Goal: Task Accomplishment & Management: Manage account settings

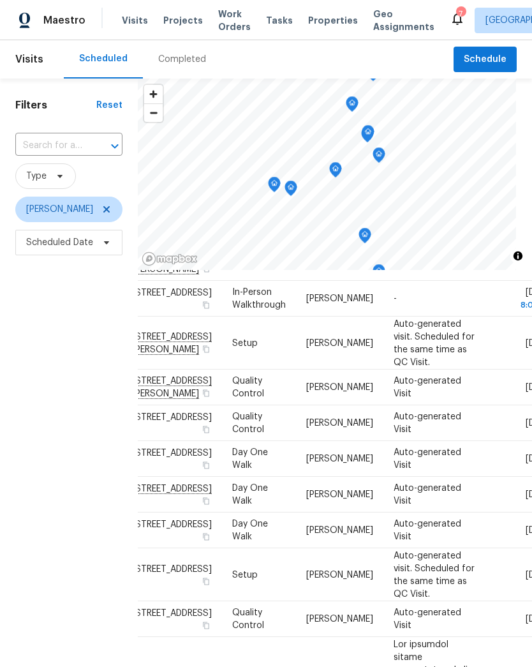
scroll to position [68, 20]
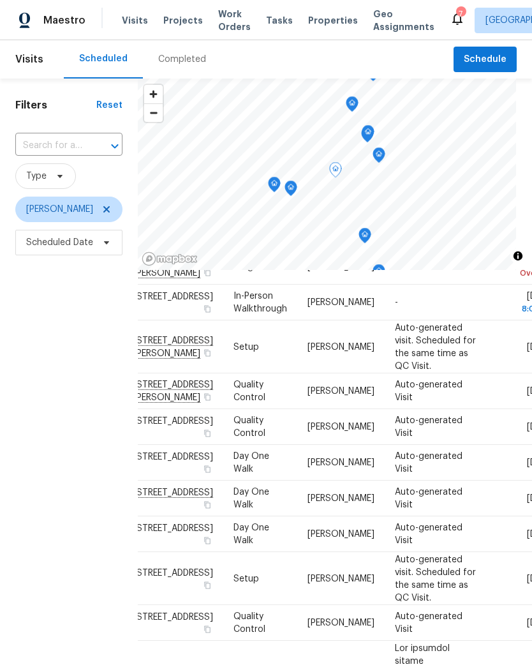
click at [0, 0] on icon at bounding box center [0, 0] width 0 height 0
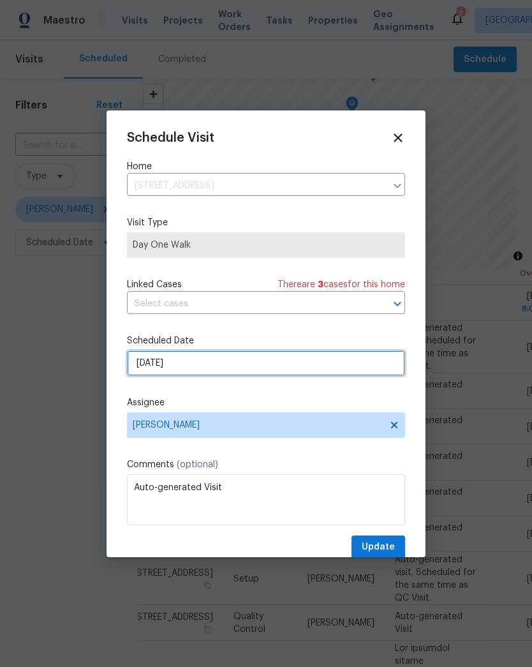
click at [173, 369] on input "9/8/2025" at bounding box center [266, 363] width 278 height 26
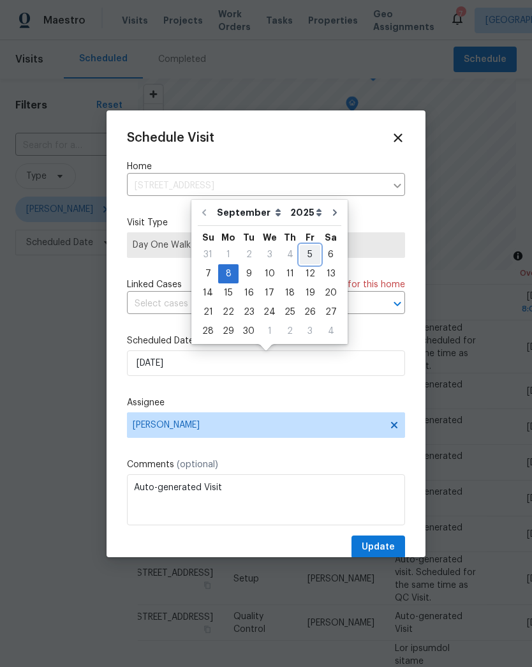
click at [310, 259] on div "5" at bounding box center [310, 255] width 20 height 18
type input "9/5/2025"
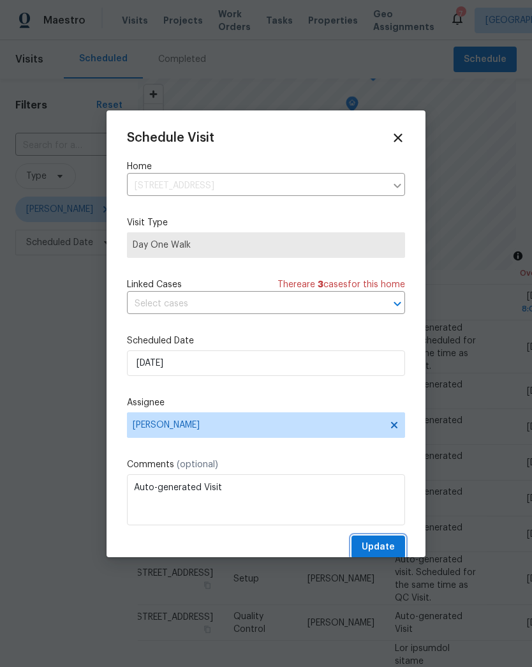
click at [384, 549] on span "Update" at bounding box center [378, 547] width 33 height 16
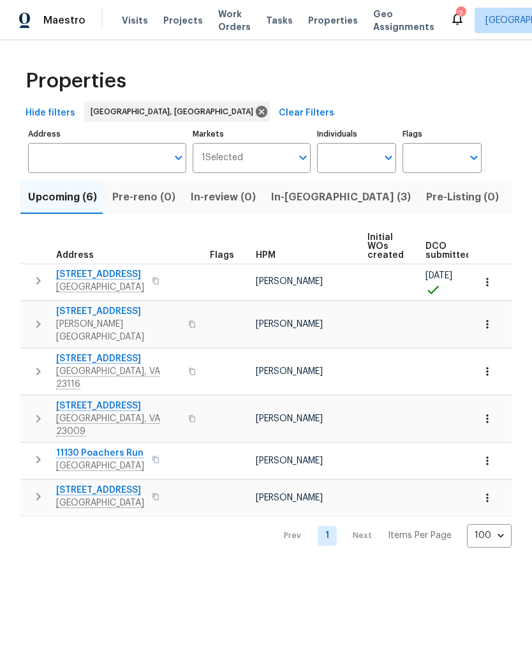
click at [111, 280] on span "[STREET_ADDRESS]" at bounding box center [100, 274] width 88 height 13
click at [158, 285] on icon "button" at bounding box center [156, 281] width 8 height 8
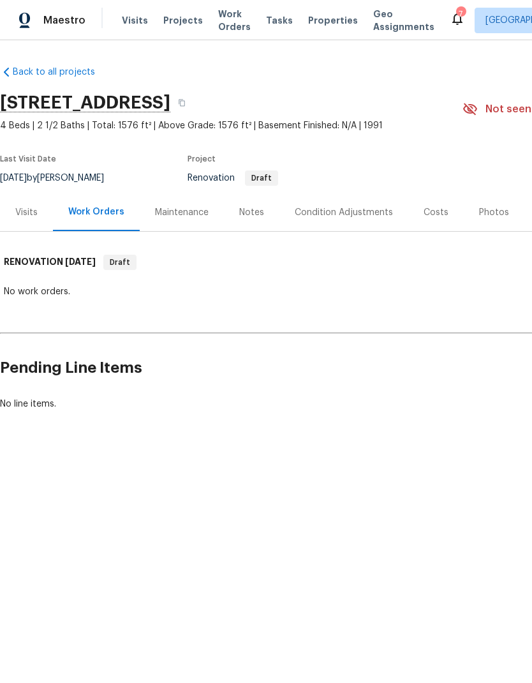
click at [359, 220] on div "Condition Adjustments" at bounding box center [344, 212] width 129 height 38
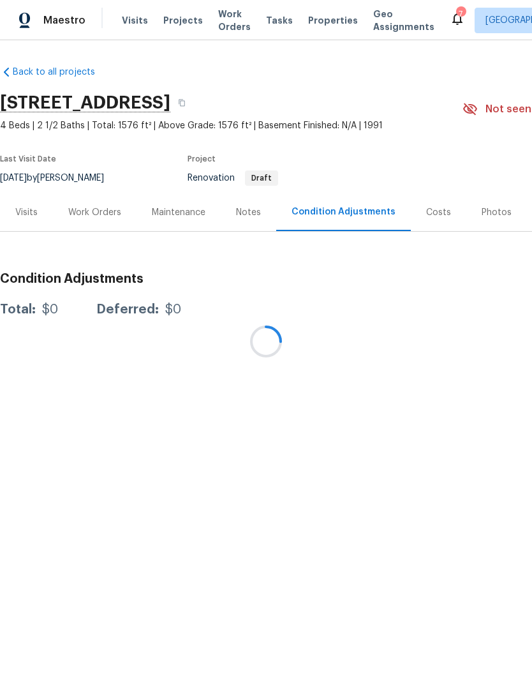
click at [252, 220] on div at bounding box center [266, 341] width 532 height 683
click at [255, 213] on div at bounding box center [266, 341] width 532 height 683
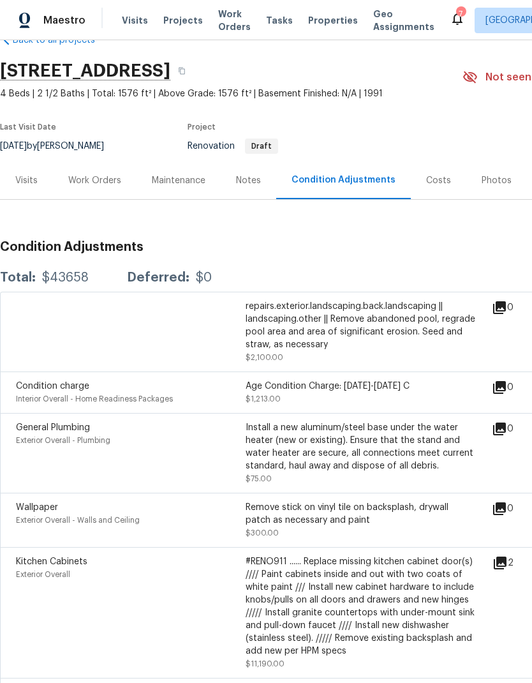
scroll to position [31, 0]
click at [261, 198] on div "Notes" at bounding box center [249, 181] width 56 height 38
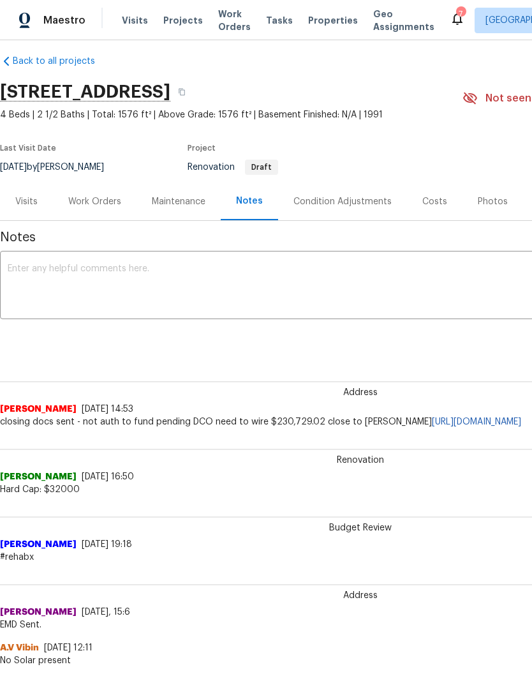
scroll to position [10, 0]
click at [108, 201] on div "Work Orders" at bounding box center [94, 202] width 53 height 13
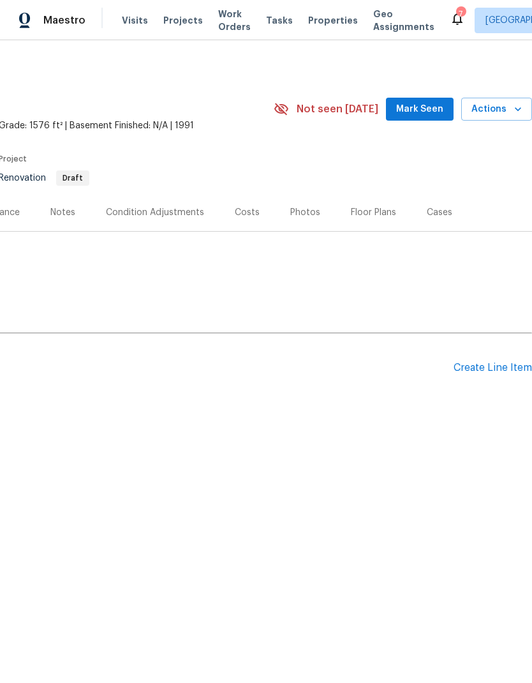
scroll to position [0, 189]
click at [486, 370] on div "Create Line Item" at bounding box center [493, 368] width 78 height 12
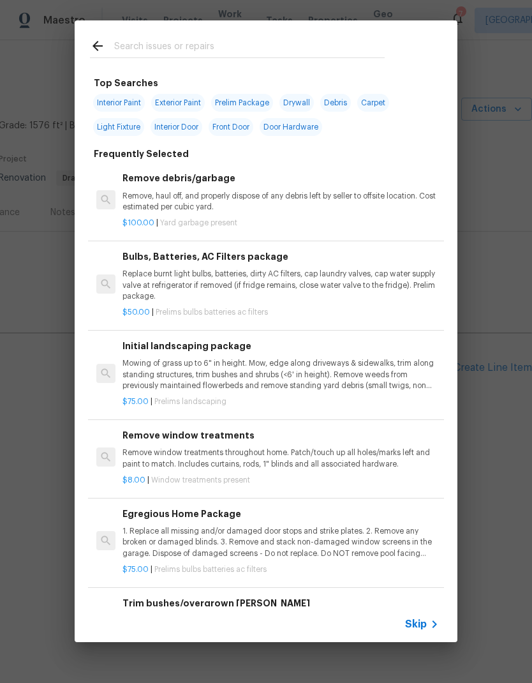
click at [141, 44] on input "text" at bounding box center [249, 47] width 271 height 19
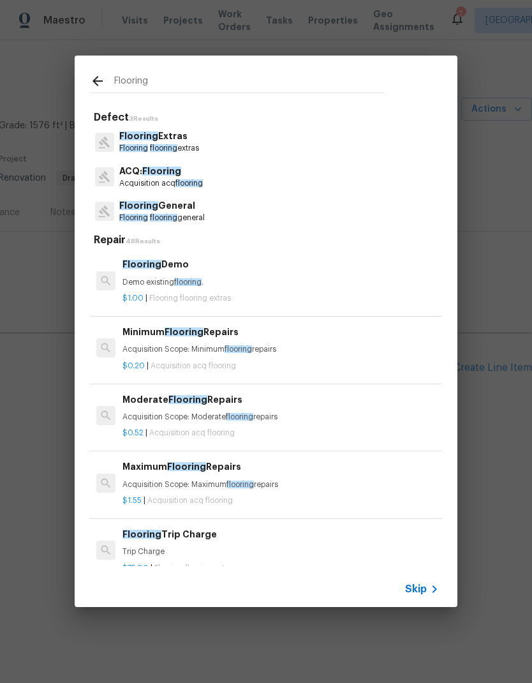
type input "Flooring"
click at [110, 212] on icon at bounding box center [104, 211] width 13 height 13
click at [121, 208] on span "Flooring" at bounding box center [138, 205] width 39 height 9
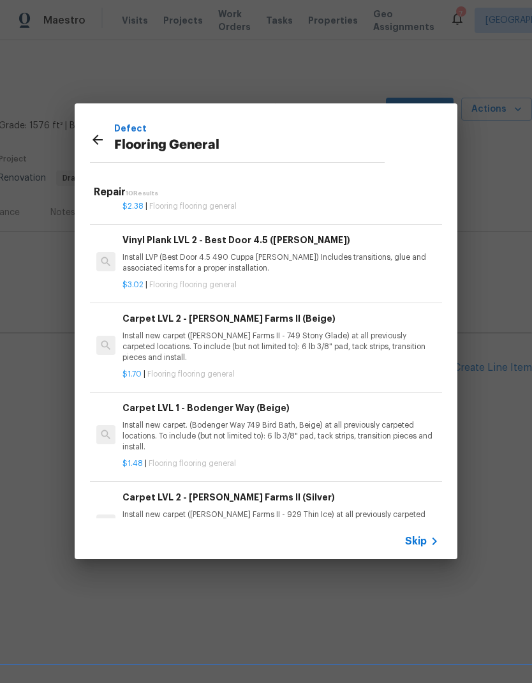
scroll to position [293, 0]
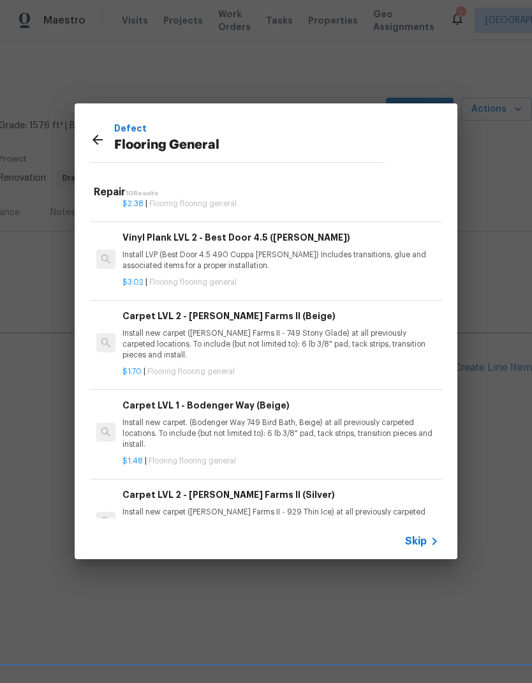
click at [149, 429] on p "Install new carpet. (Bodenger Way 749 Bird Bath, Beige) at all previously carpe…" at bounding box center [281, 433] width 317 height 33
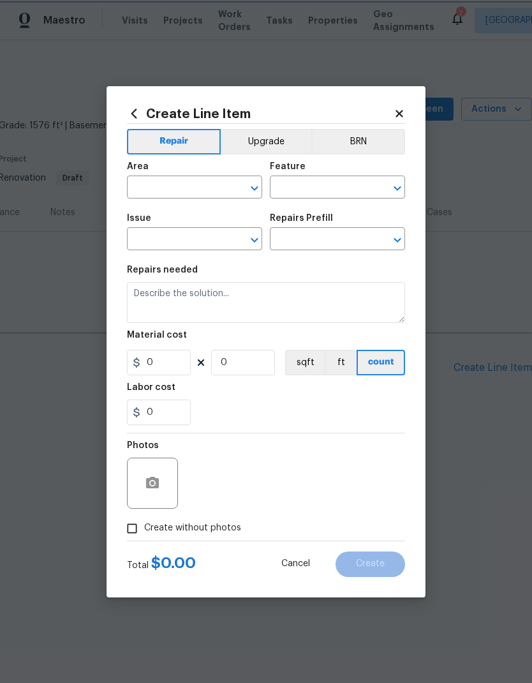
type input "Overall Flooring"
type input "Flooring General"
type input "Carpet LVL 1 - Bodenger Way (Beige) $1.48"
type textarea "Install new carpet. (Bodenger Way 749 Bird Bath, Beige) at all previously carpe…"
type input "1.48"
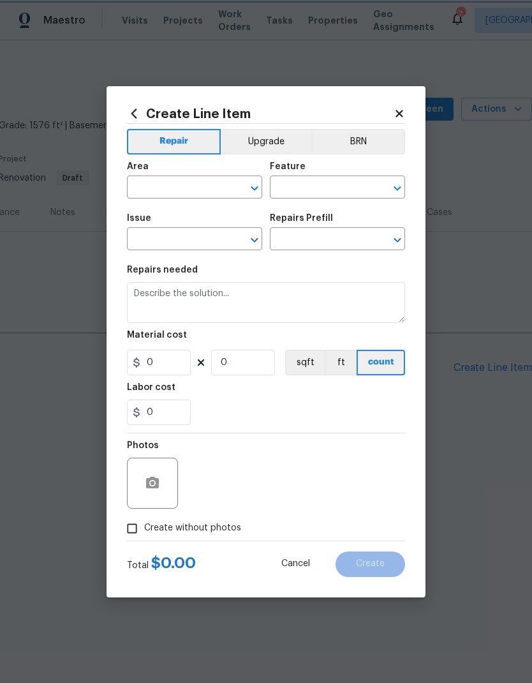
type input "1"
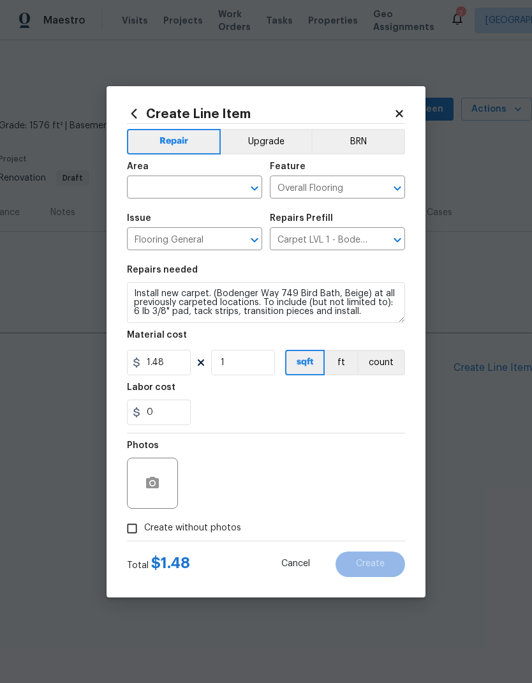
click at [135, 108] on icon at bounding box center [134, 113] width 6 height 10
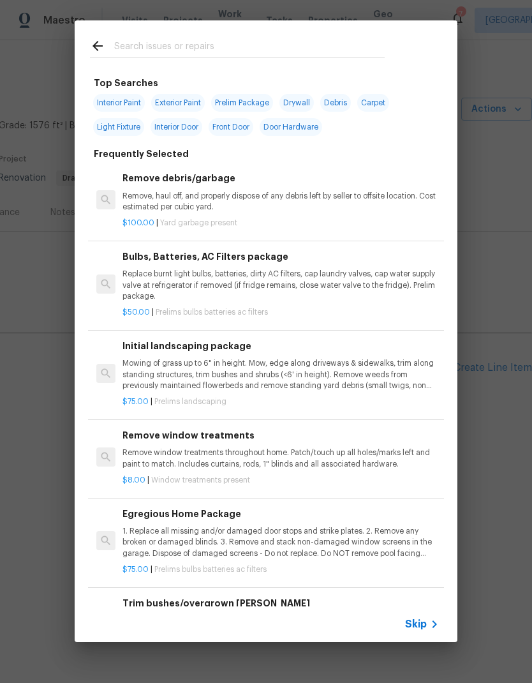
click at [142, 41] on input "text" at bounding box center [249, 47] width 271 height 19
type input "Carpet"
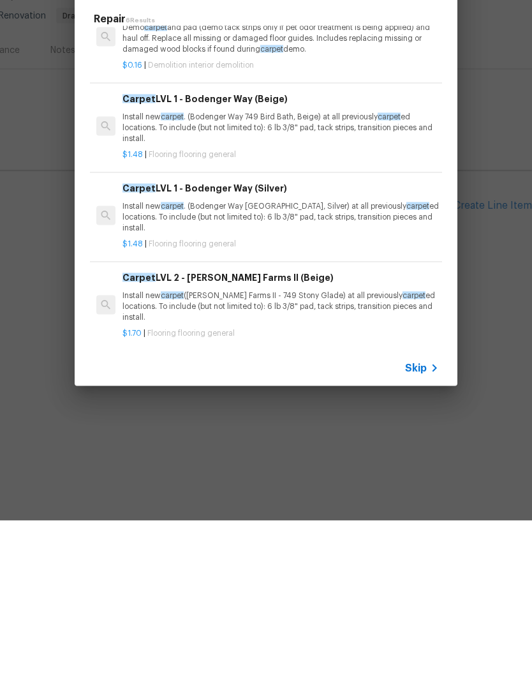
scroll to position [32, 0]
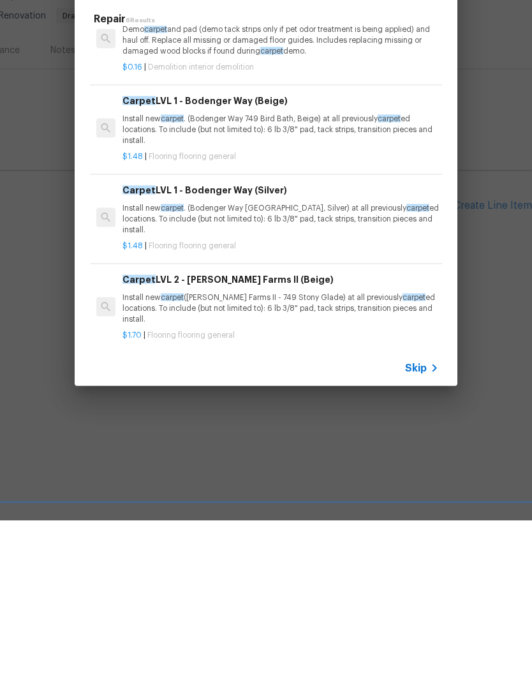
click at [348, 365] on p "Install new carpet . (Bodenger Way 945 Winter Ash, Silver) at all previously ca…" at bounding box center [281, 381] width 317 height 33
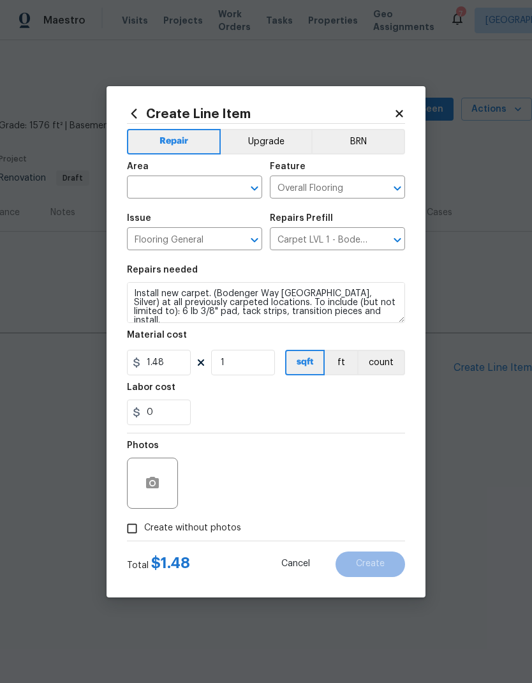
click at [140, 526] on input "Create without photos" at bounding box center [132, 528] width 24 height 24
checkbox input "true"
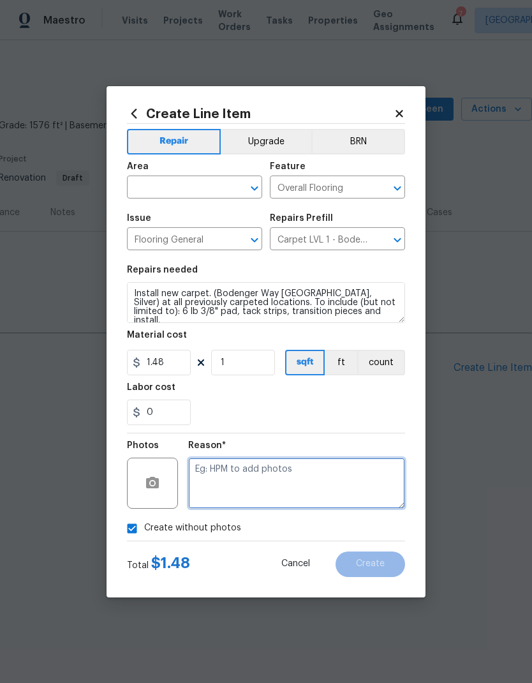
click at [324, 479] on textarea at bounding box center [296, 483] width 217 height 51
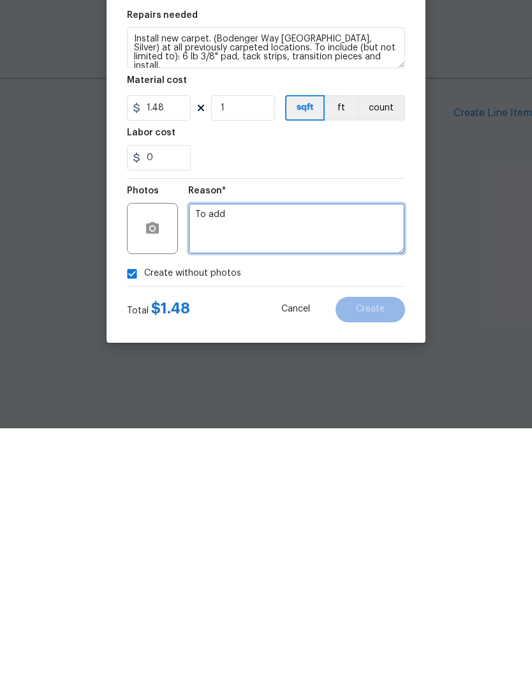
type textarea "To add"
click at [385, 541] on div "Total $ 1.48 Cancel Create" at bounding box center [266, 559] width 278 height 36
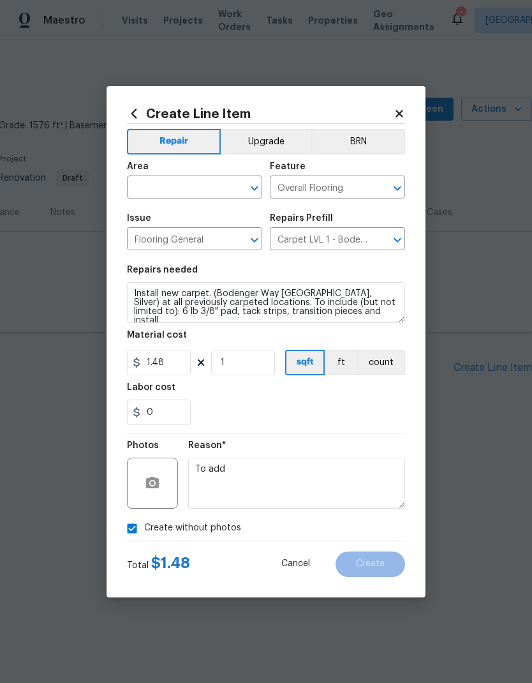
click at [135, 186] on input "text" at bounding box center [177, 189] width 100 height 20
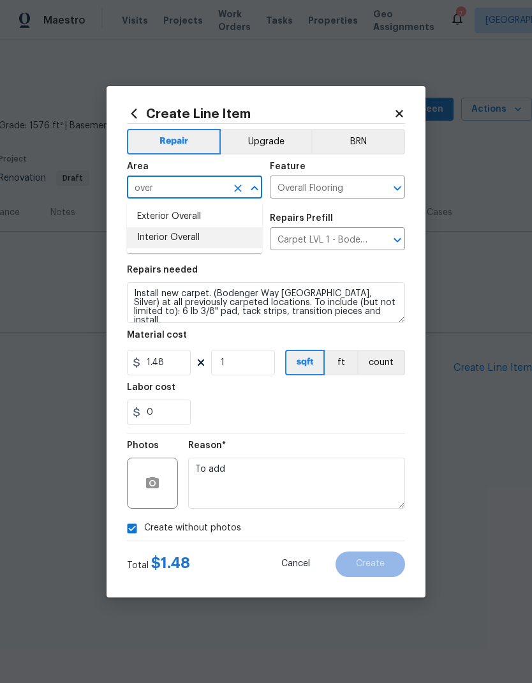
click at [138, 238] on li "Interior Overall" at bounding box center [194, 237] width 135 height 21
type input "Interior Overall"
click at [394, 403] on div "0" at bounding box center [266, 412] width 278 height 26
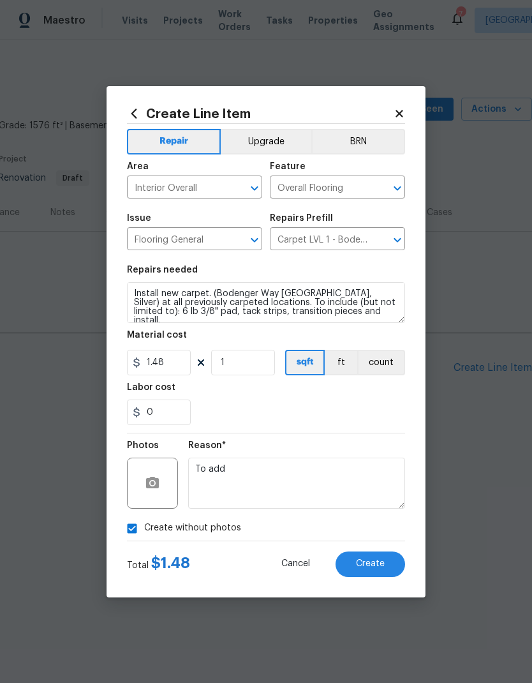
click at [381, 568] on span "Create" at bounding box center [370, 564] width 29 height 10
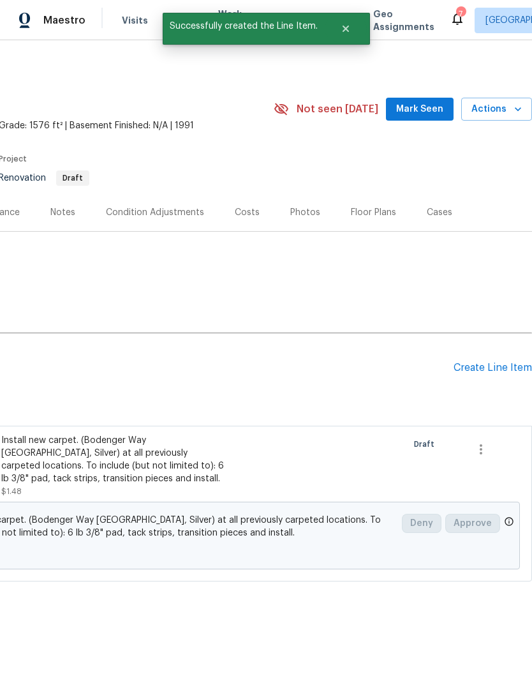
scroll to position [0, 189]
click at [488, 372] on div "Create Line Item" at bounding box center [493, 368] width 78 height 12
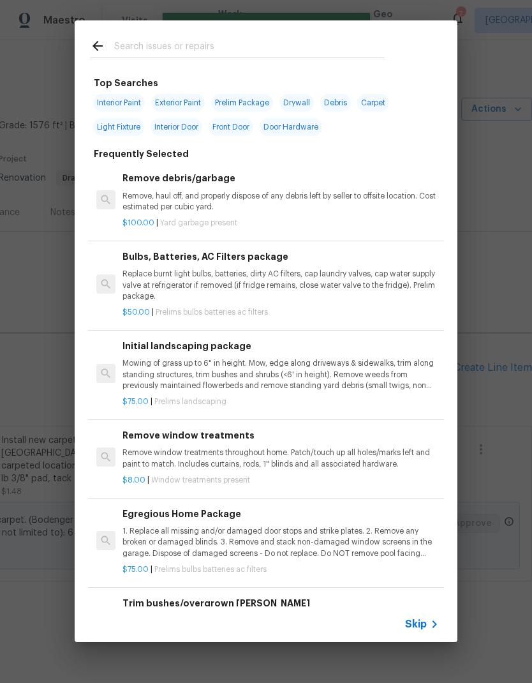
click at [306, 36] on div at bounding box center [237, 45] width 325 height 50
click at [135, 56] on input "text" at bounding box center [249, 47] width 271 height 19
type input "Cleaning"
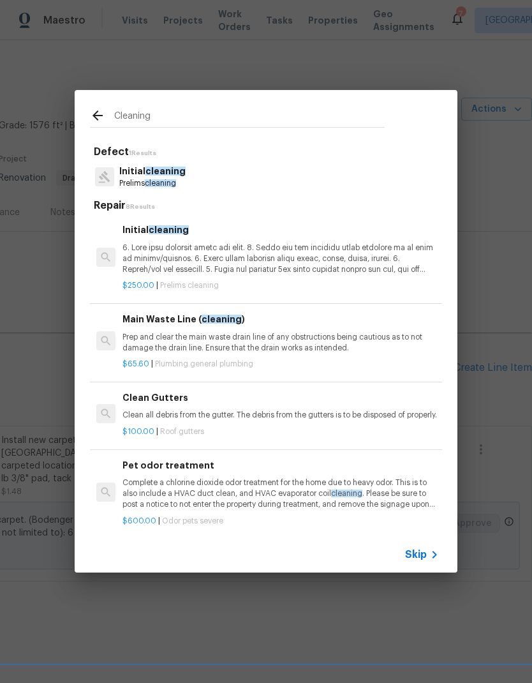
click at [138, 266] on p at bounding box center [281, 259] width 317 height 33
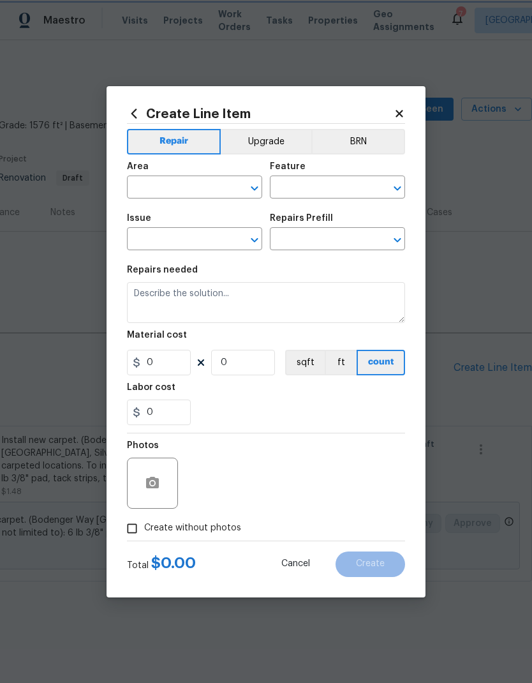
type input "Home Readiness Packages"
type input "Initial cleaning"
type input "Initial cleaning $250.00"
type textarea "1. Wipe down exterior doors and trim. 2. Clean out all exterior light fixtures …"
type input "250"
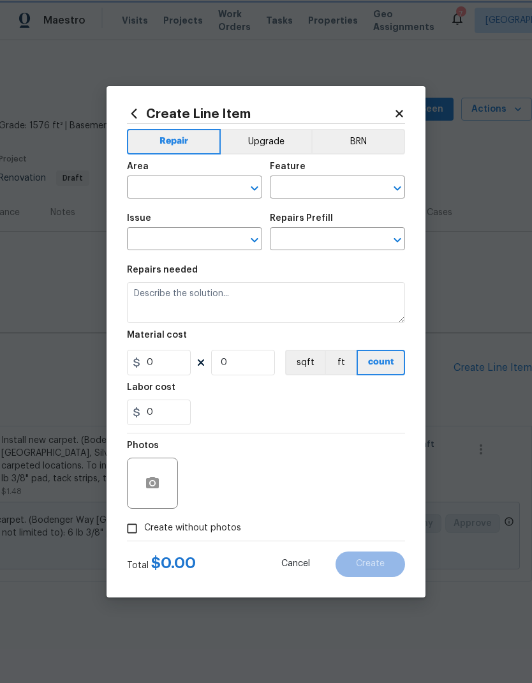
type input "1"
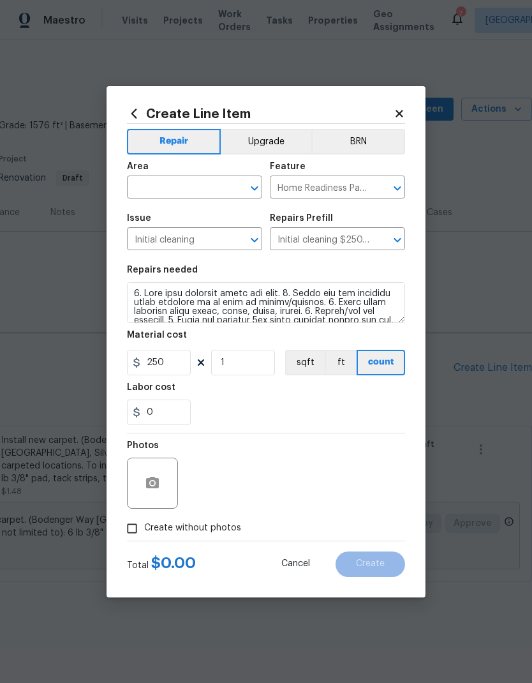
click at [138, 266] on div "Create Line Item Repair Upgrade BRN Area ​ Feature Home Readiness Packages ​ Is…" at bounding box center [266, 341] width 319 height 511
click at [150, 189] on input "text" at bounding box center [177, 189] width 100 height 20
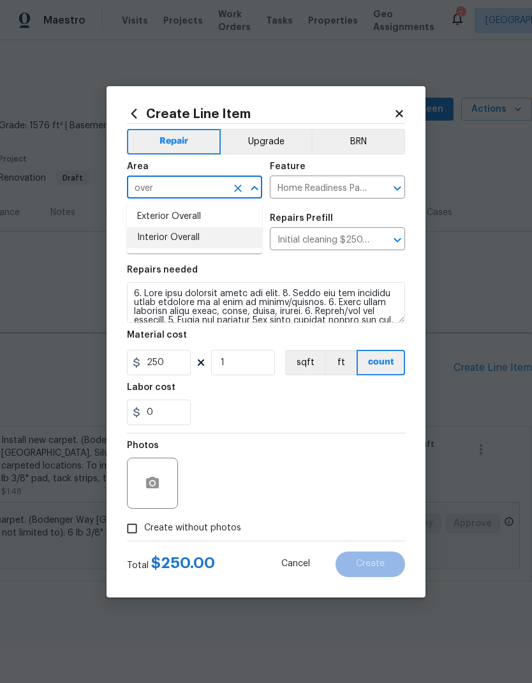
click at [149, 240] on li "Interior Overall" at bounding box center [194, 237] width 135 height 21
type input "Interior Overall"
click at [384, 410] on div "0" at bounding box center [266, 412] width 278 height 26
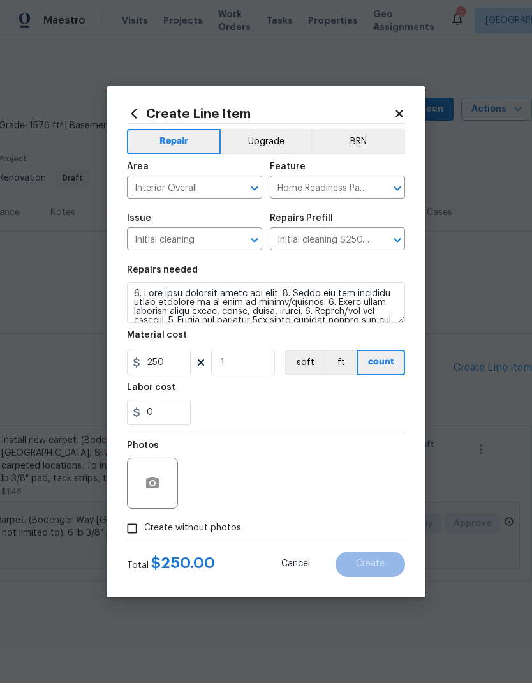
click at [130, 525] on input "Create without photos" at bounding box center [132, 528] width 24 height 24
checkbox input "true"
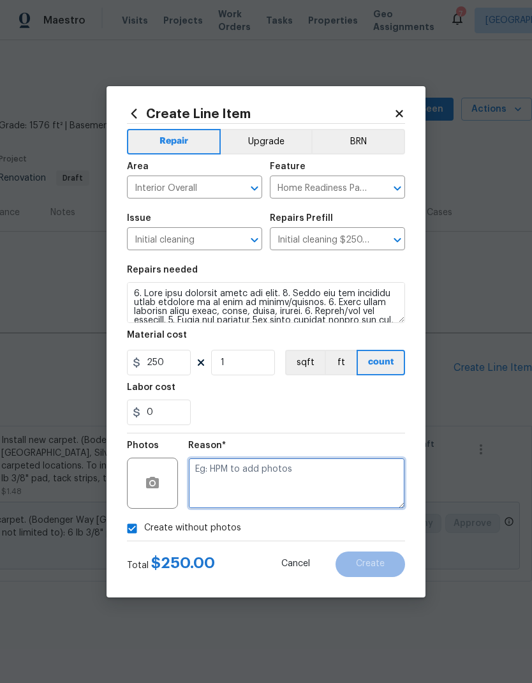
click at [364, 484] on textarea at bounding box center [296, 483] width 217 height 51
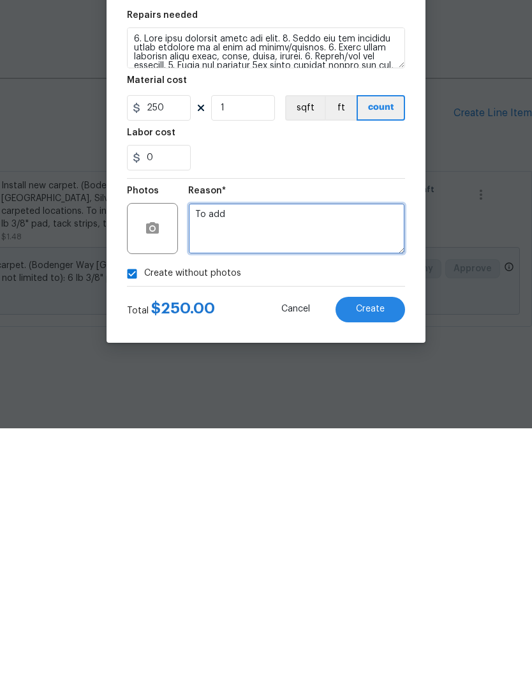
type textarea "To add"
click at [381, 559] on span "Create" at bounding box center [370, 564] width 29 height 10
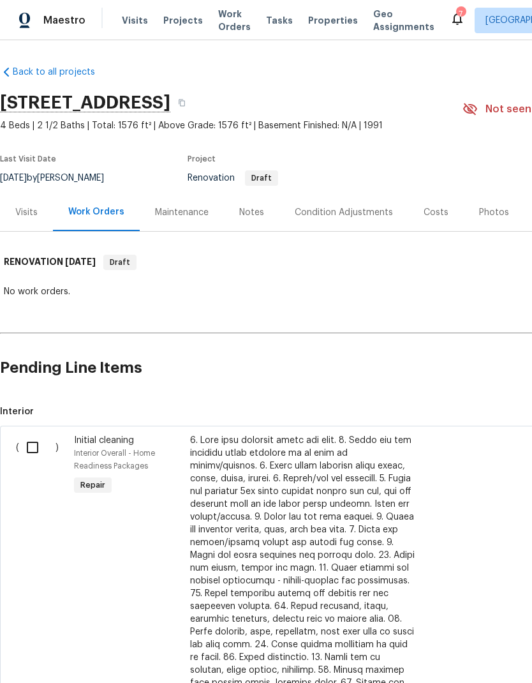
scroll to position [0, 0]
click at [26, 451] on input "checkbox" at bounding box center [37, 447] width 36 height 27
checkbox input "true"
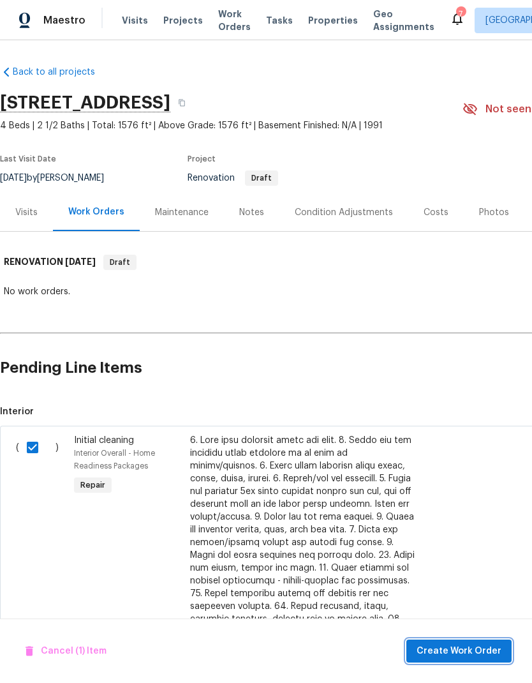
click at [440, 659] on button "Create Work Order" at bounding box center [459, 651] width 105 height 24
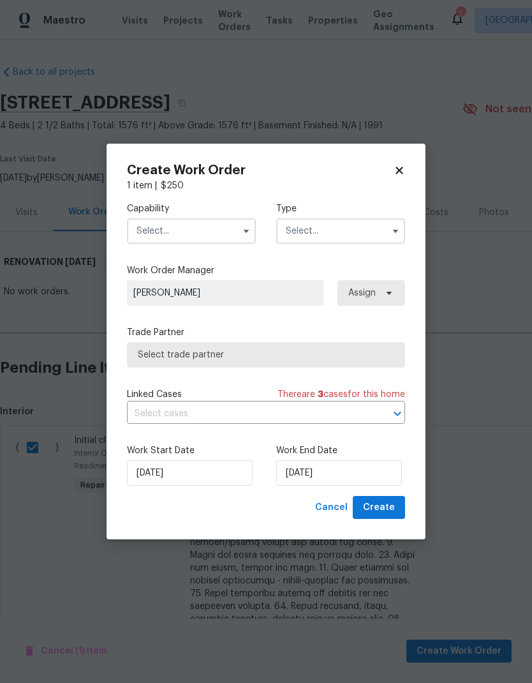
click at [151, 230] on input "text" at bounding box center [191, 231] width 129 height 26
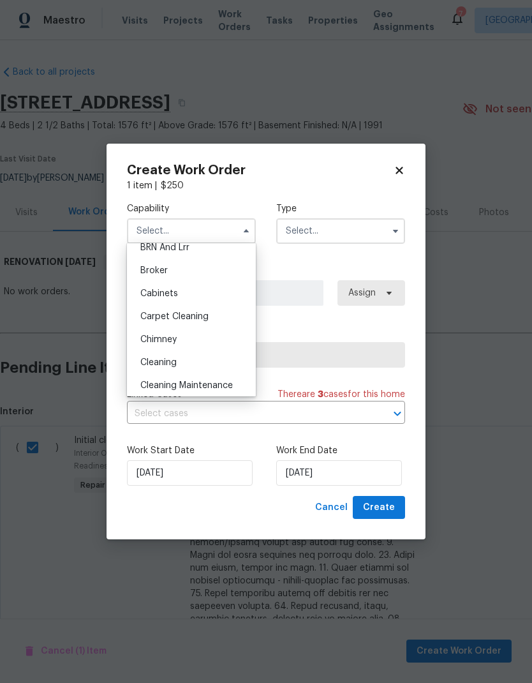
scroll to position [80, 0]
click at [139, 360] on div "Cleaning" at bounding box center [191, 361] width 123 height 23
type input "Cleaning"
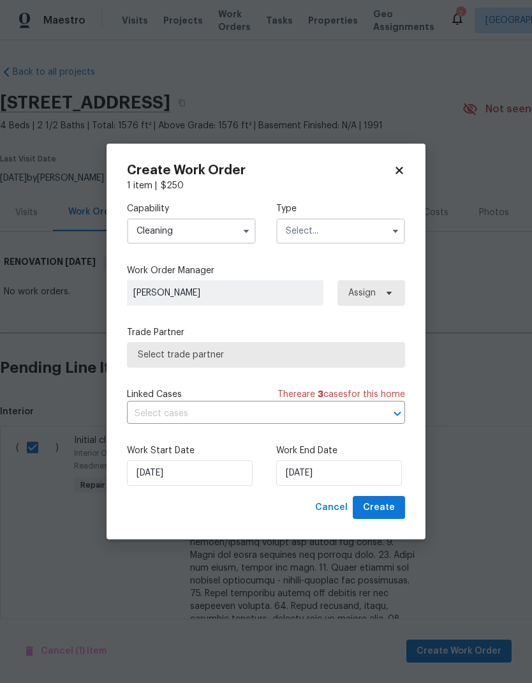
click at [318, 227] on input "text" at bounding box center [340, 231] width 129 height 26
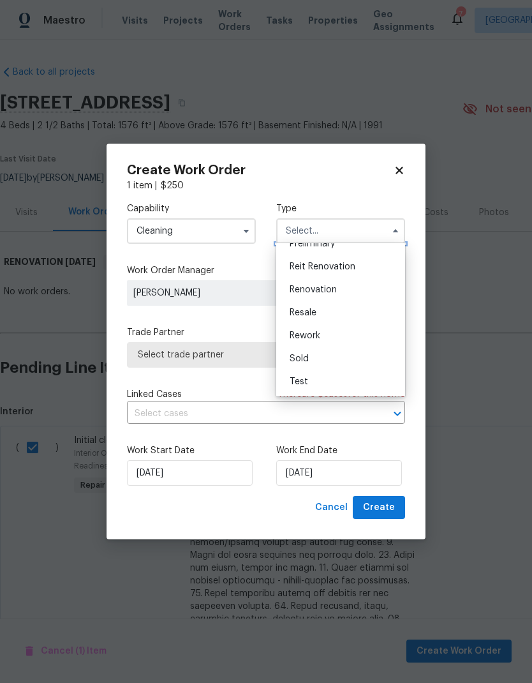
scroll to position [290, 0]
click at [290, 285] on span "Renovation" at bounding box center [313, 289] width 47 height 9
type input "Renovation"
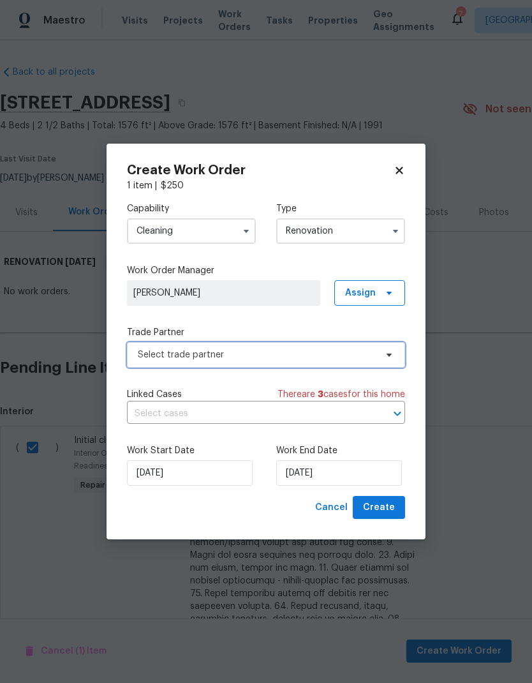
click at [150, 356] on span "Select trade partner" at bounding box center [257, 354] width 238 height 13
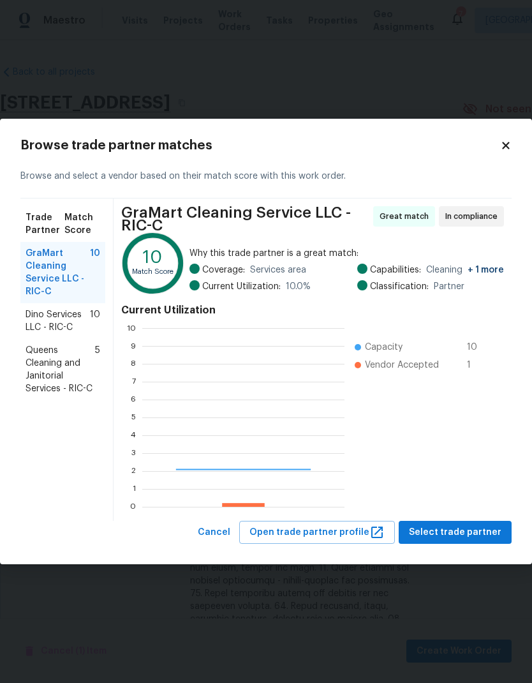
scroll to position [179, 202]
click at [40, 320] on span "Dino Services LLC - RIC-C" at bounding box center [58, 321] width 64 height 26
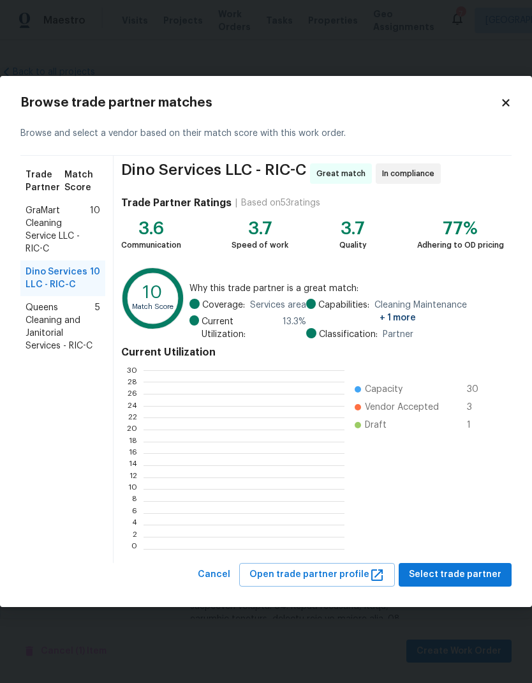
scroll to position [179, 200]
click at [445, 578] on span "Select trade partner" at bounding box center [455, 575] width 93 height 16
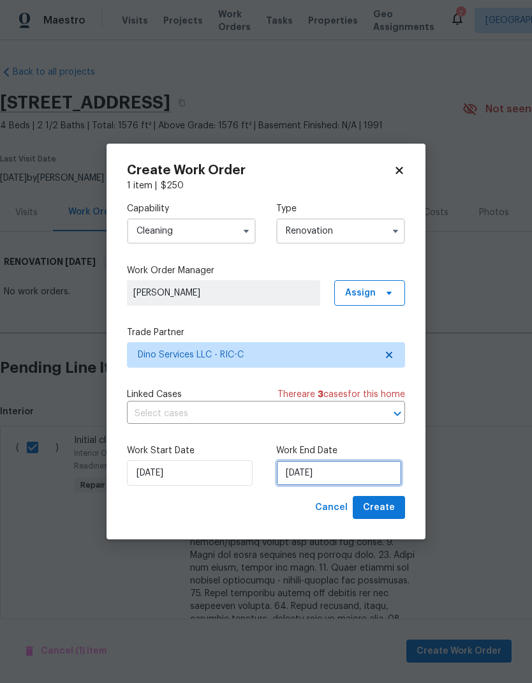
click at [302, 473] on input "[DATE]" at bounding box center [339, 473] width 126 height 26
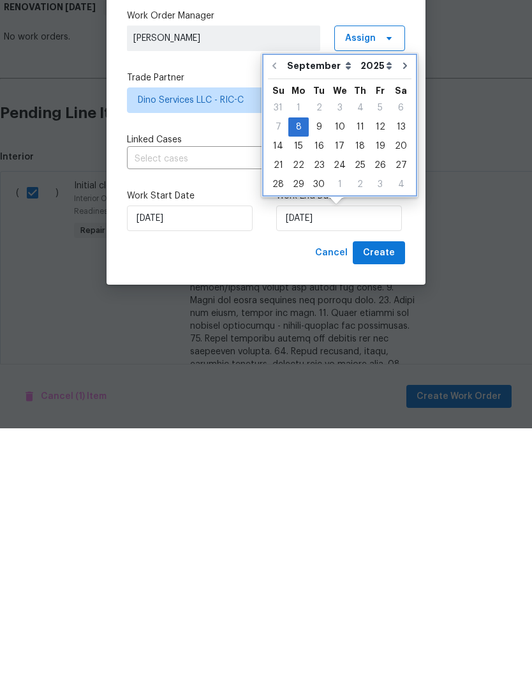
click at [400, 315] on icon "Go to next month" at bounding box center [405, 320] width 10 height 10
type input "10/8/2025"
select select "9"
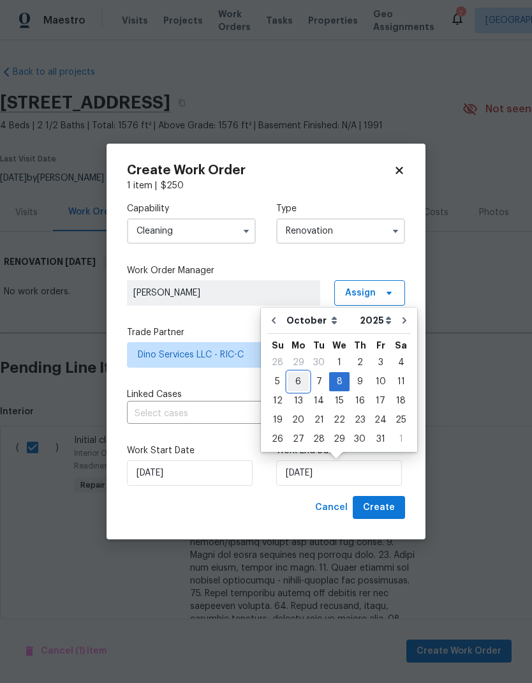
click at [294, 377] on div "6" at bounding box center [298, 382] width 21 height 18
type input "[DATE]"
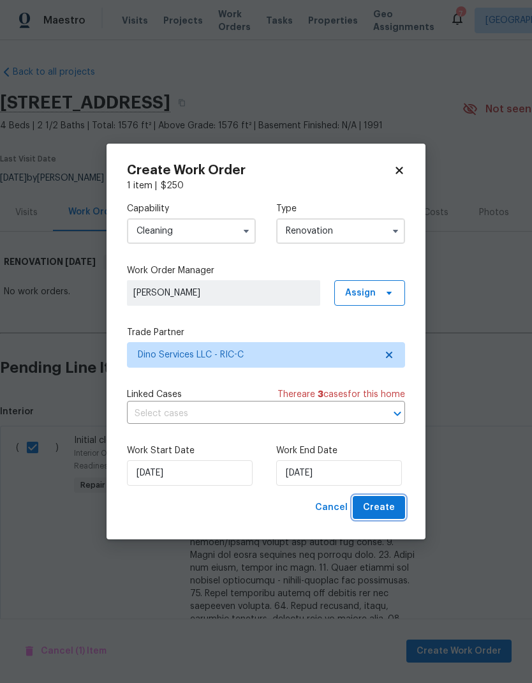
click at [375, 512] on span "Create" at bounding box center [379, 508] width 32 height 16
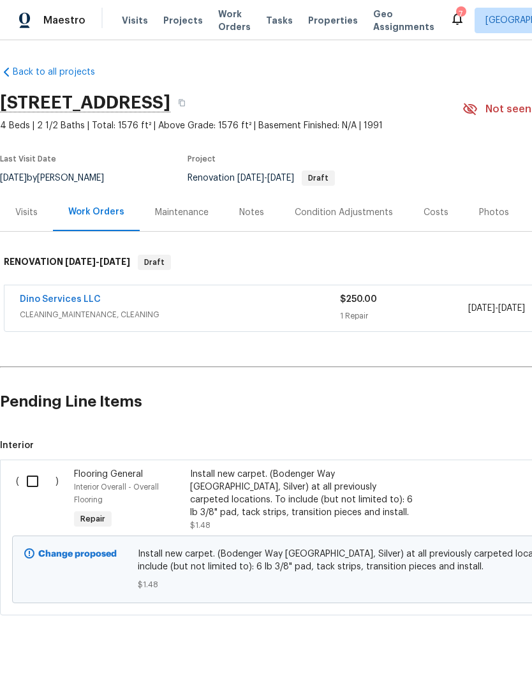
click at [33, 484] on input "checkbox" at bounding box center [37, 481] width 36 height 27
checkbox input "true"
click at [477, 653] on span "Create Work Order" at bounding box center [459, 651] width 85 height 16
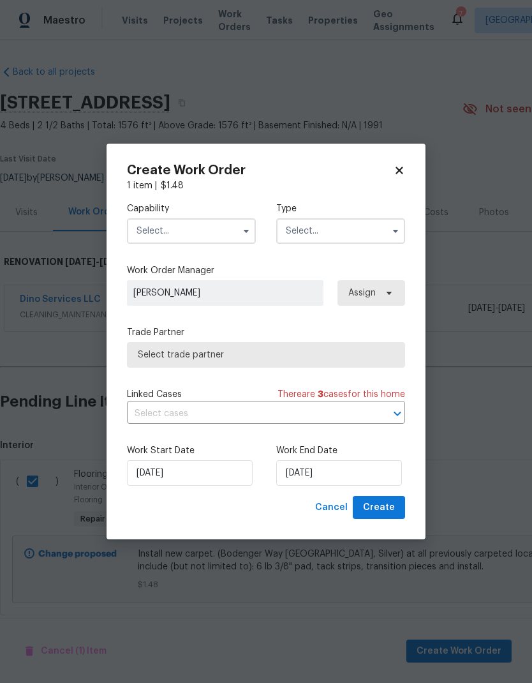
click at [243, 237] on button "button" at bounding box center [246, 230] width 15 height 15
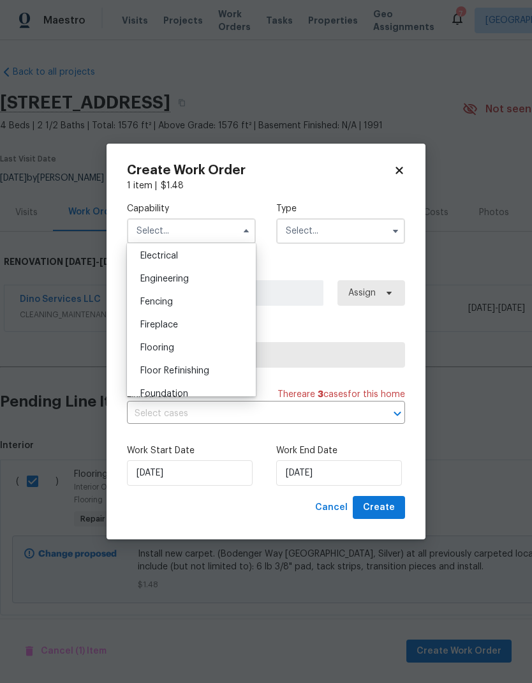
scroll to position [415, 0]
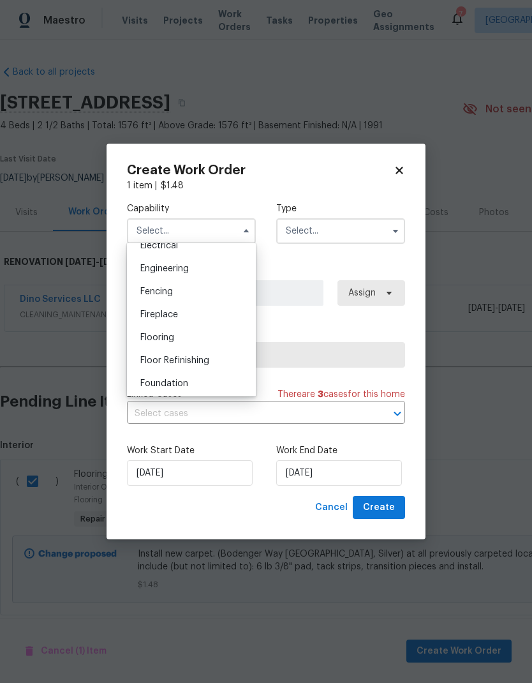
click at [221, 342] on div "Flooring" at bounding box center [191, 337] width 123 height 23
type input "Flooring"
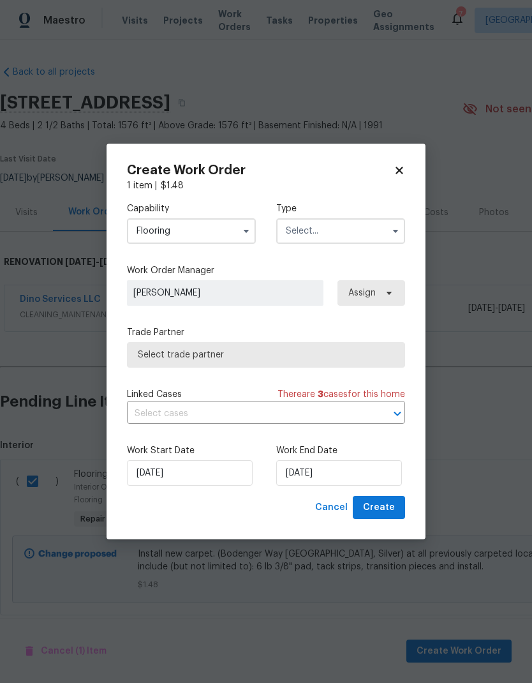
click at [384, 230] on input "text" at bounding box center [340, 231] width 129 height 26
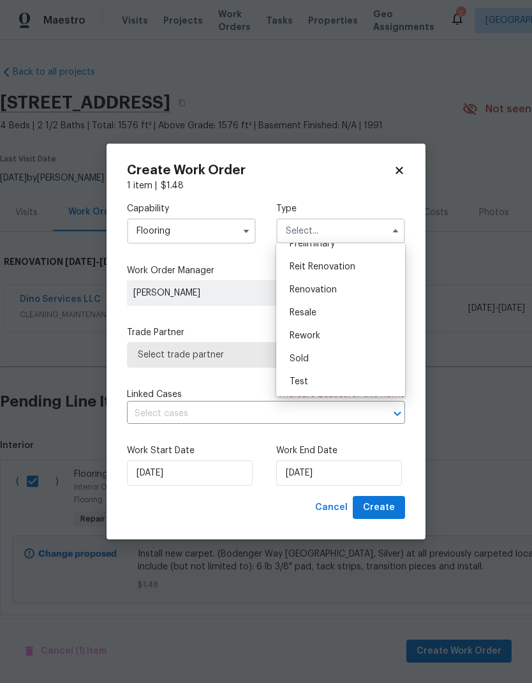
scroll to position [290, 0]
click at [368, 291] on div "Renovation" at bounding box center [341, 289] width 123 height 23
type input "Renovation"
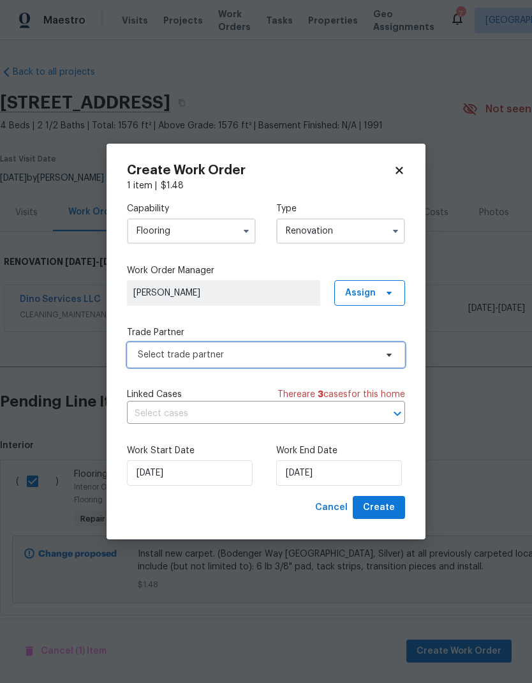
click at [391, 357] on icon at bounding box center [389, 355] width 10 height 10
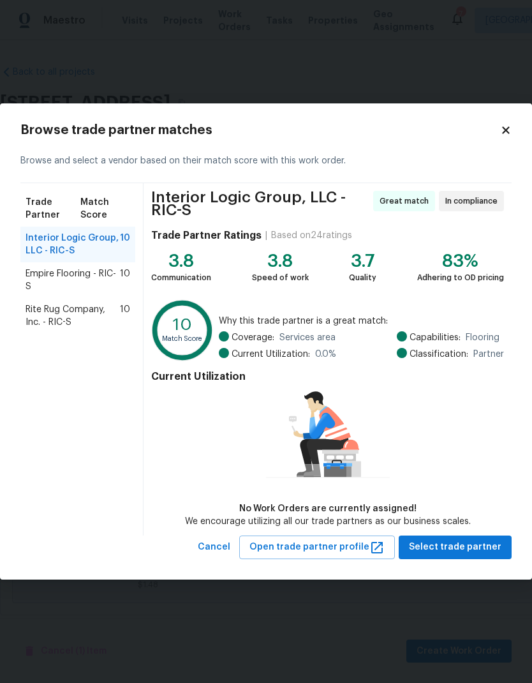
click at [105, 317] on span "Rite Rug Company, Inc. - RIC-S" at bounding box center [73, 316] width 94 height 26
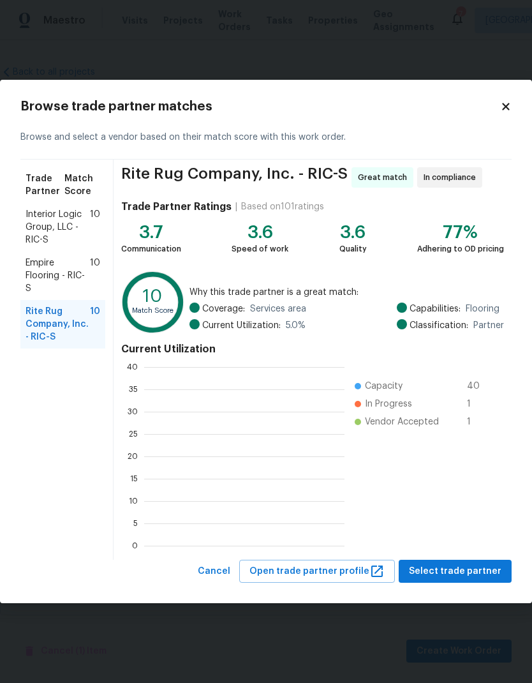
scroll to position [1, 1]
click at [491, 570] on span "Select trade partner" at bounding box center [455, 572] width 93 height 16
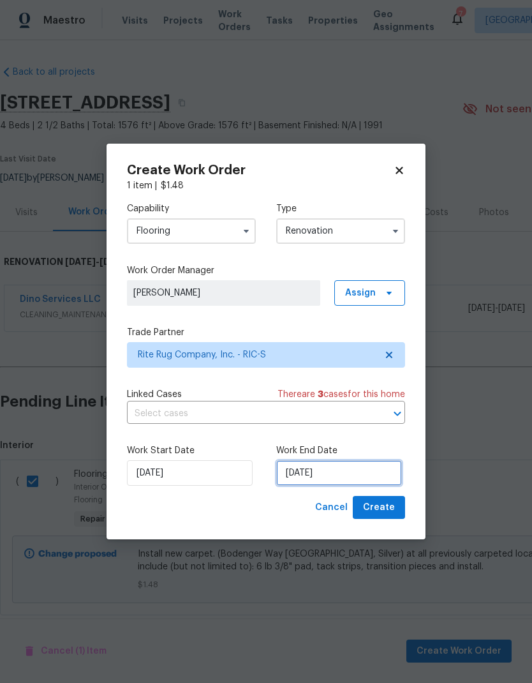
click at [328, 475] on input "[DATE]" at bounding box center [339, 473] width 126 height 26
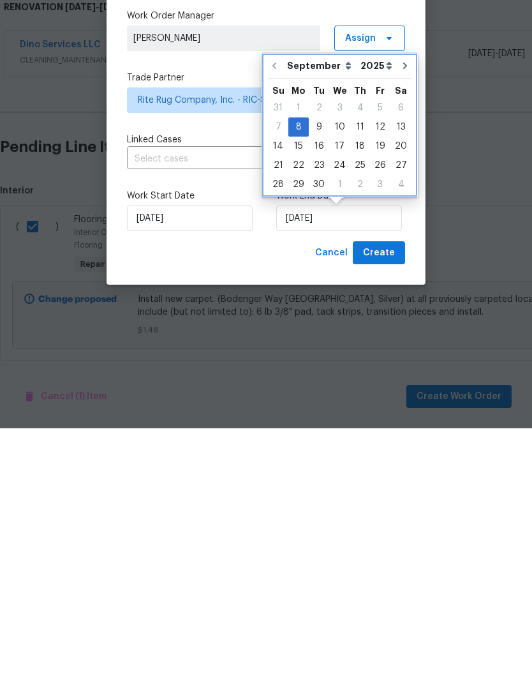
click at [401, 315] on icon "Go to next month" at bounding box center [405, 320] width 10 height 10
type input "10/8/2025"
select select "9"
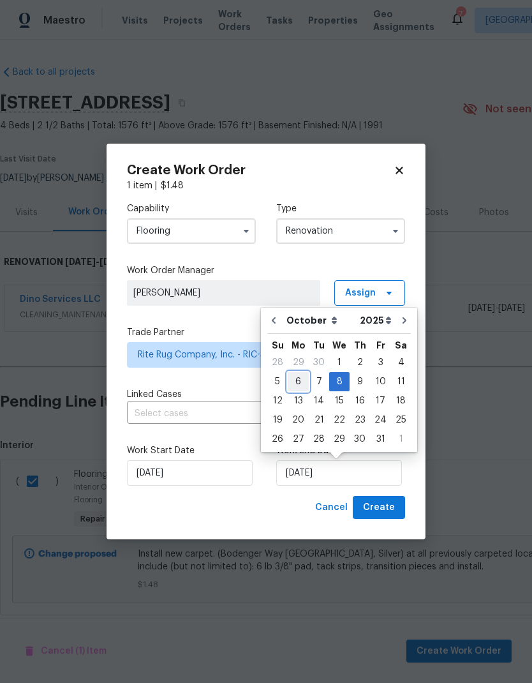
click at [301, 378] on div "6" at bounding box center [298, 382] width 21 height 18
type input "[DATE]"
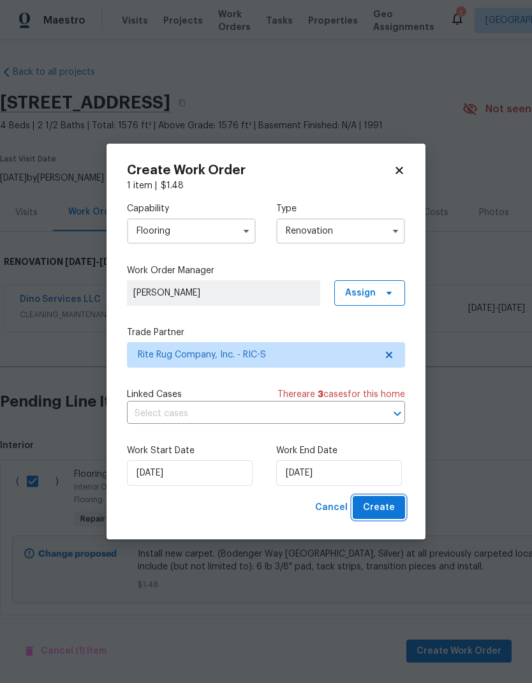
click at [388, 511] on span "Create" at bounding box center [379, 508] width 32 height 16
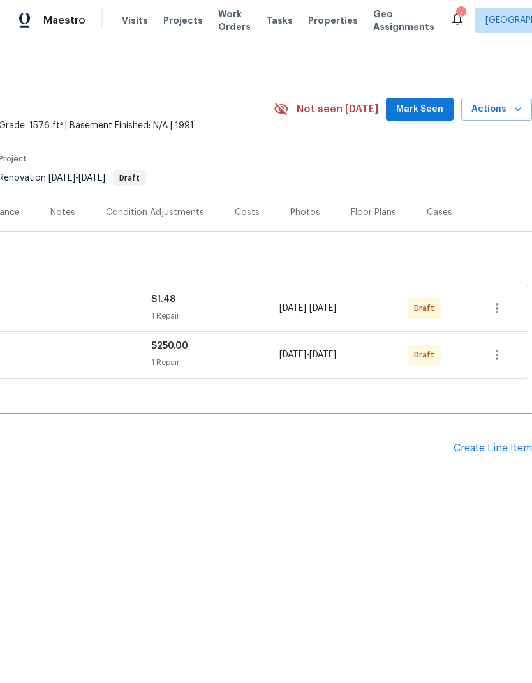
scroll to position [0, 189]
click at [474, 453] on div "Create Line Item" at bounding box center [493, 448] width 78 height 12
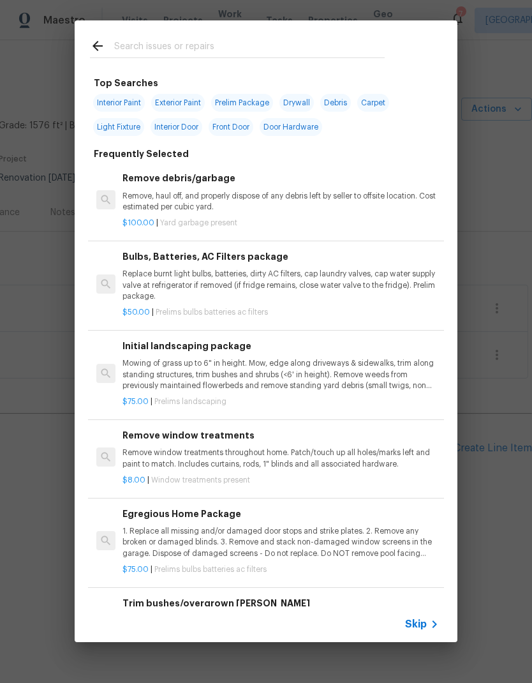
click at [282, 542] on p "1. Replace all missing and/or damaged door stops and strike plates. 2. Remove a…" at bounding box center [281, 542] width 317 height 33
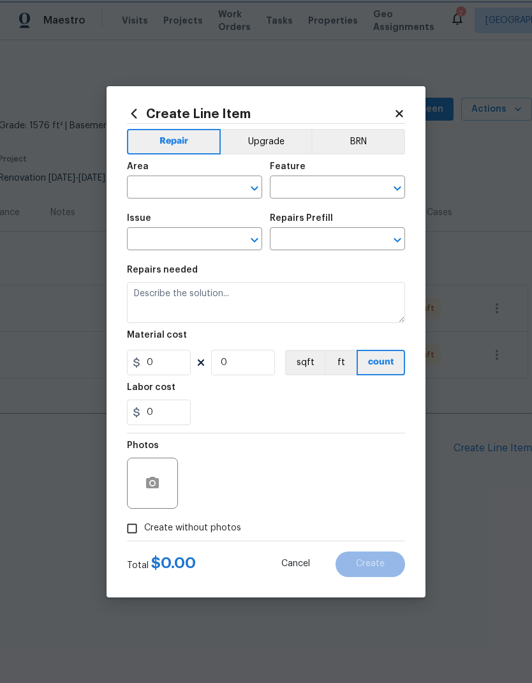
type input "Home Readiness Packages"
type input "Bulbs, Batteries, AC Filters"
type input "Egregious Home Package $75.00"
type textarea "1. Replace all missing and/or damaged door stops and strike plates. 2. Remove a…"
type input "75"
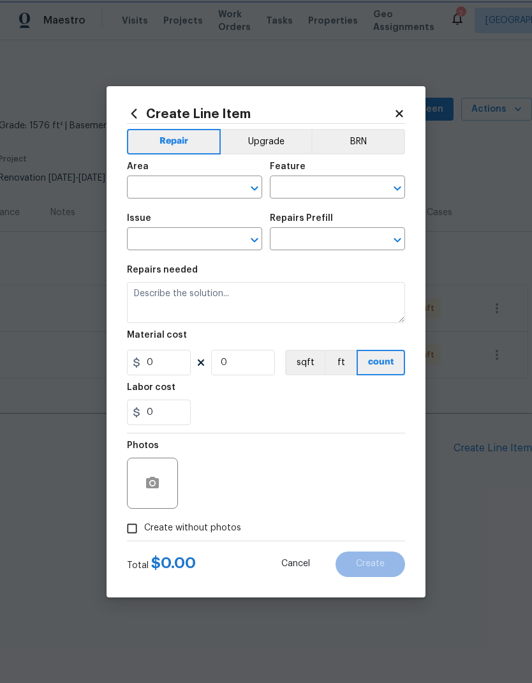
type input "1"
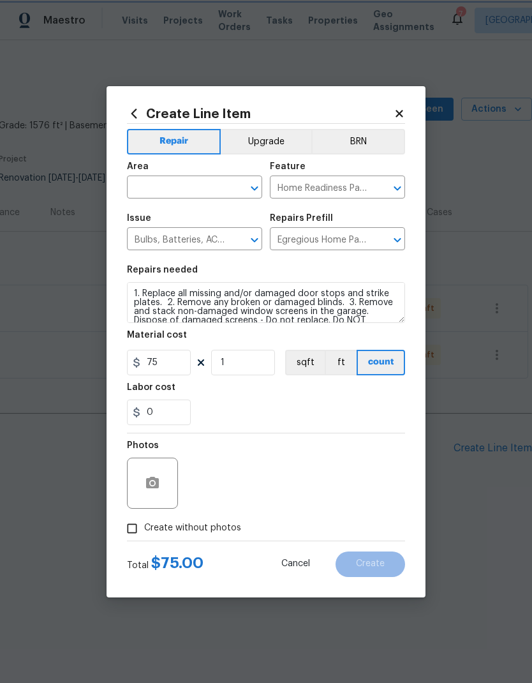
click at [248, 189] on icon "Open" at bounding box center [254, 188] width 15 height 15
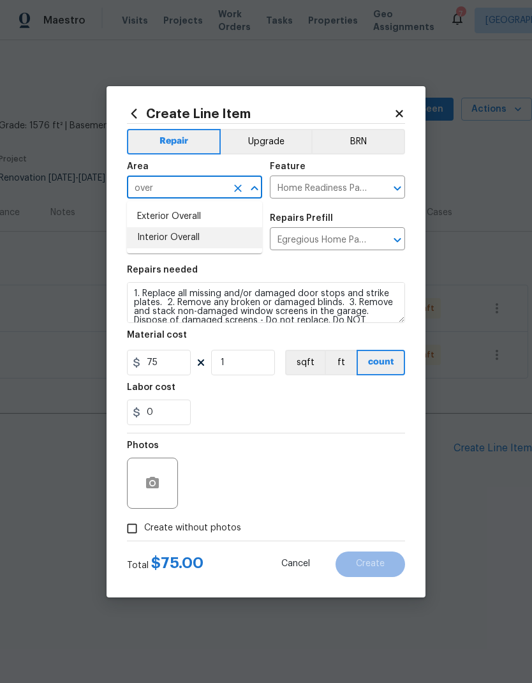
click at [214, 245] on li "Interior Overall" at bounding box center [194, 237] width 135 height 21
type input "Interior Overall"
click at [183, 360] on input "75" at bounding box center [159, 363] width 64 height 26
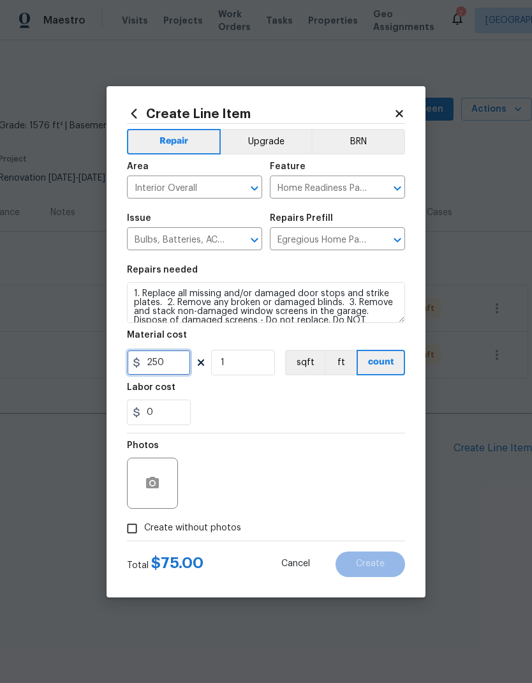
type input "250"
click at [329, 395] on div "Labor cost" at bounding box center [266, 391] width 278 height 17
click at [138, 533] on input "Create without photos" at bounding box center [132, 528] width 24 height 24
checkbox input "true"
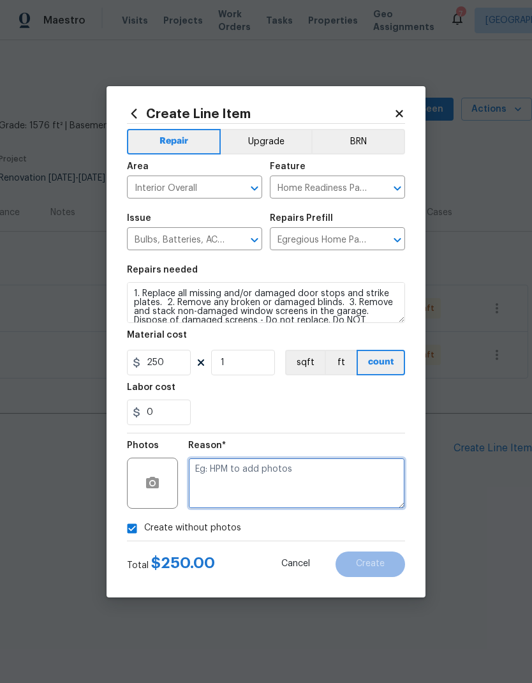
click at [295, 485] on textarea at bounding box center [296, 483] width 217 height 51
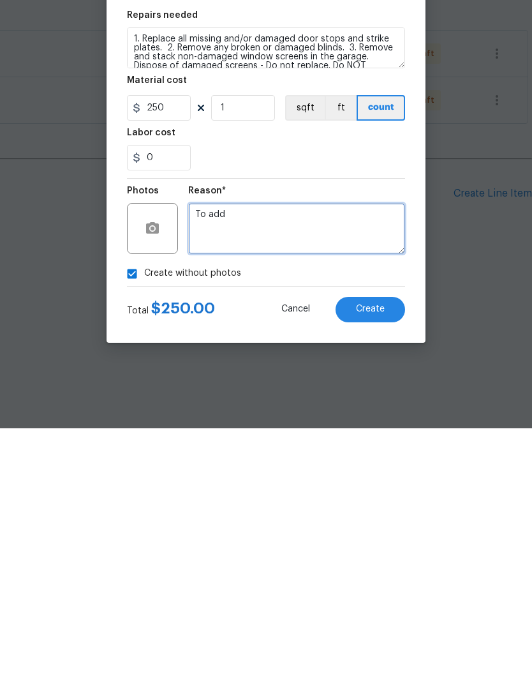
type textarea "To add"
click at [376, 559] on span "Create" at bounding box center [370, 564] width 29 height 10
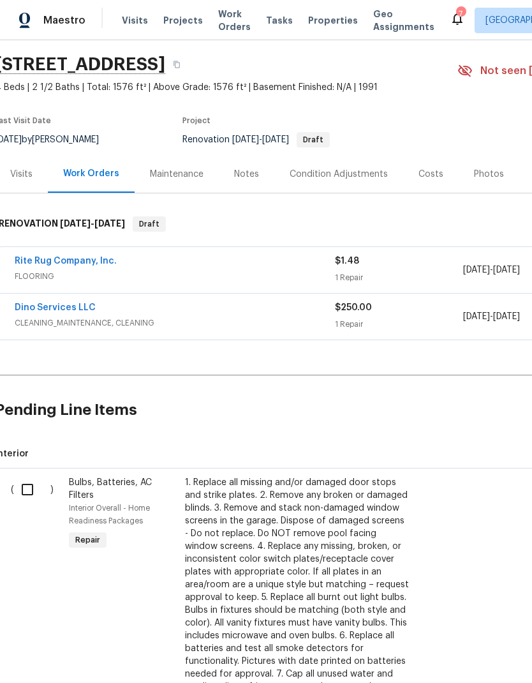
scroll to position [39, 2]
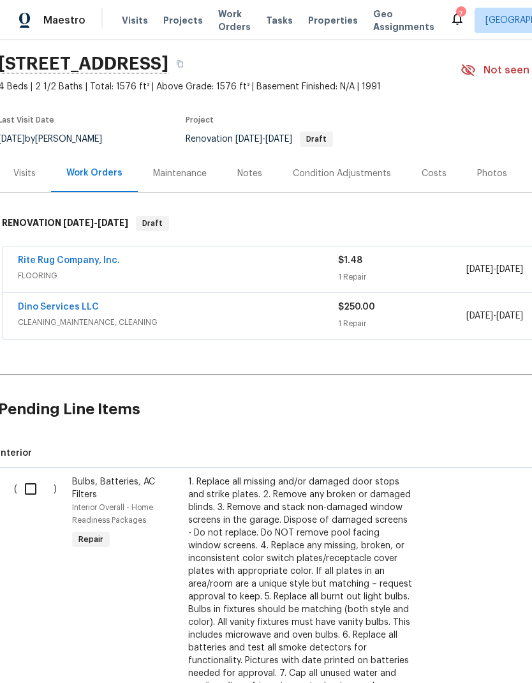
click at [32, 491] on input "checkbox" at bounding box center [35, 488] width 36 height 27
checkbox input "true"
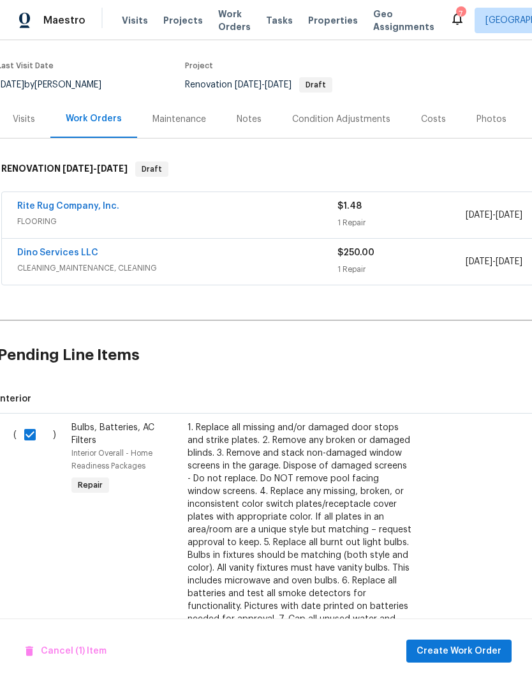
scroll to position [97, 3]
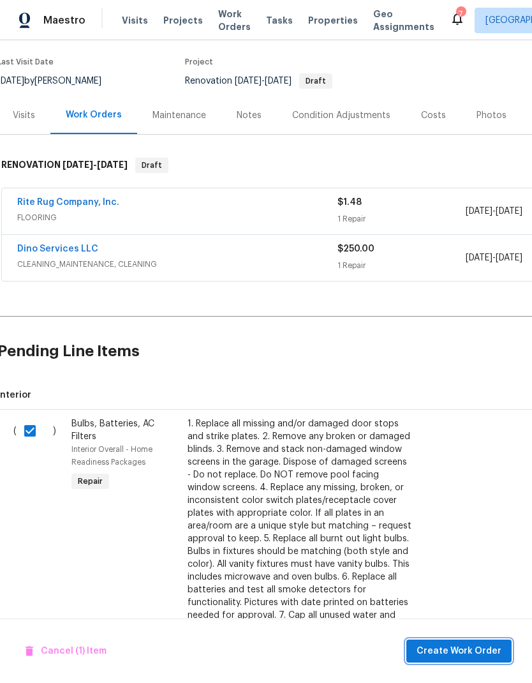
click at [477, 660] on button "Create Work Order" at bounding box center [459, 651] width 105 height 24
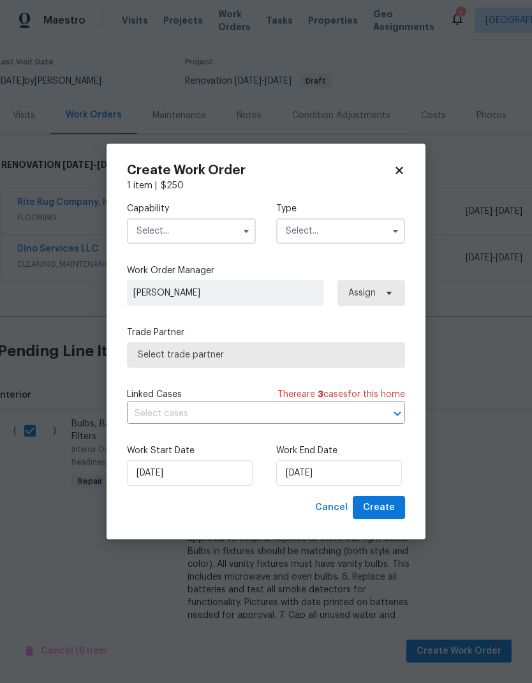
click at [341, 356] on span "Select trade partner" at bounding box center [266, 354] width 257 height 13
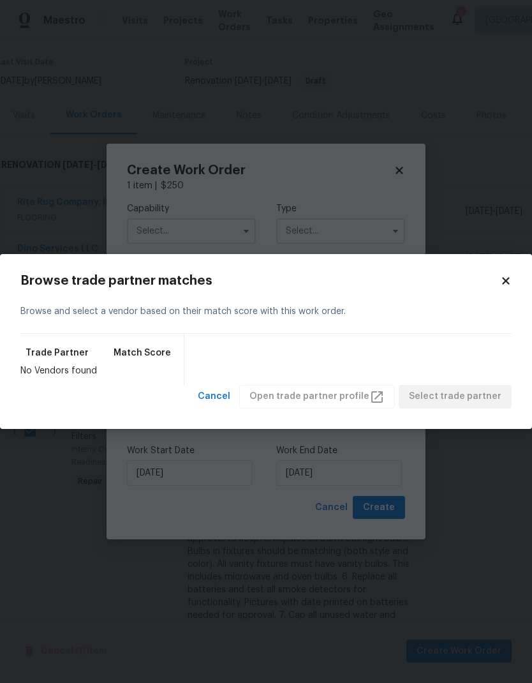
click at [497, 287] on h2 "Browse trade partner matches" at bounding box center [260, 280] width 480 height 13
click at [508, 285] on icon at bounding box center [505, 280] width 11 height 11
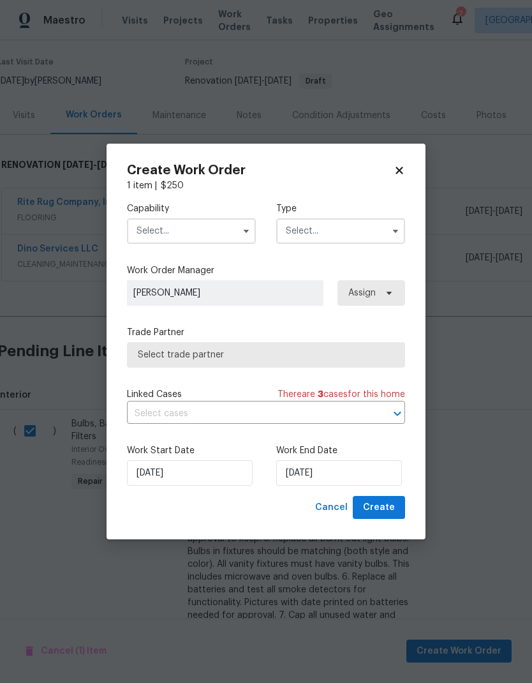
click at [243, 232] on icon "button" at bounding box center [246, 231] width 10 height 10
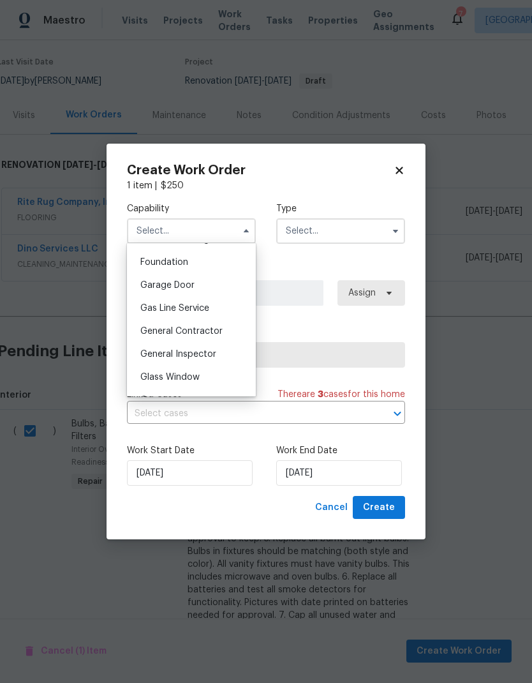
scroll to position [543, 0]
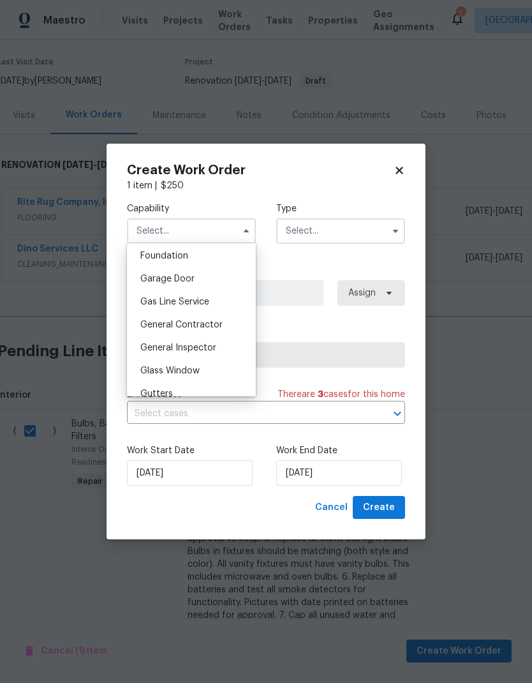
click at [224, 325] on div "General Contractor" at bounding box center [191, 324] width 123 height 23
type input "General Contractor"
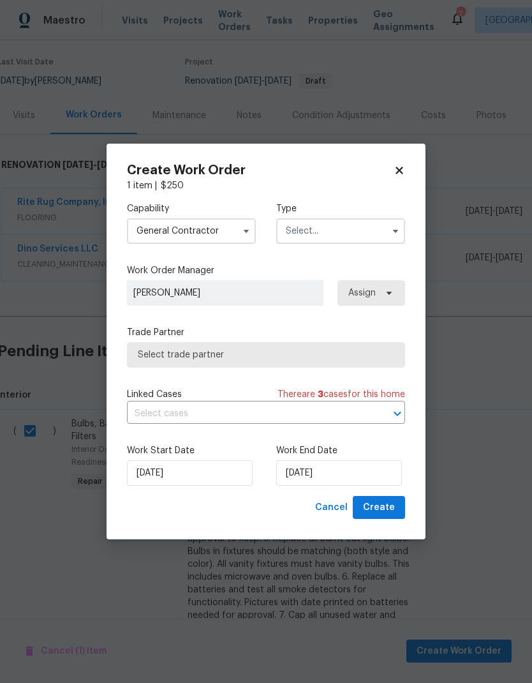
click at [389, 234] on button "button" at bounding box center [395, 230] width 15 height 15
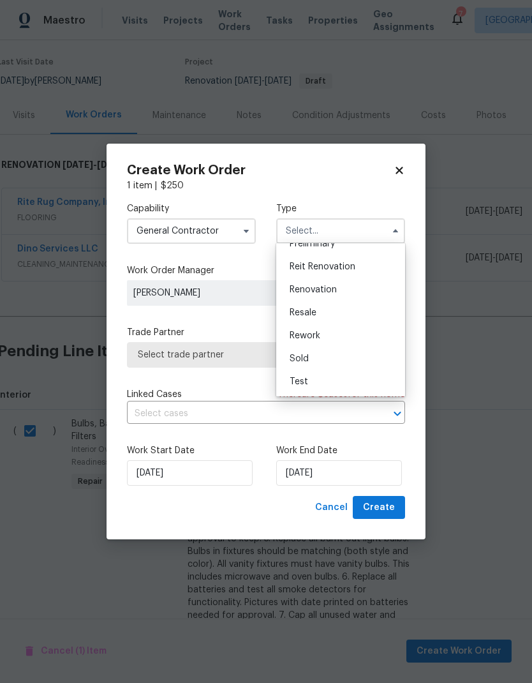
scroll to position [290, 0]
click at [349, 287] on div "Renovation" at bounding box center [341, 289] width 123 height 23
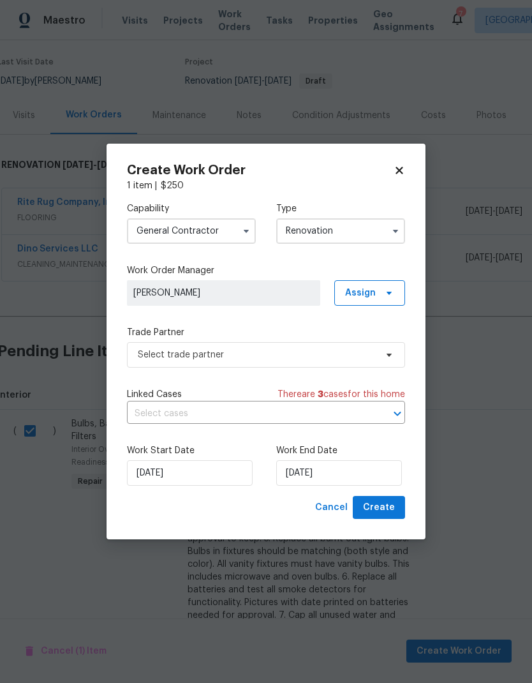
type input "Renovation"
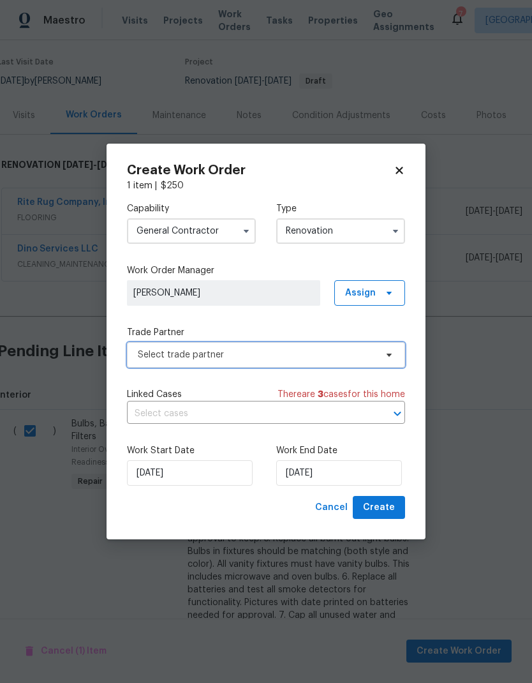
click at [315, 355] on span "Select trade partner" at bounding box center [257, 354] width 238 height 13
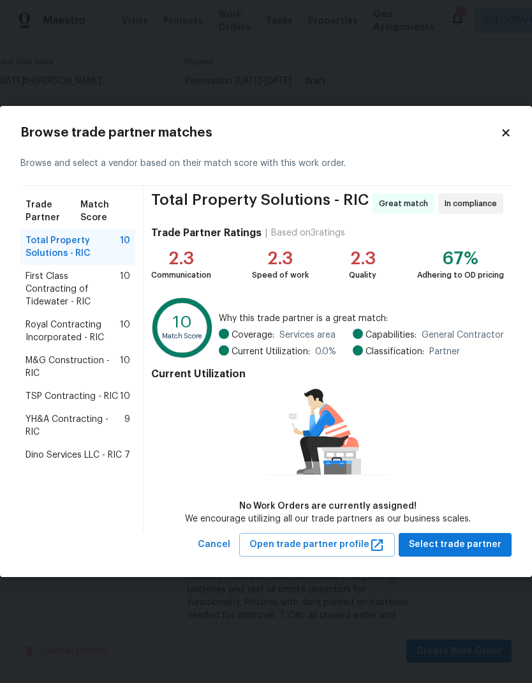
click at [114, 449] on span "Dino Services LLC - RIC" at bounding box center [74, 455] width 96 height 13
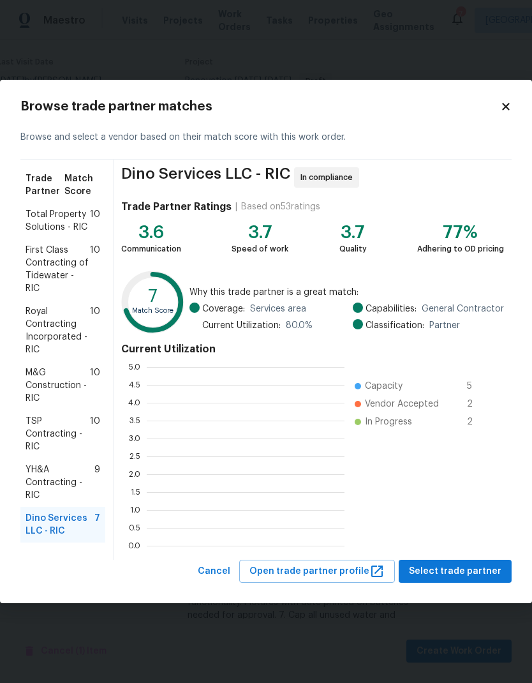
scroll to position [179, 198]
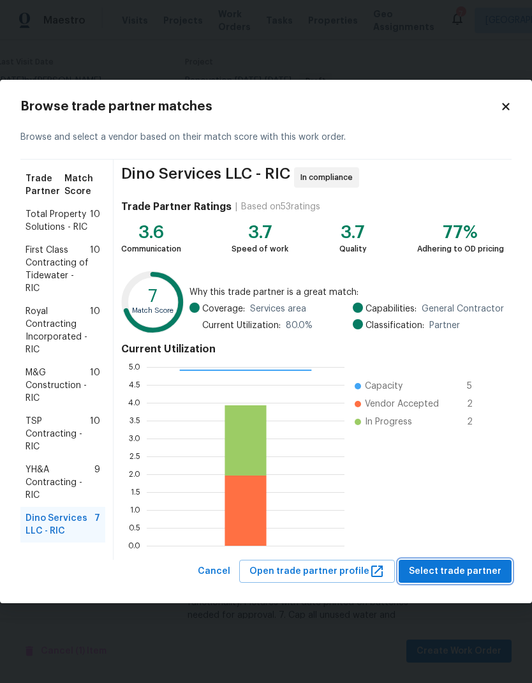
click at [475, 577] on span "Select trade partner" at bounding box center [455, 572] width 93 height 16
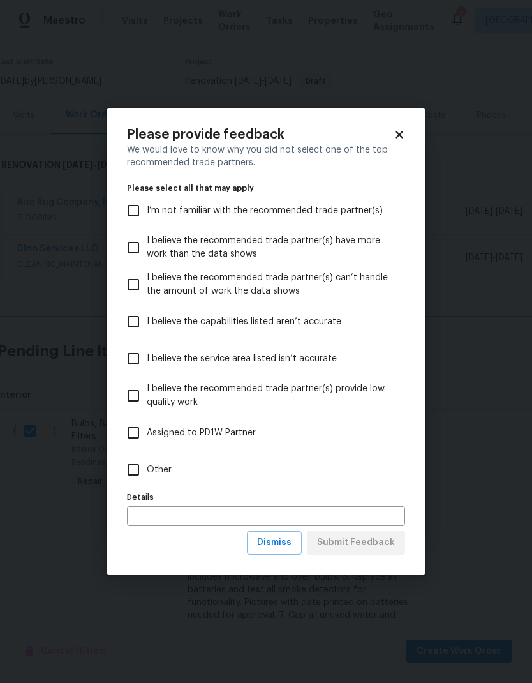
click at [140, 479] on input "Other" at bounding box center [133, 469] width 27 height 27
checkbox input "true"
click at [172, 521] on input "text" at bounding box center [266, 516] width 278 height 20
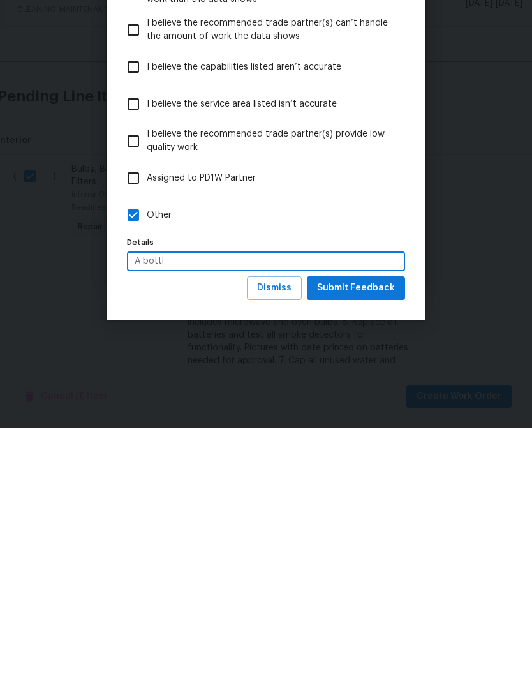
type input "A bott"
type input "Best the most reliable GC"
click at [388, 535] on span "Submit Feedback" at bounding box center [356, 543] width 78 height 16
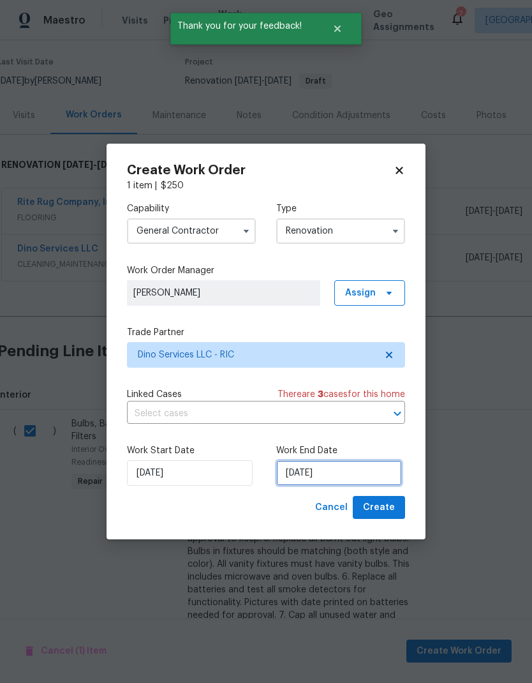
click at [348, 477] on input "[DATE]" at bounding box center [339, 473] width 126 height 26
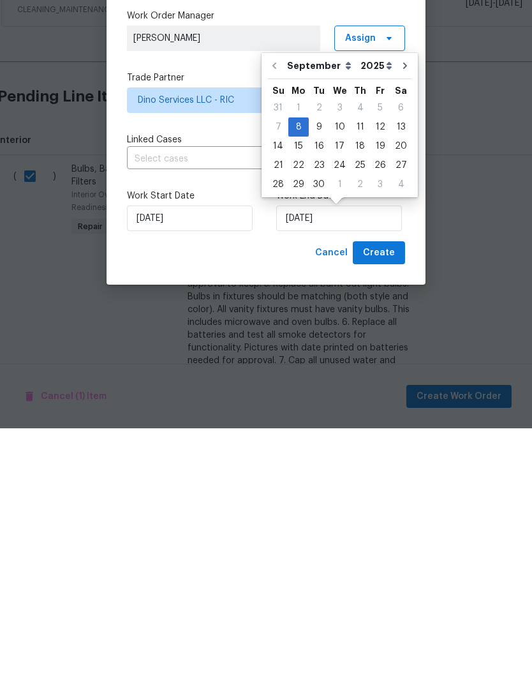
click at [400, 315] on icon "Go to next month" at bounding box center [405, 320] width 10 height 10
type input "10/8/2025"
select select "9"
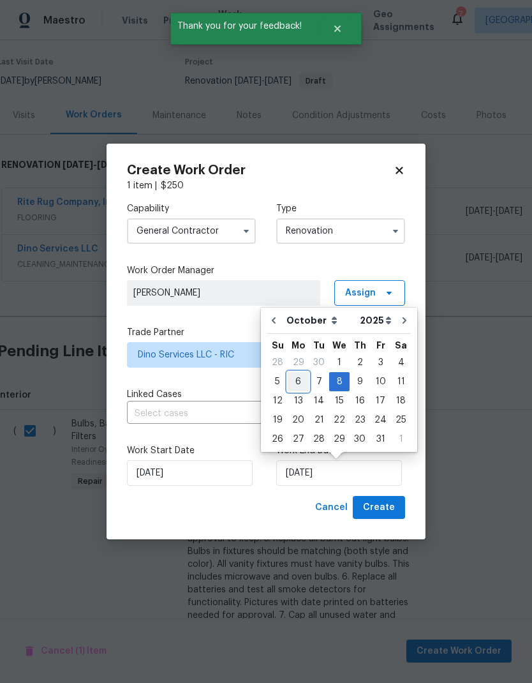
click at [304, 377] on div "6" at bounding box center [298, 382] width 21 height 18
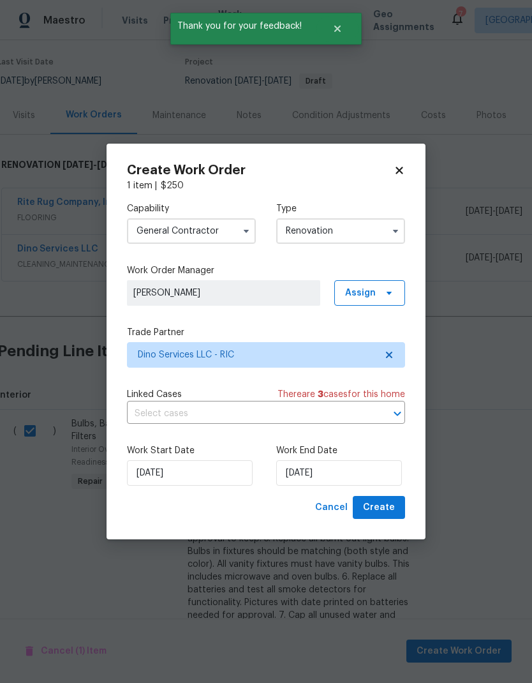
type input "[DATE]"
click at [389, 507] on span "Create" at bounding box center [379, 508] width 32 height 16
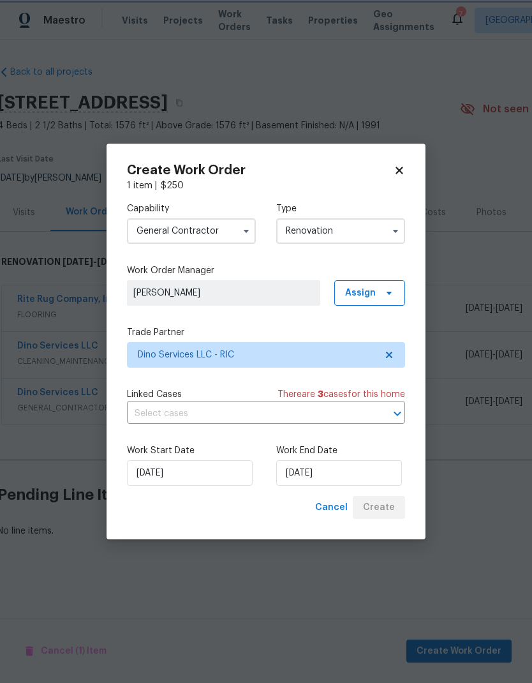
scroll to position [0, 3]
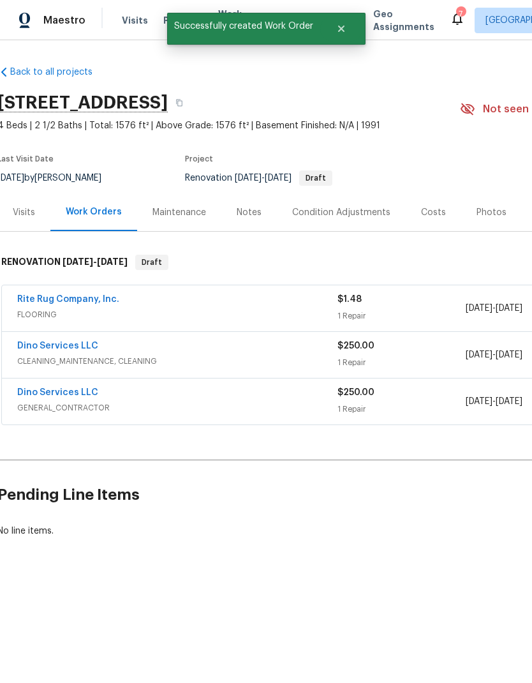
click at [405, 172] on div "Renovation 9/8/2025 - 10/6/2025 Draft" at bounding box center [307, 177] width 245 height 15
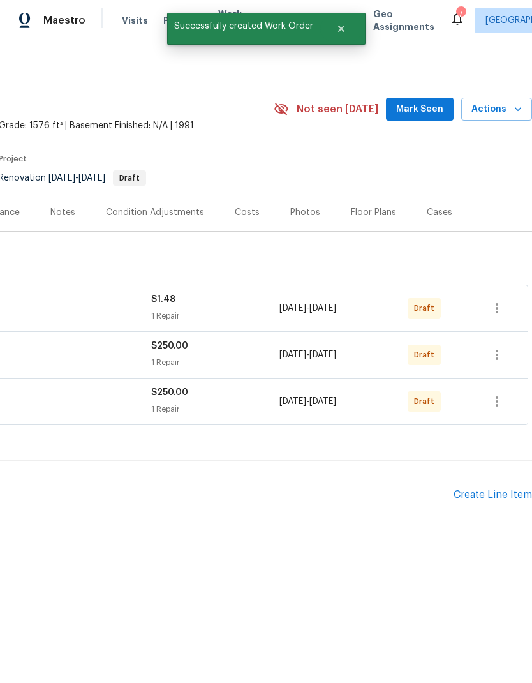
scroll to position [0, 189]
click at [486, 499] on div "Create Line Item" at bounding box center [493, 495] width 78 height 12
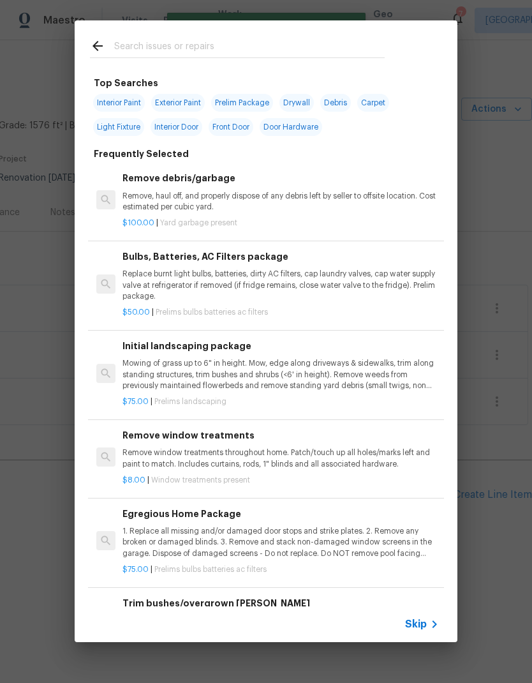
click at [235, 39] on input "text" at bounding box center [249, 47] width 271 height 19
type input "Landscaping"
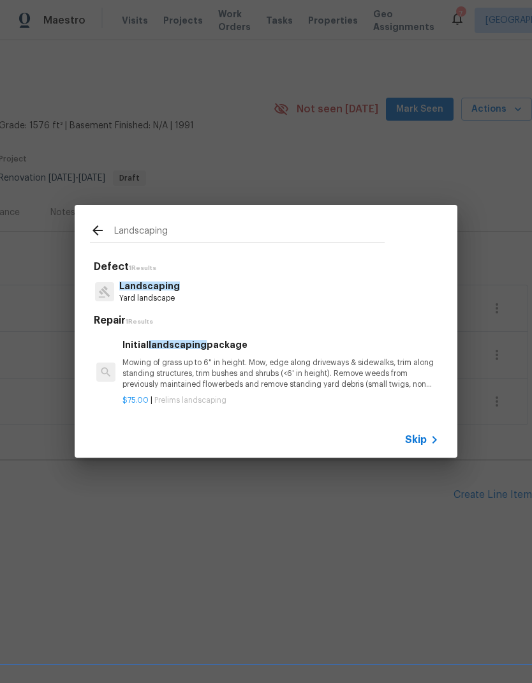
click at [147, 371] on p "Mowing of grass up to 6" in height. Mow, edge along driveways & sidewalks, trim…" at bounding box center [281, 373] width 317 height 33
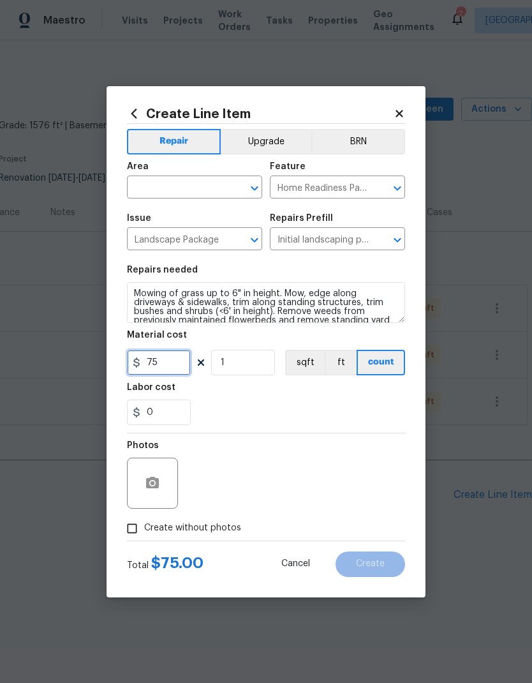
click at [146, 370] on input "75" at bounding box center [159, 363] width 64 height 26
click at [159, 189] on input "text" at bounding box center [177, 189] width 100 height 20
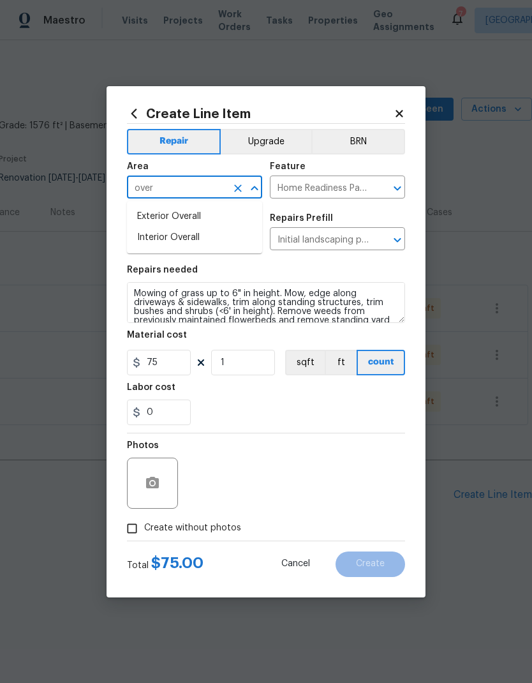
click at [154, 219] on li "Exterior Overall" at bounding box center [194, 216] width 135 height 21
type input "Exterior Overall"
click at [380, 390] on div "Labor cost" at bounding box center [266, 391] width 278 height 17
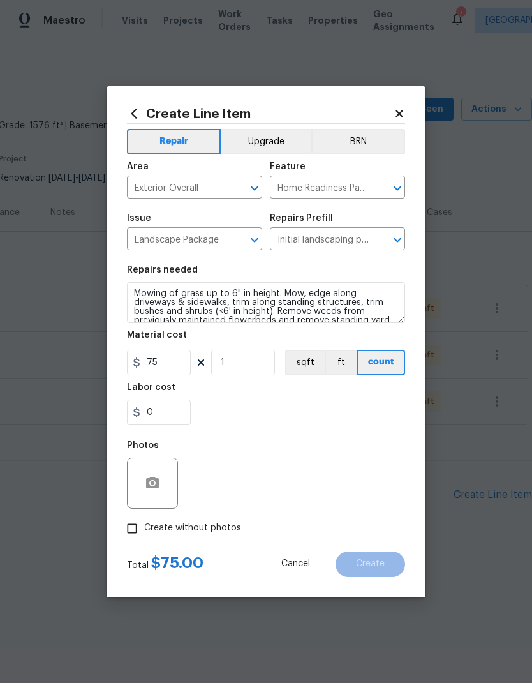
click at [135, 523] on input "Create without photos" at bounding box center [132, 528] width 24 height 24
checkbox input "true"
click at [369, 489] on textarea at bounding box center [296, 483] width 217 height 51
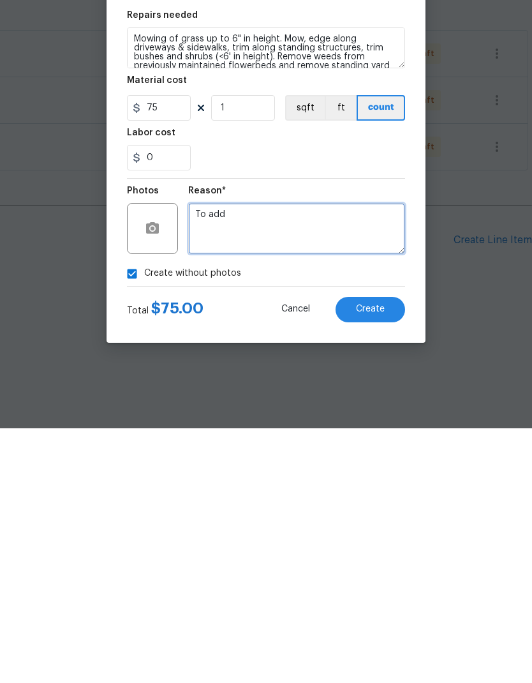
type textarea "To add"
click at [386, 551] on button "Create" at bounding box center [371, 564] width 70 height 26
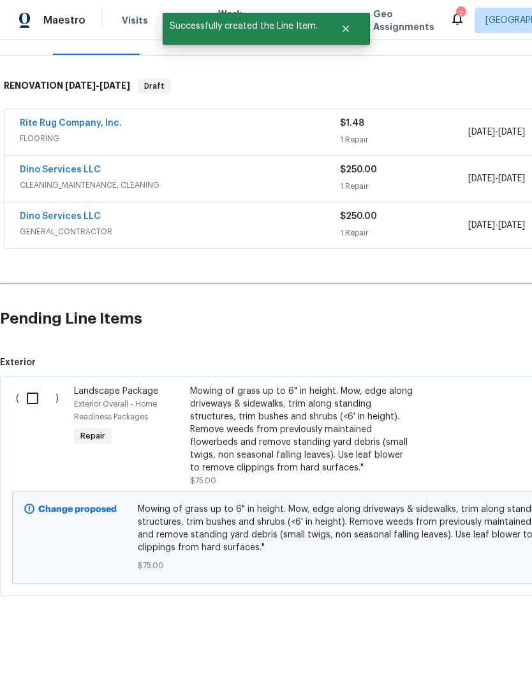
scroll to position [176, 0]
click at [31, 394] on input "checkbox" at bounding box center [37, 398] width 36 height 27
checkbox input "true"
click at [447, 646] on span "Create Work Order" at bounding box center [459, 651] width 85 height 16
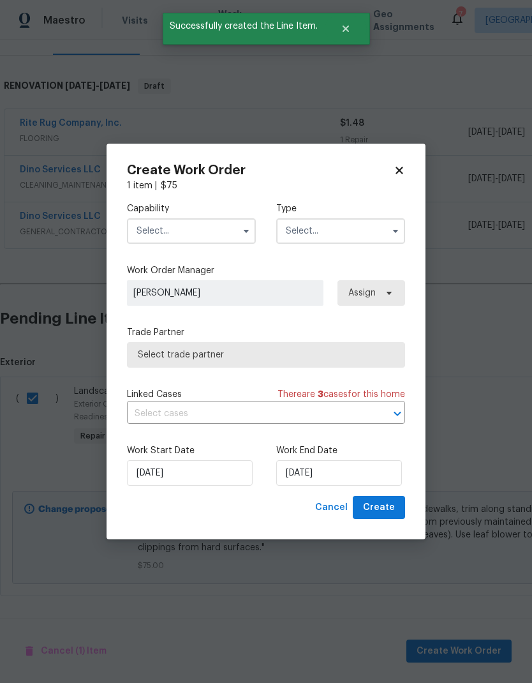
click at [153, 236] on input "text" at bounding box center [191, 231] width 129 height 26
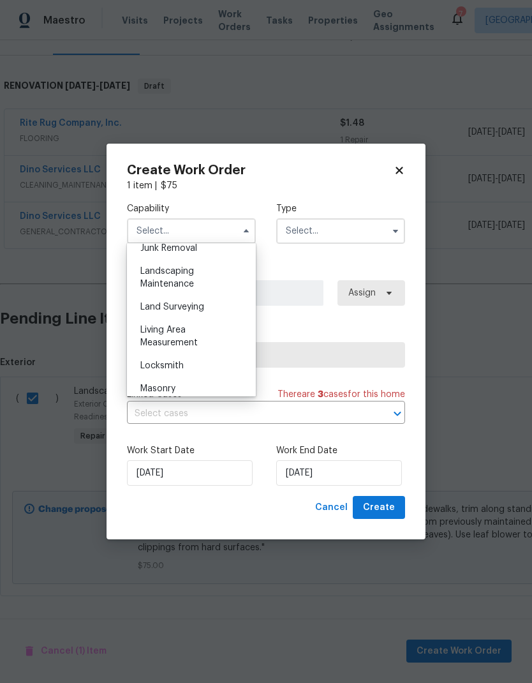
scroll to position [832, 0]
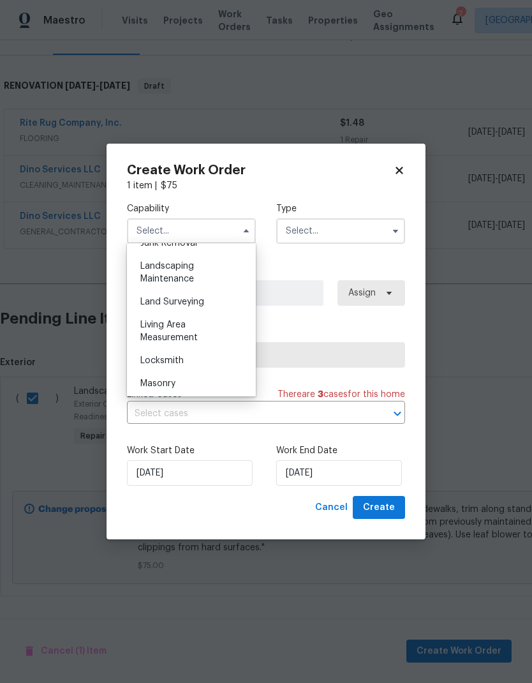
click at [153, 272] on div "Landscaping Maintenance" at bounding box center [191, 273] width 123 height 36
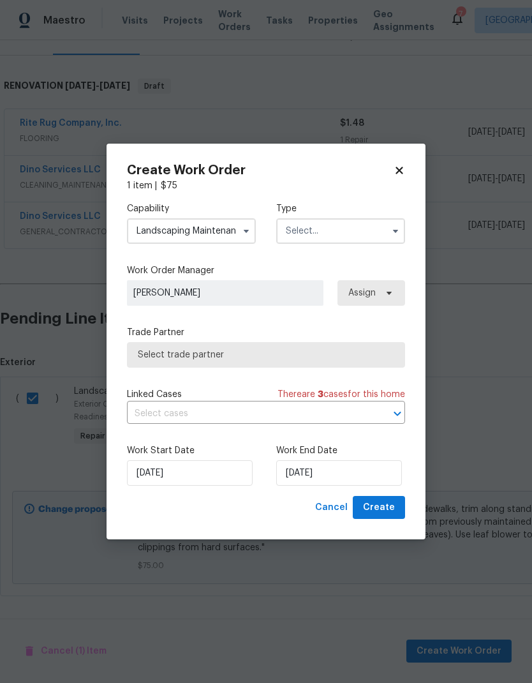
click at [146, 234] on input "Landscaping Maintenance" at bounding box center [191, 231] width 129 height 26
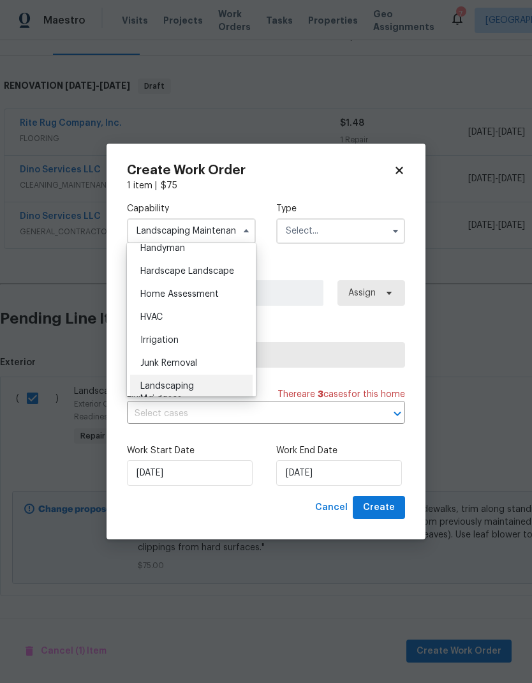
scroll to position [701, 0]
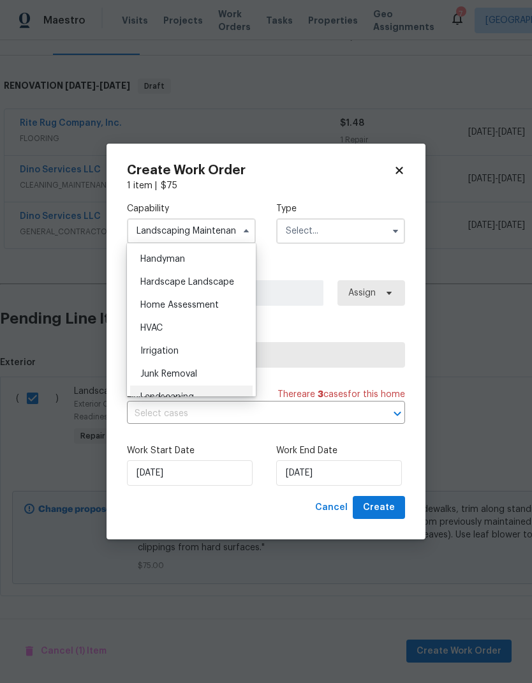
click at [145, 282] on span "Hardscape Landscape" at bounding box center [187, 282] width 94 height 9
type input "Hardscape Landscape"
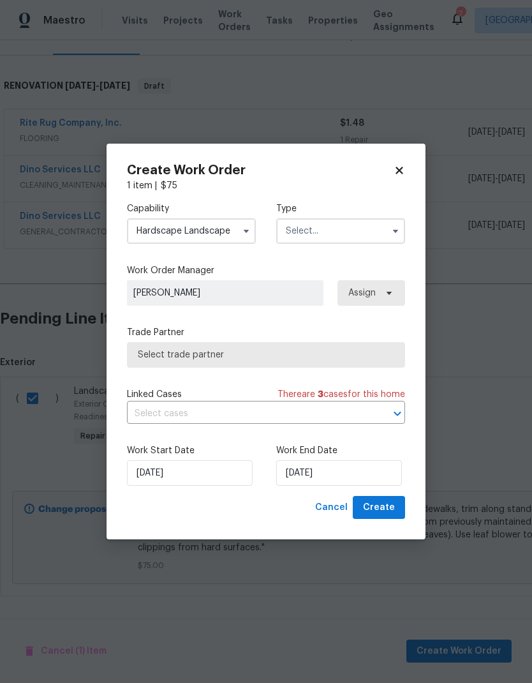
click at [402, 226] on button "button" at bounding box center [395, 230] width 15 height 15
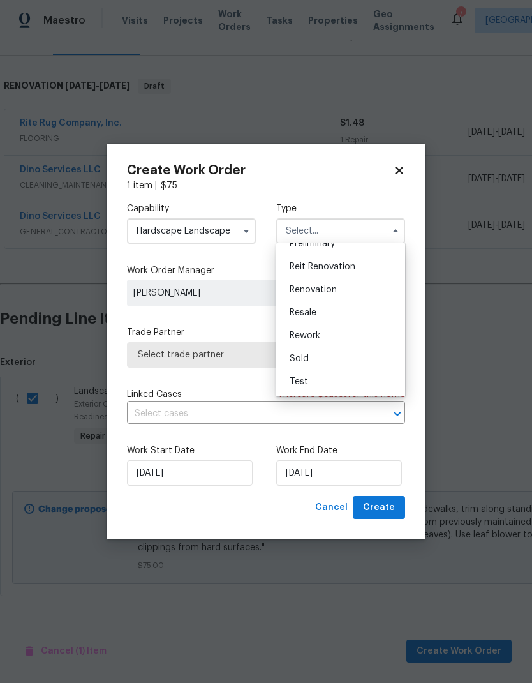
scroll to position [290, 0]
click at [369, 293] on div "Renovation" at bounding box center [341, 289] width 123 height 23
type input "Renovation"
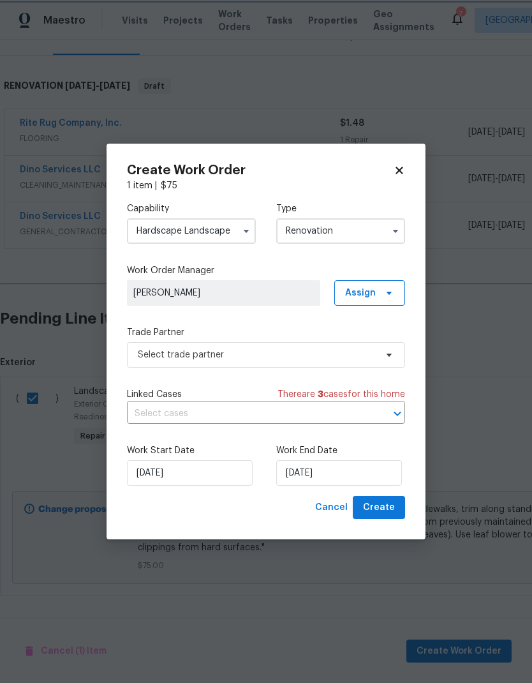
scroll to position [0, 0]
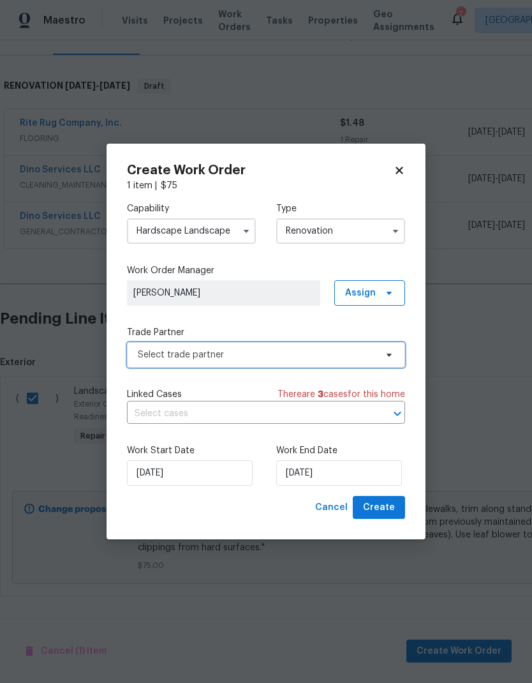
click at [391, 354] on icon at bounding box center [389, 355] width 5 height 3
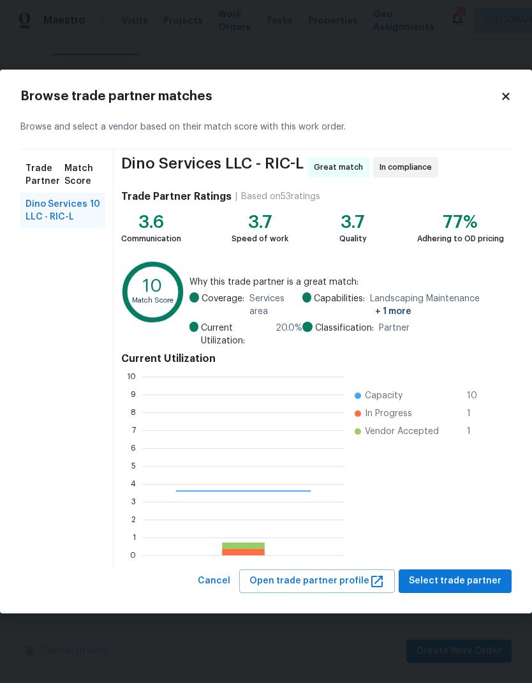
scroll to position [179, 202]
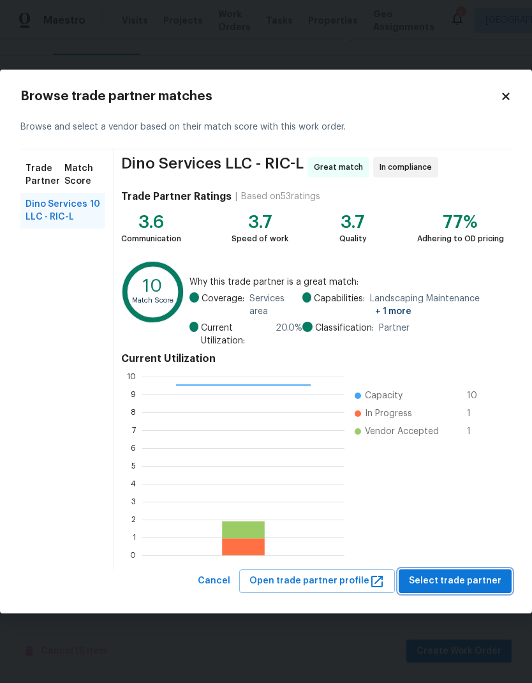
click at [475, 586] on span "Select trade partner" at bounding box center [455, 581] width 93 height 16
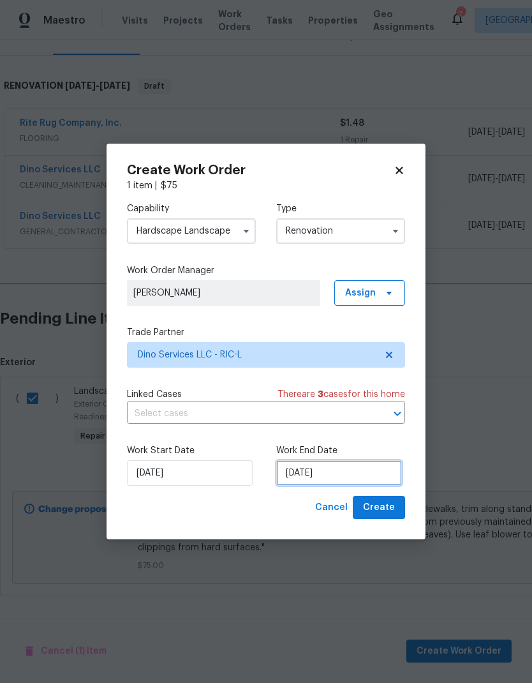
click at [349, 469] on input "[DATE]" at bounding box center [339, 473] width 126 height 26
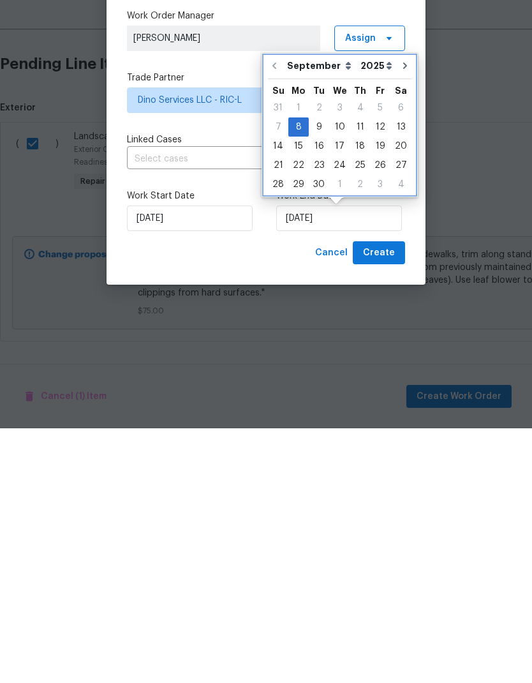
click at [402, 308] on button "Go to next month" at bounding box center [405, 321] width 19 height 26
type input "10/8/2025"
select select "9"
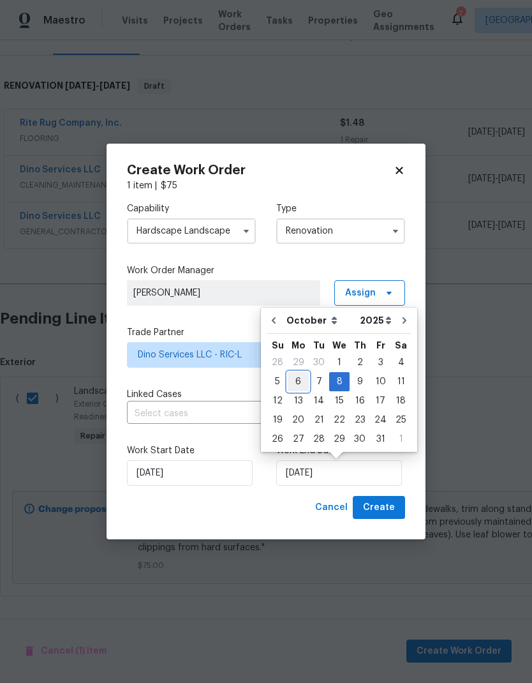
click at [302, 378] on div "6" at bounding box center [298, 382] width 21 height 18
type input "[DATE]"
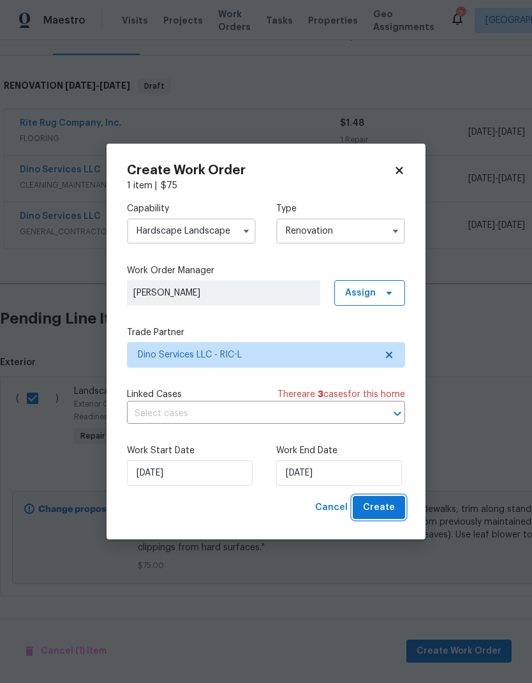
click at [396, 508] on button "Create" at bounding box center [379, 508] width 52 height 24
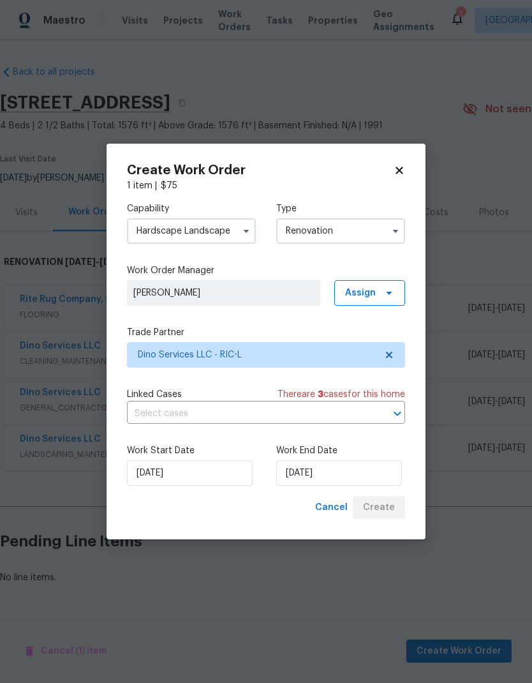
scroll to position [0, 0]
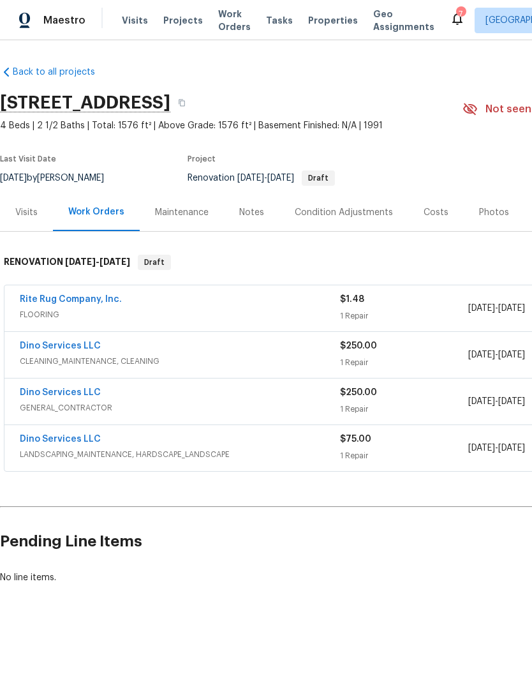
click at [345, 216] on div "Condition Adjustments" at bounding box center [344, 212] width 98 height 13
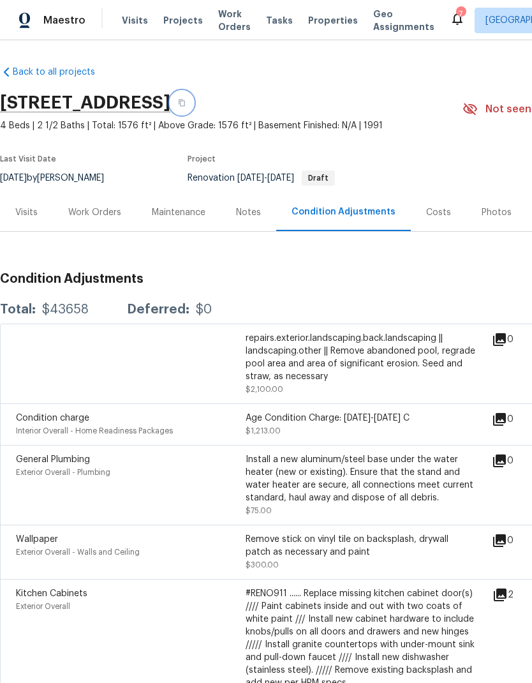
click at [193, 107] on button "button" at bounding box center [181, 102] width 23 height 23
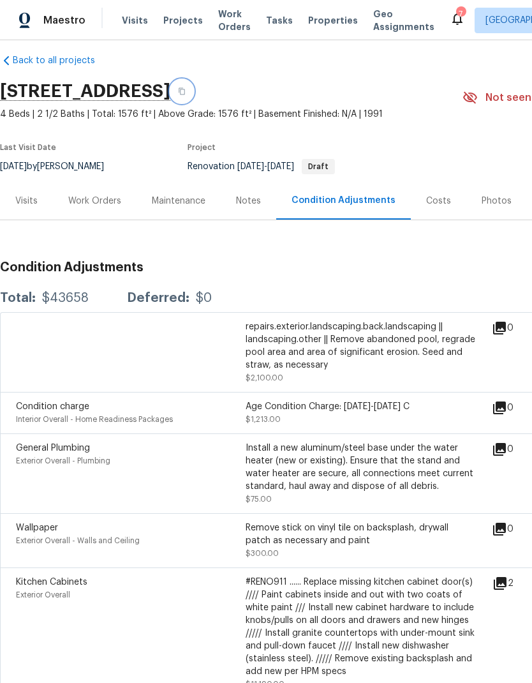
scroll to position [11, 0]
click at [113, 205] on div "Work Orders" at bounding box center [94, 201] width 53 height 13
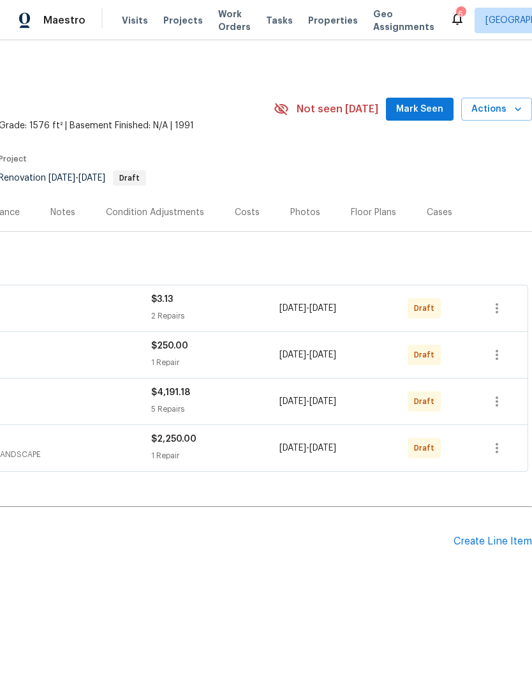
scroll to position [0, 189]
click at [494, 546] on div "Create Line Item" at bounding box center [493, 541] width 78 height 12
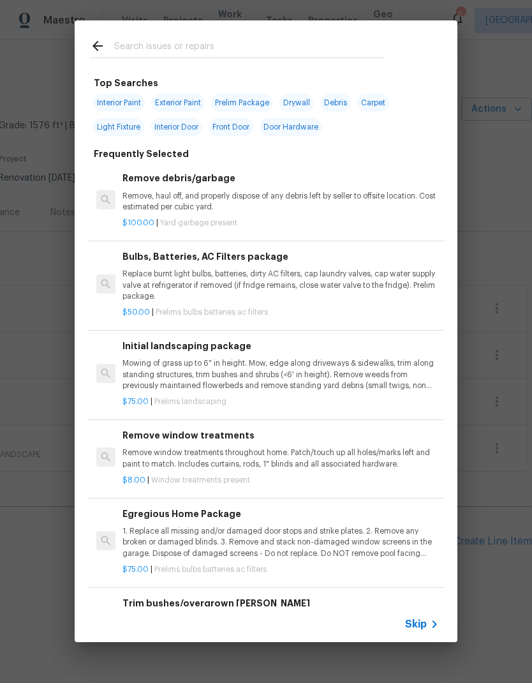
click at [279, 40] on input "text" at bounding box center [249, 47] width 271 height 19
type input "Hvac"
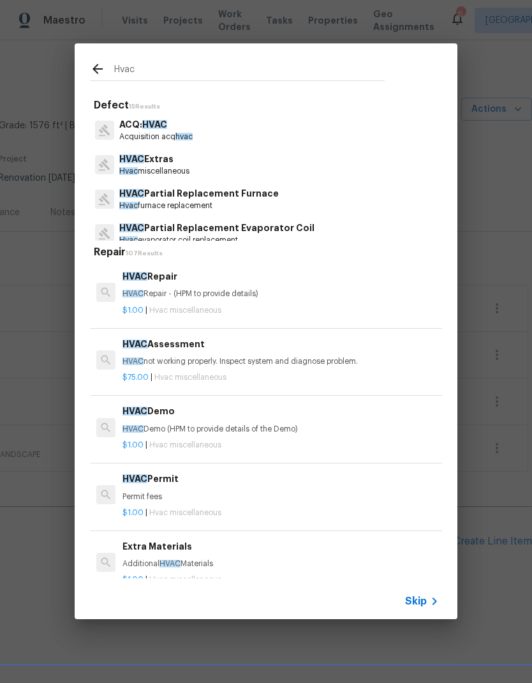
click at [335, 362] on p "HVAC not working properly. Inspect system and diagnose problem." at bounding box center [281, 361] width 317 height 11
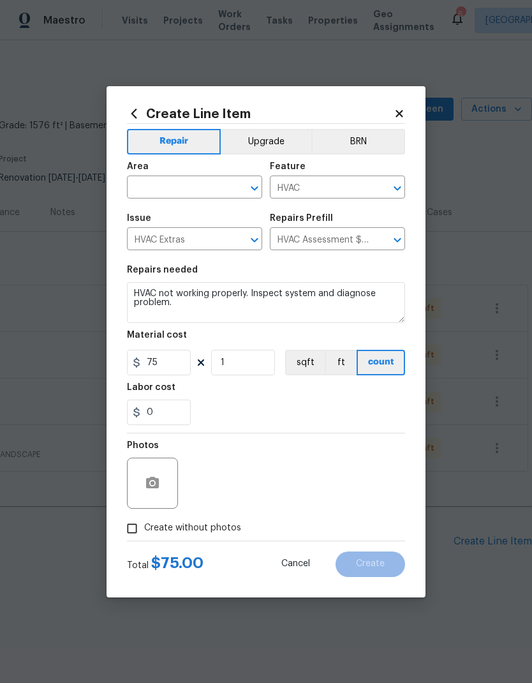
click at [335, 361] on button "ft" at bounding box center [341, 363] width 32 height 26
click at [247, 187] on icon "Open" at bounding box center [254, 188] width 15 height 15
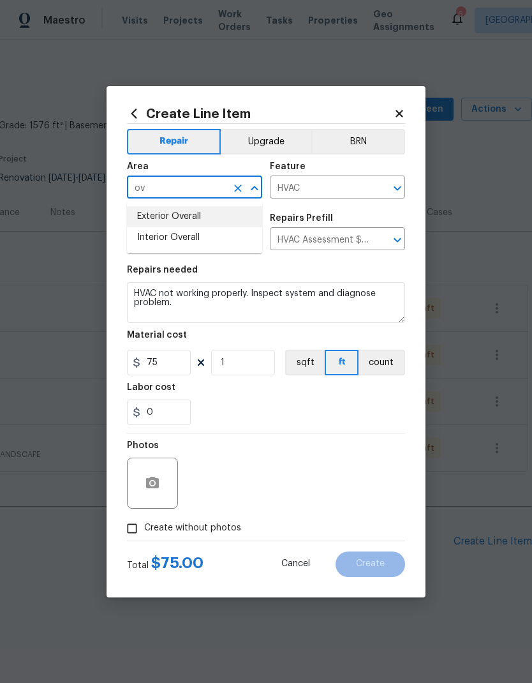
click at [146, 220] on li "Exterior Overall" at bounding box center [194, 216] width 135 height 21
type input "Exterior Overall"
click at [380, 410] on div "0" at bounding box center [266, 412] width 278 height 26
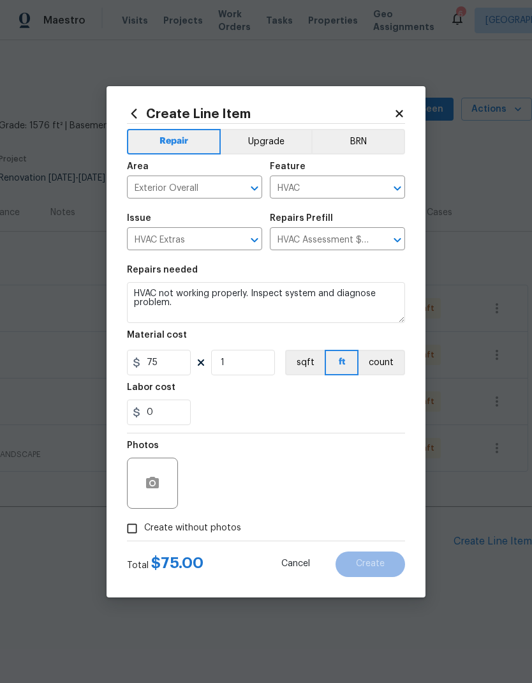
click at [125, 523] on input "Create without photos" at bounding box center [132, 528] width 24 height 24
checkbox input "true"
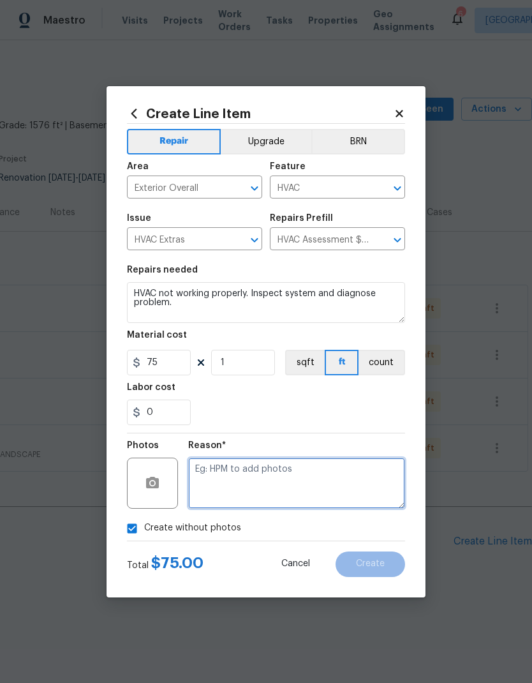
click at [370, 486] on textarea at bounding box center [296, 483] width 217 height 51
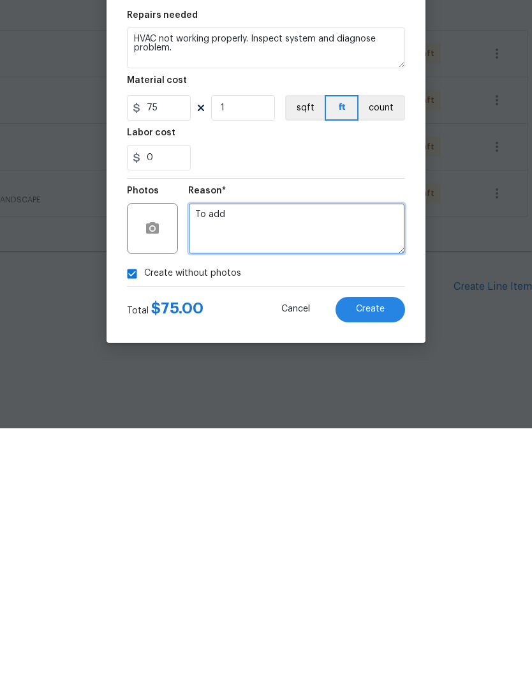
type textarea "To add"
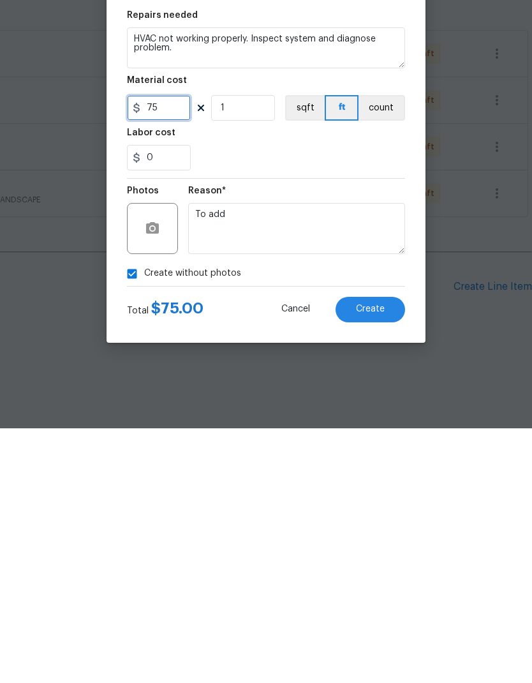
click at [174, 350] on input "75" at bounding box center [159, 363] width 64 height 26
type input "125"
click at [264, 551] on button "Cancel" at bounding box center [296, 564] width 70 height 26
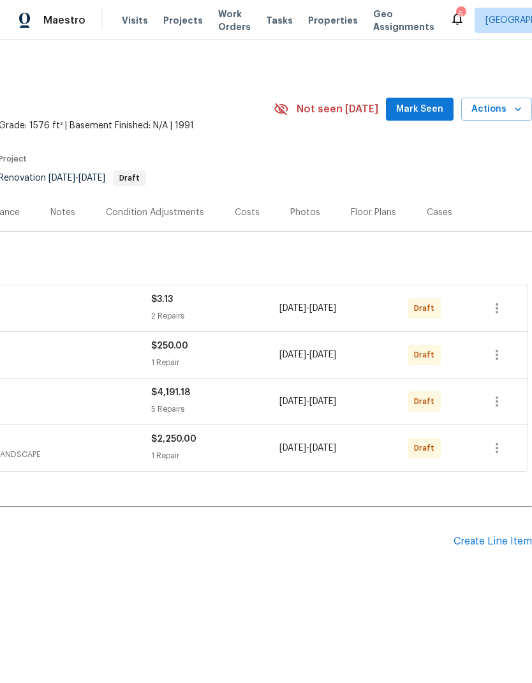
click at [500, 540] on div "Create Line Item" at bounding box center [493, 541] width 78 height 12
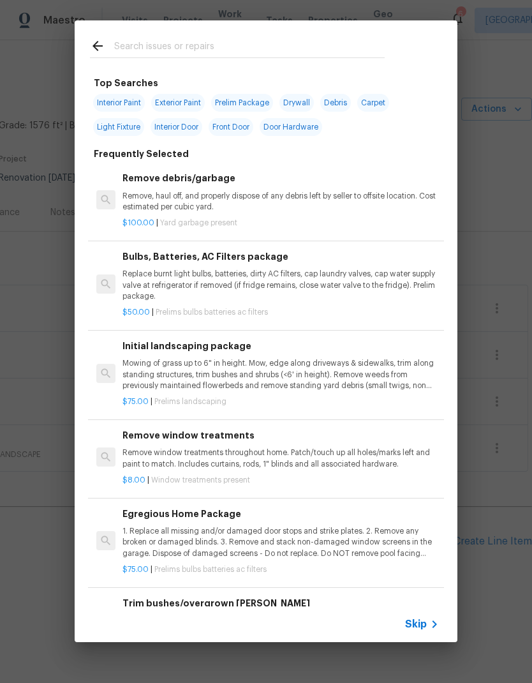
click at [288, 45] on input "text" at bounding box center [249, 47] width 271 height 19
type input "Hvac"
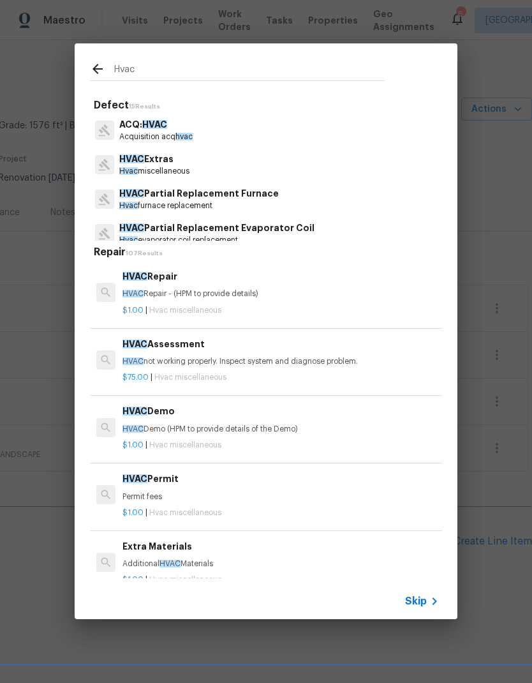
click at [273, 370] on div "$75.00 | Hvac miscellaneous" at bounding box center [281, 375] width 317 height 16
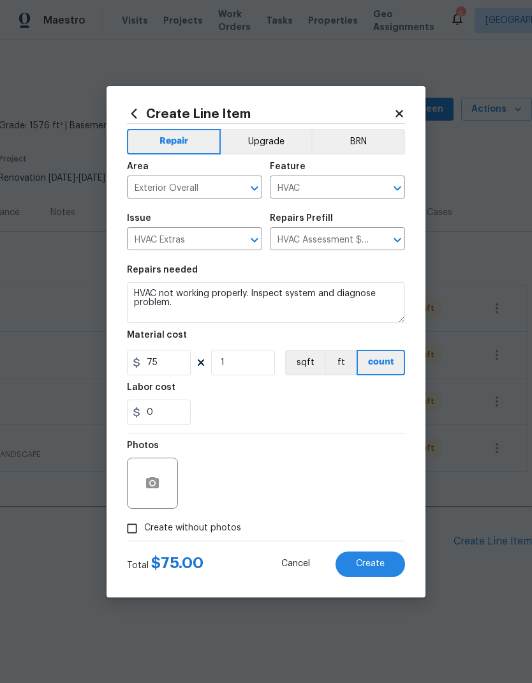
click at [272, 370] on section "Repairs needed HVAC not working properly. Inspect system and diagnose problem. …" at bounding box center [266, 345] width 278 height 175
click at [177, 364] on input "75" at bounding box center [159, 363] width 64 height 26
click at [361, 401] on div "0" at bounding box center [266, 412] width 278 height 26
click at [177, 362] on input "124" at bounding box center [159, 363] width 64 height 26
type input "125"
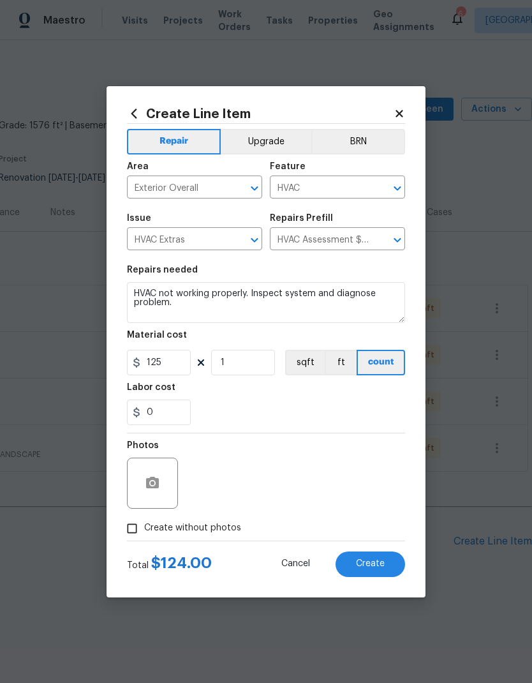
click at [347, 390] on div "Labor cost" at bounding box center [266, 391] width 278 height 17
click at [384, 564] on span "Create" at bounding box center [370, 564] width 29 height 10
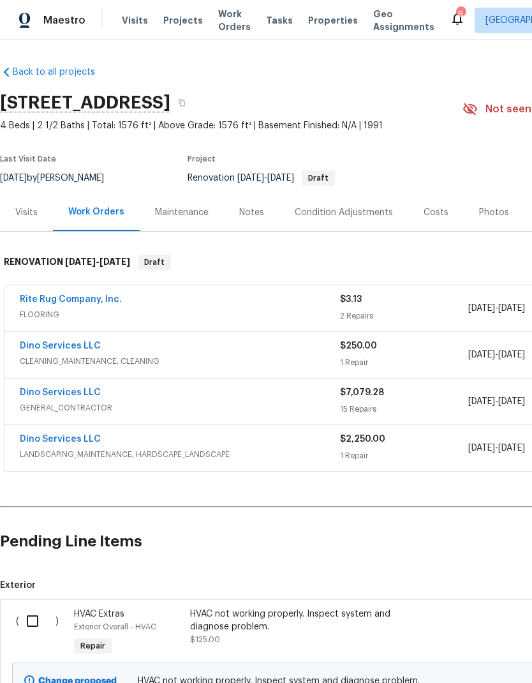
scroll to position [0, 0]
click at [34, 622] on input "checkbox" at bounding box center [37, 621] width 36 height 27
checkbox input "true"
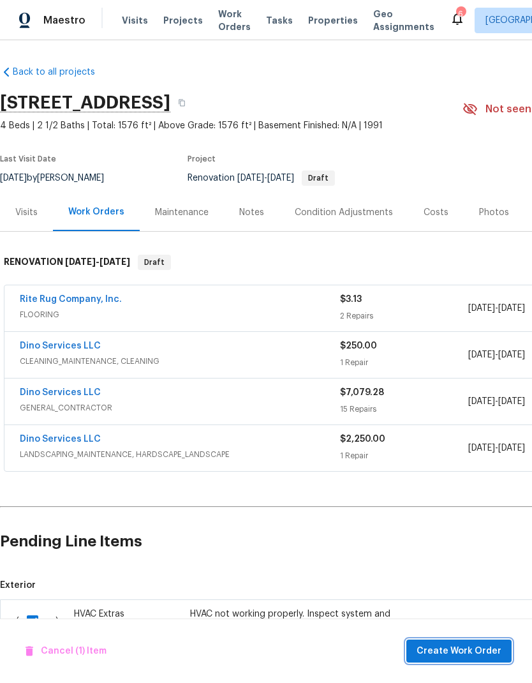
click at [478, 647] on span "Create Work Order" at bounding box center [459, 651] width 85 height 16
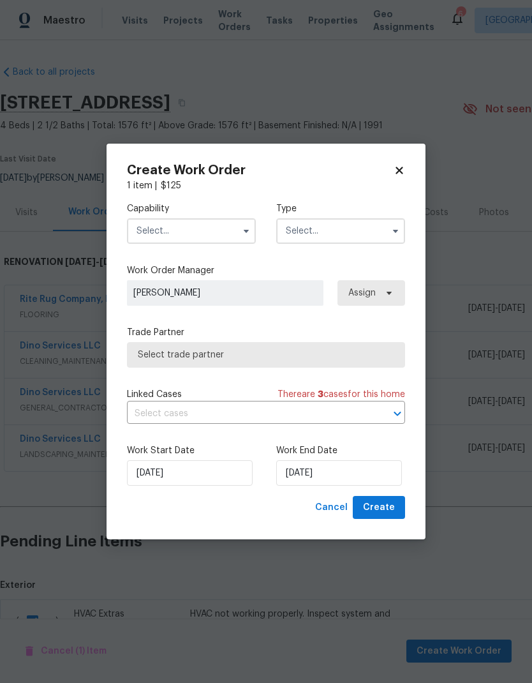
click at [148, 228] on input "text" at bounding box center [191, 231] width 129 height 26
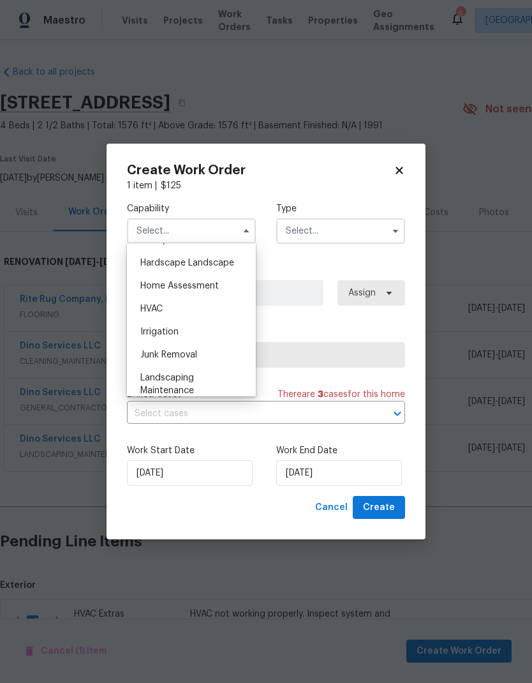
scroll to position [722, 0]
click at [144, 310] on span "HVAC" at bounding box center [151, 306] width 22 height 9
type input "HVAC"
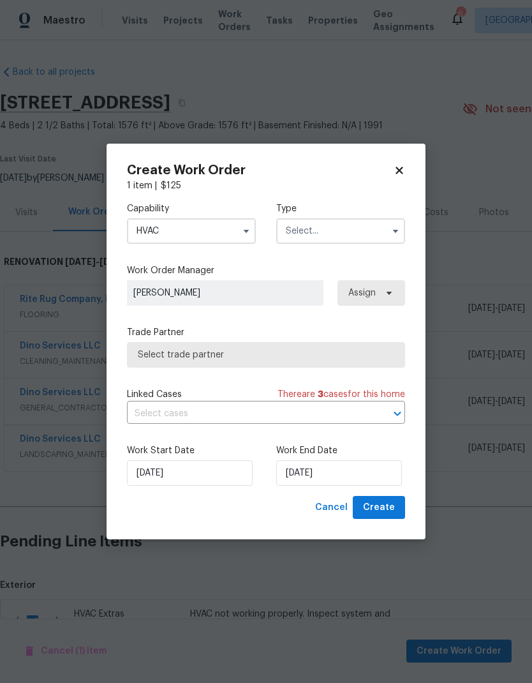
click at [365, 232] on input "text" at bounding box center [340, 231] width 129 height 26
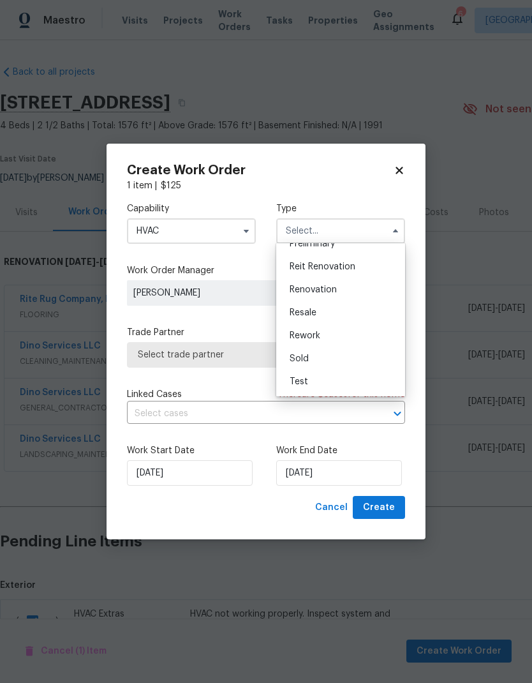
scroll to position [290, 0]
click at [364, 293] on div "Renovation" at bounding box center [341, 289] width 123 height 23
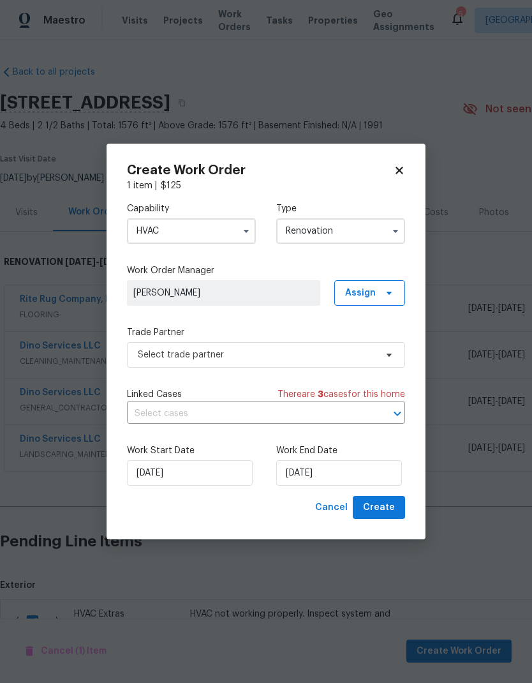
type input "Renovation"
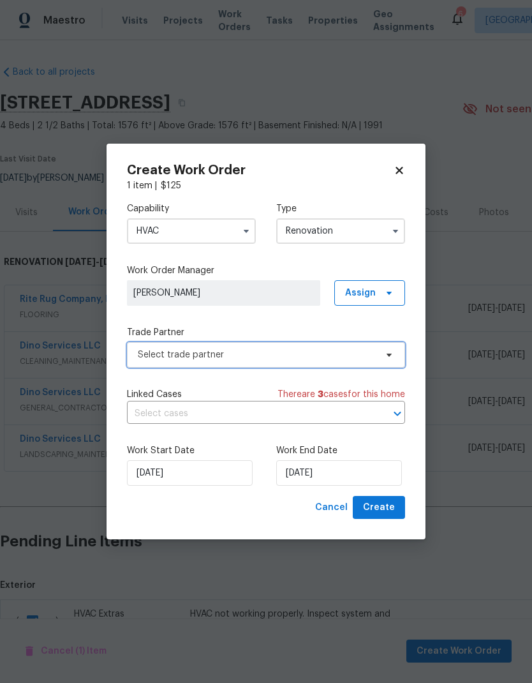
click at [350, 362] on span "Select trade partner" at bounding box center [266, 355] width 278 height 26
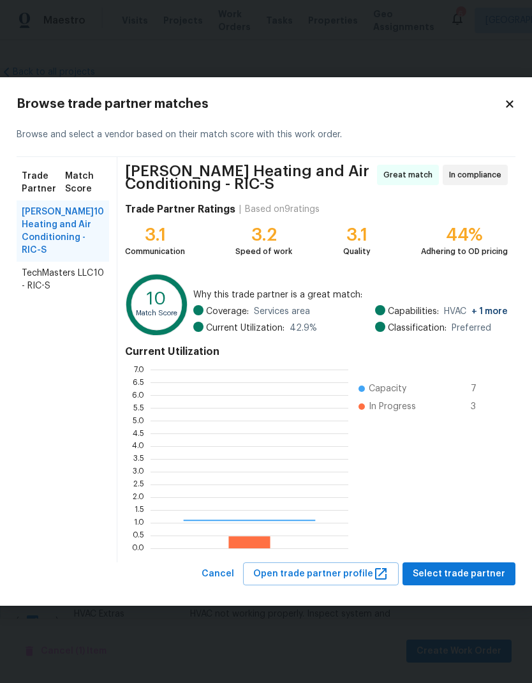
scroll to position [179, 198]
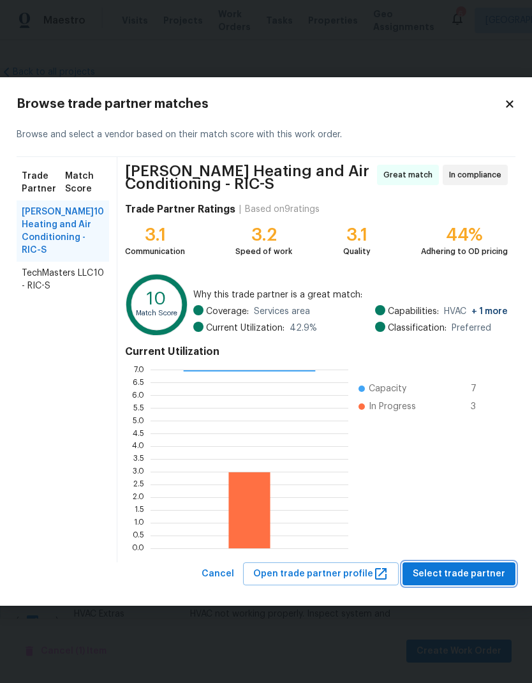
click at [463, 585] on button "Select trade partner" at bounding box center [459, 574] width 113 height 24
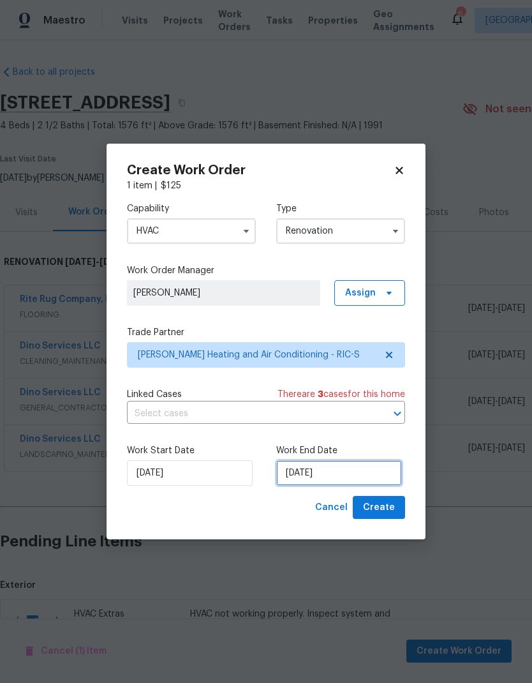
click at [327, 480] on input "[DATE]" at bounding box center [339, 473] width 126 height 26
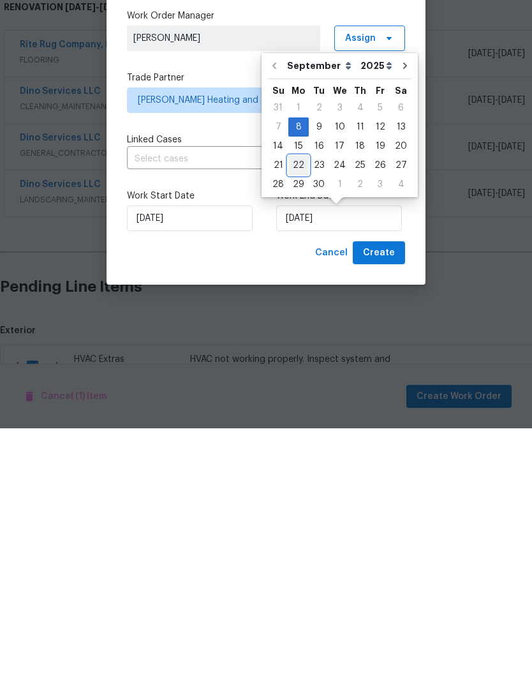
click at [301, 411] on div "22" at bounding box center [298, 420] width 20 height 18
type input "[DATE]"
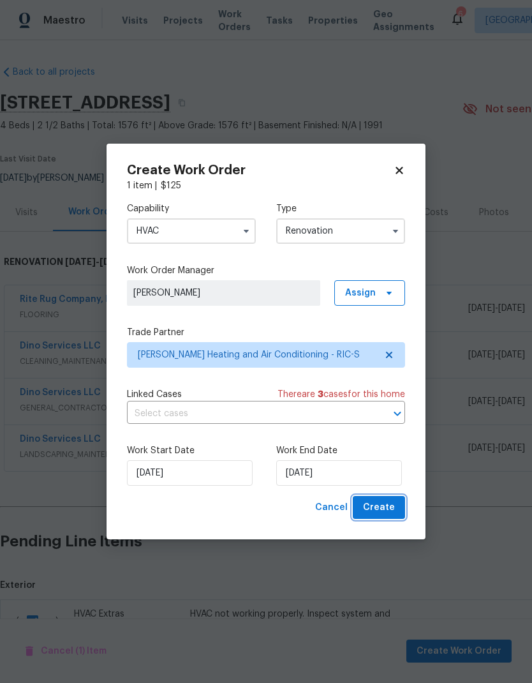
click at [389, 518] on button "Create" at bounding box center [379, 508] width 52 height 24
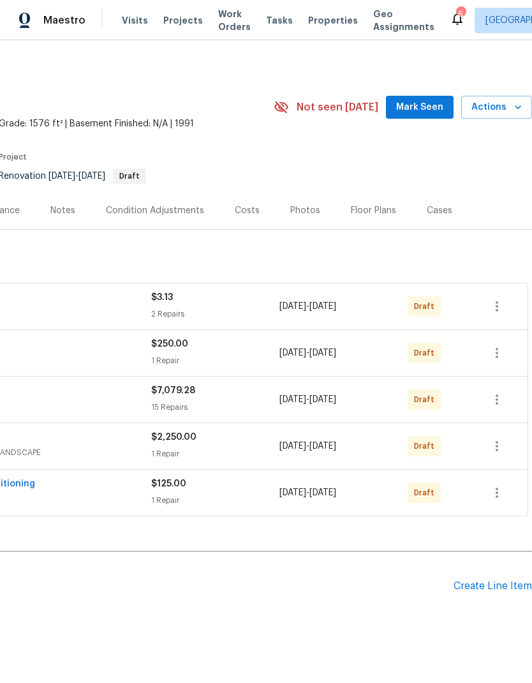
scroll to position [2, 189]
click at [495, 591] on div "Create Line Item" at bounding box center [493, 586] width 78 height 12
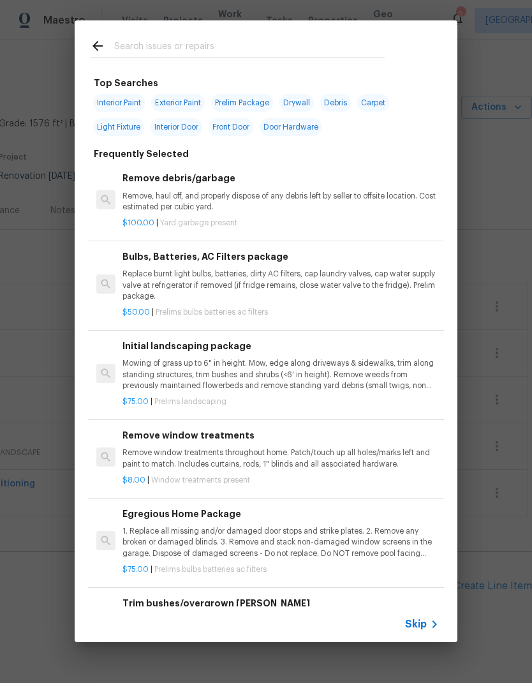
click at [305, 36] on div at bounding box center [237, 45] width 325 height 50
click at [127, 49] on input "text" at bounding box center [249, 47] width 271 height 19
type input "Counter"
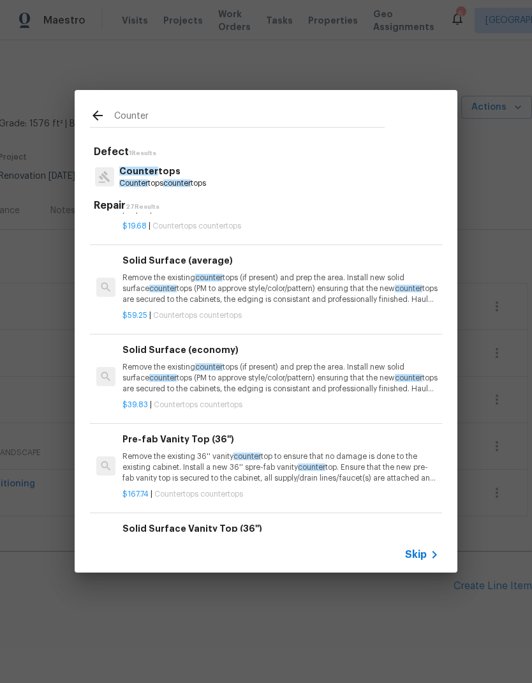
scroll to position [464, 0]
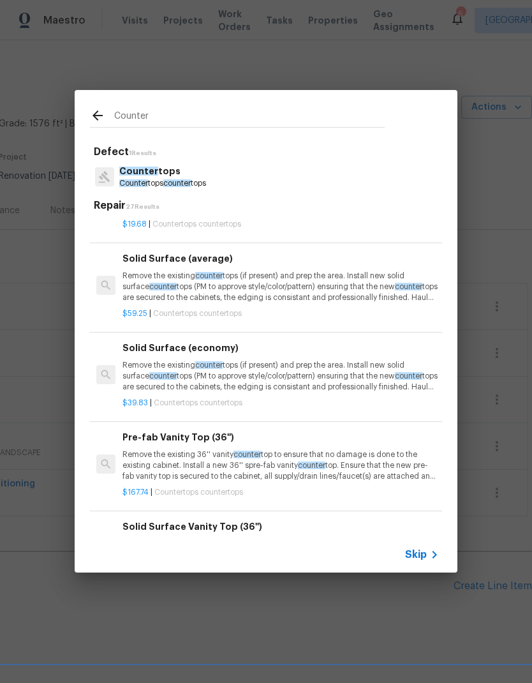
click at [150, 295] on p "Remove the existing counter tops (if present) and prep the area. Install new so…" at bounding box center [281, 287] width 317 height 33
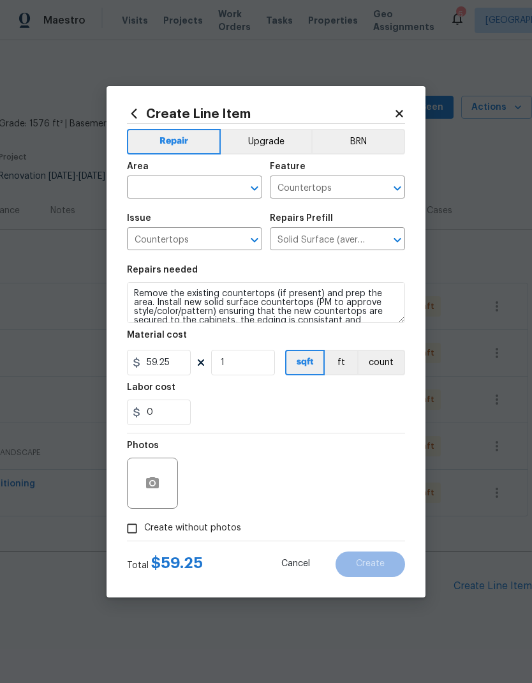
click at [153, 190] on input "text" at bounding box center [177, 189] width 100 height 20
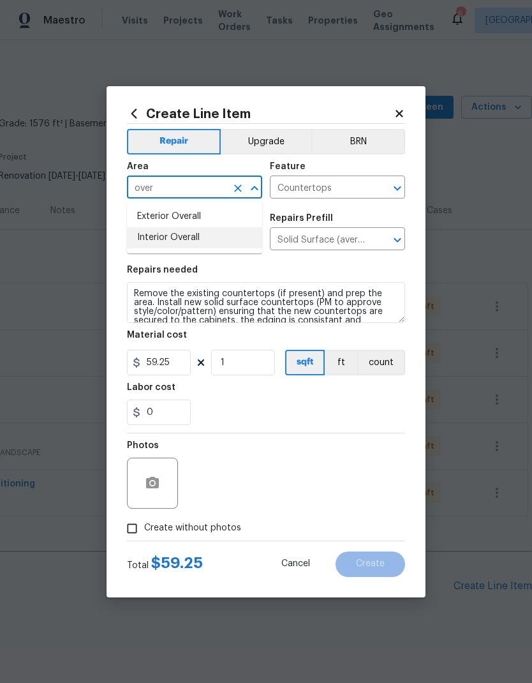
click at [139, 238] on li "Interior Overall" at bounding box center [194, 237] width 135 height 21
type input "Interior Overall"
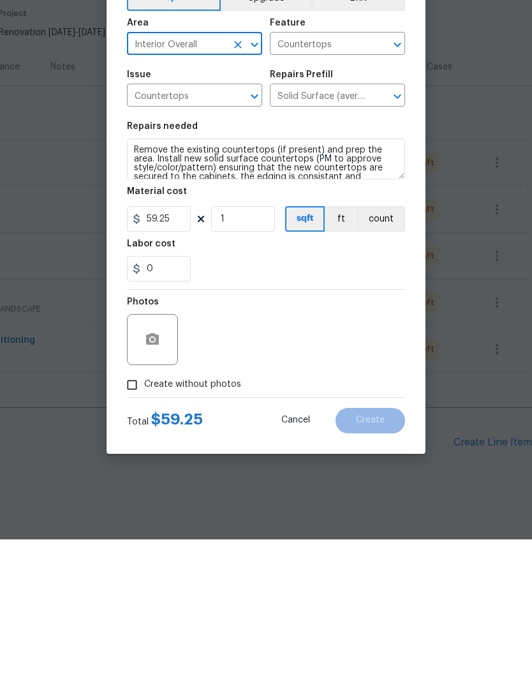
click at [126, 516] on input "Create without photos" at bounding box center [132, 528] width 24 height 24
checkbox input "true"
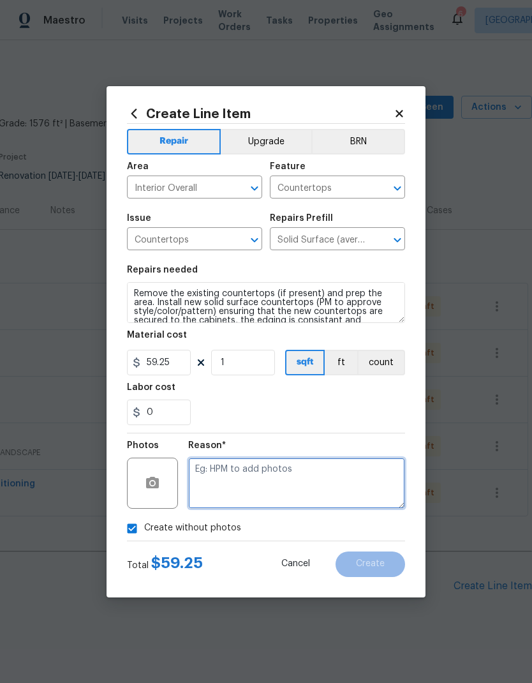
click at [367, 473] on textarea at bounding box center [296, 483] width 217 height 51
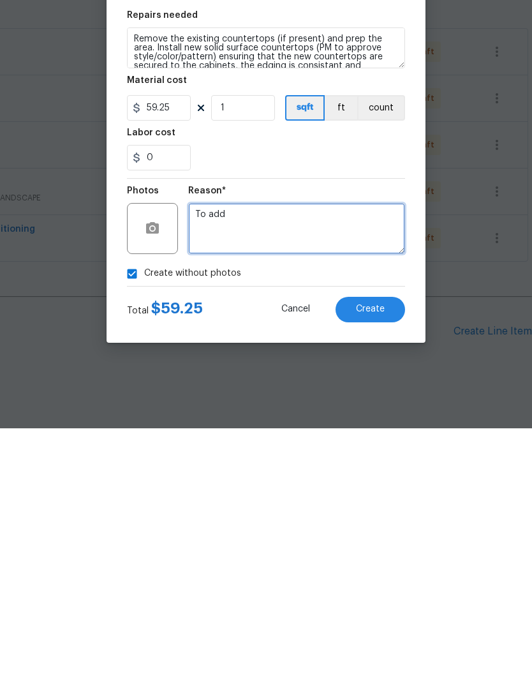
type textarea "To add"
click at [389, 551] on button "Create" at bounding box center [371, 564] width 70 height 26
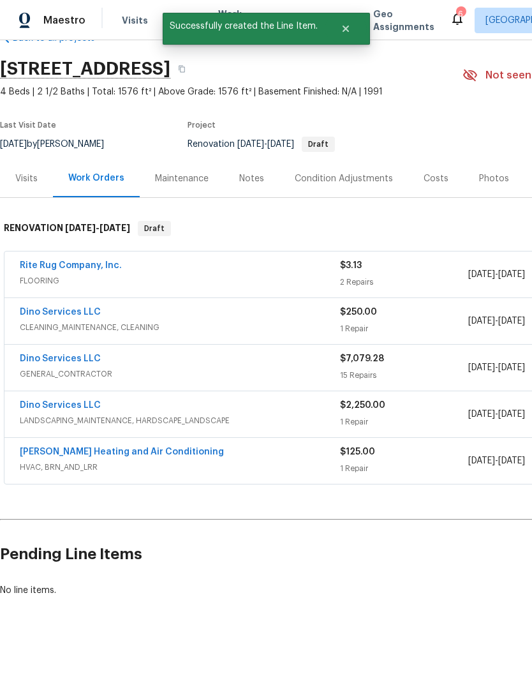
scroll to position [34, 0]
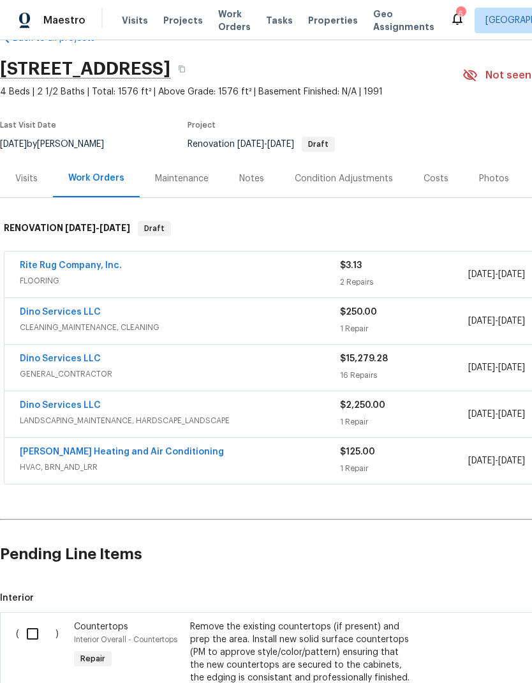
click at [34, 632] on input "checkbox" at bounding box center [37, 633] width 36 height 27
checkbox input "true"
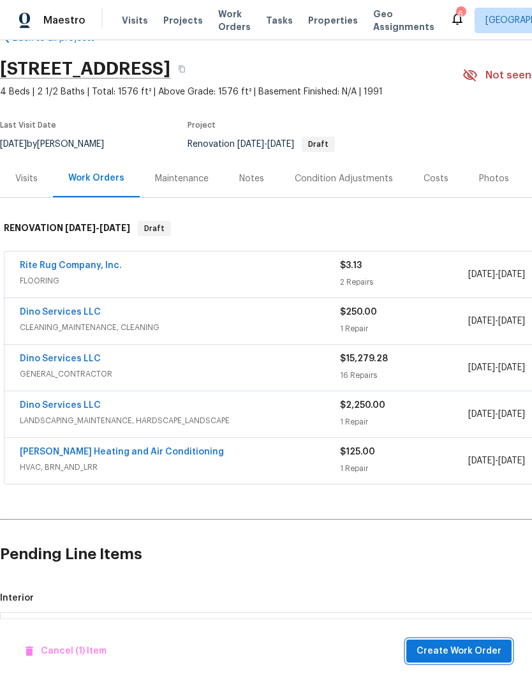
click at [480, 653] on span "Create Work Order" at bounding box center [459, 651] width 85 height 16
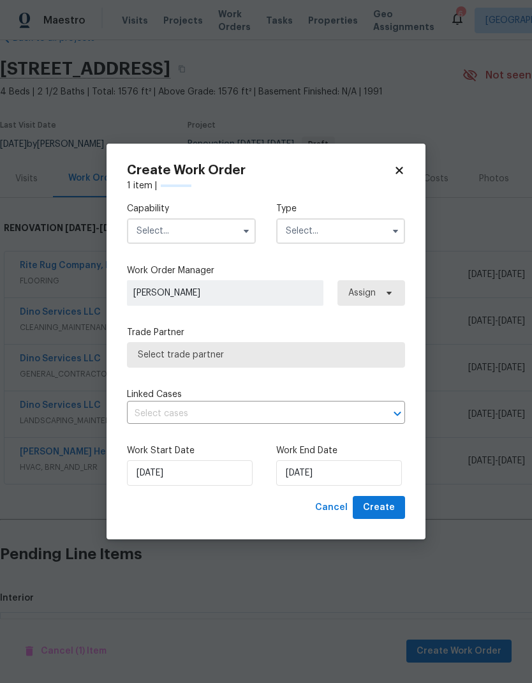
click at [222, 230] on input "text" at bounding box center [191, 231] width 129 height 26
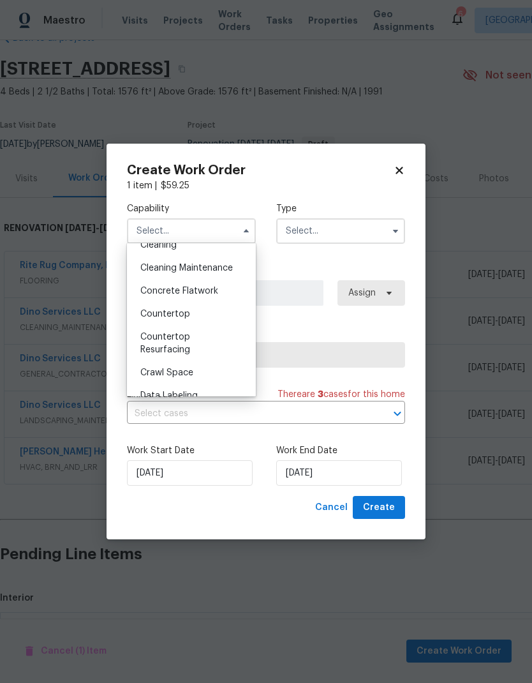
scroll to position [200, 0]
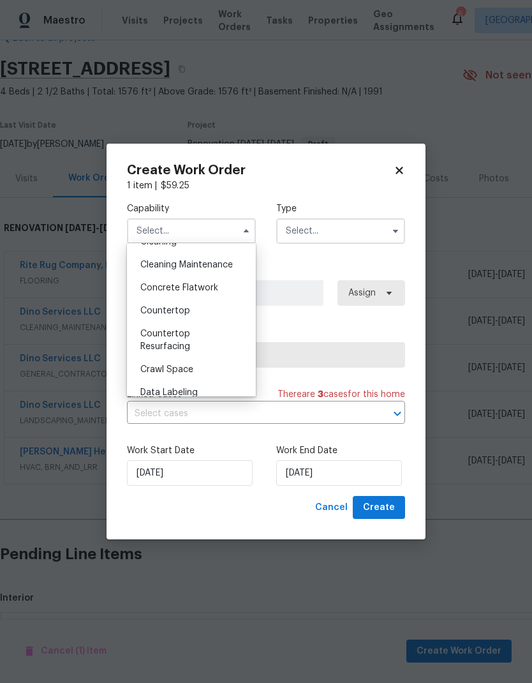
click at [218, 313] on div "Countertop" at bounding box center [191, 310] width 123 height 23
type input "Countertop"
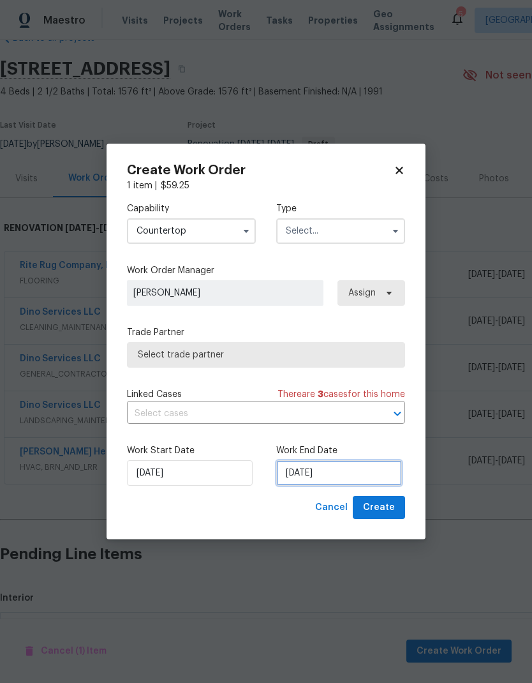
click at [310, 473] on input "[DATE]" at bounding box center [339, 473] width 126 height 26
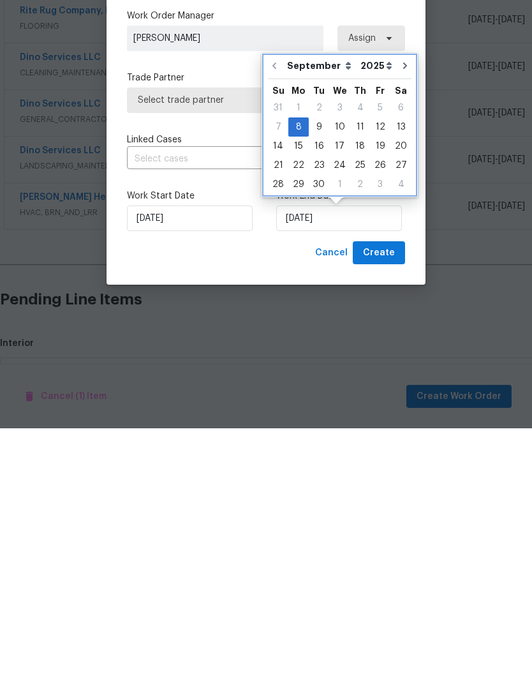
click at [400, 315] on icon "Go to next month" at bounding box center [405, 320] width 10 height 10
type input "10/8/2025"
select select "9"
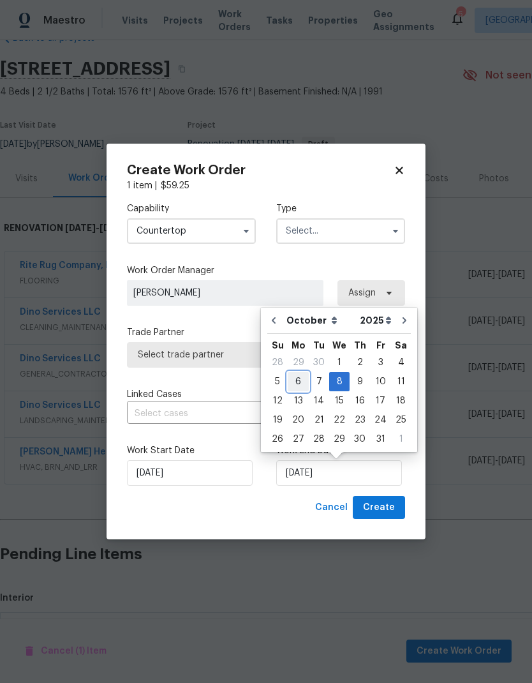
click at [301, 379] on div "6" at bounding box center [298, 382] width 21 height 18
type input "[DATE]"
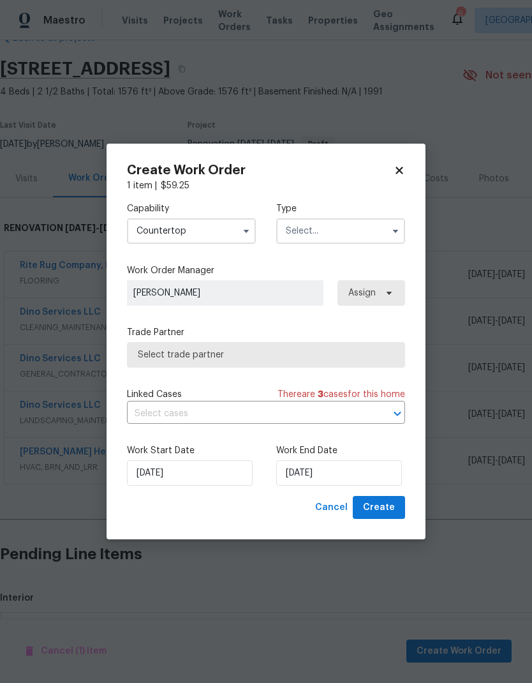
click at [378, 235] on input "text" at bounding box center [340, 231] width 129 height 26
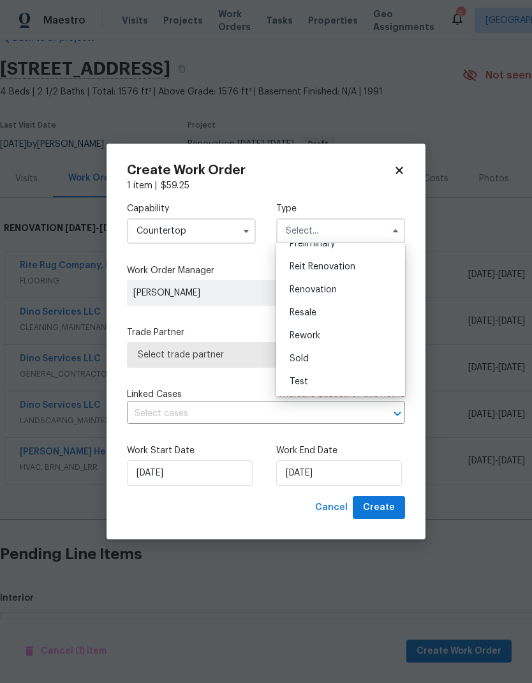
scroll to position [290, 0]
click at [358, 290] on div "Renovation" at bounding box center [341, 289] width 123 height 23
type input "Renovation"
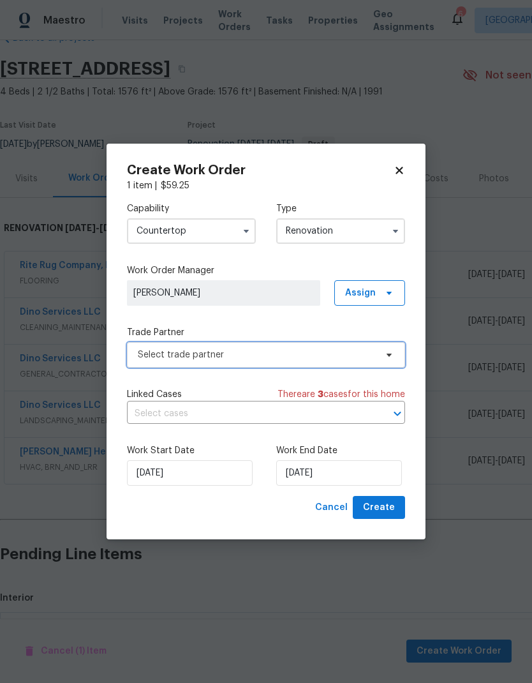
click at [365, 354] on span "Select trade partner" at bounding box center [257, 354] width 238 height 13
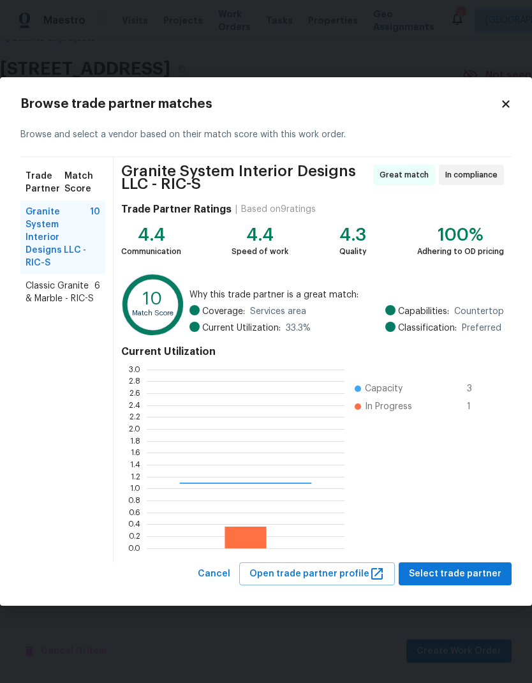
scroll to position [179, 198]
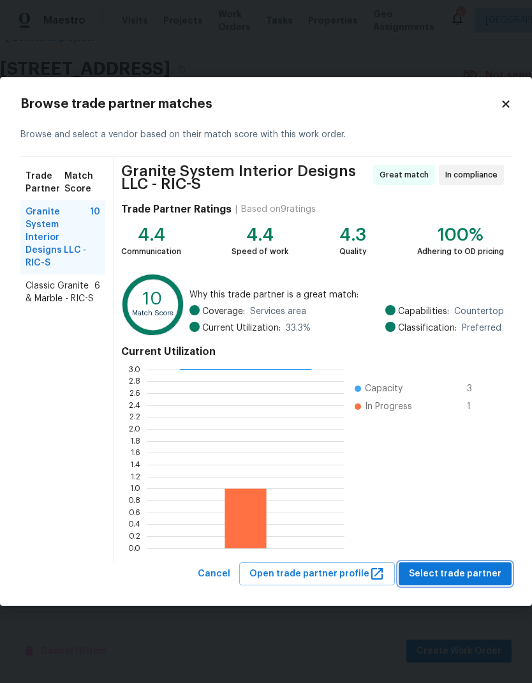
click at [483, 581] on button "Select trade partner" at bounding box center [455, 574] width 113 height 24
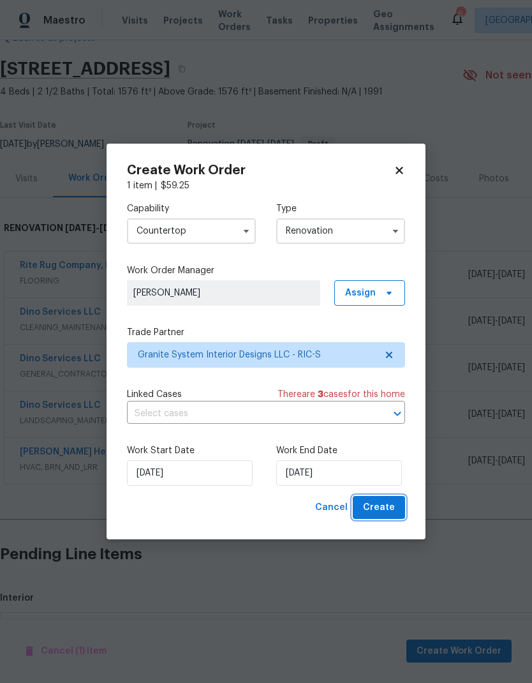
click at [394, 514] on span "Create" at bounding box center [379, 508] width 32 height 16
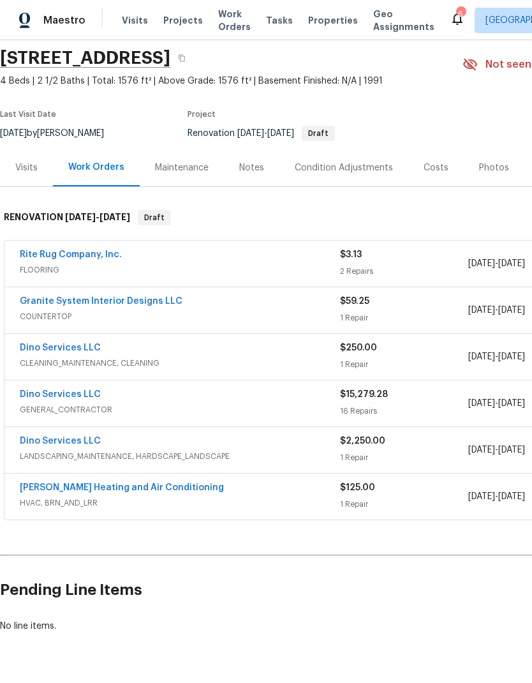
scroll to position [45, 0]
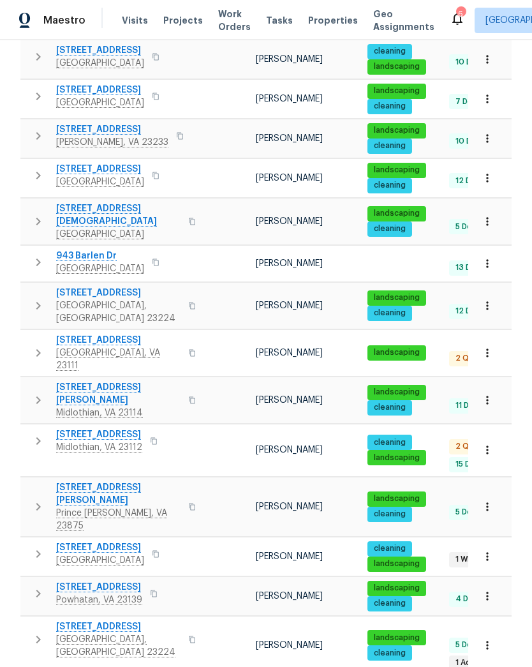
scroll to position [431, 0]
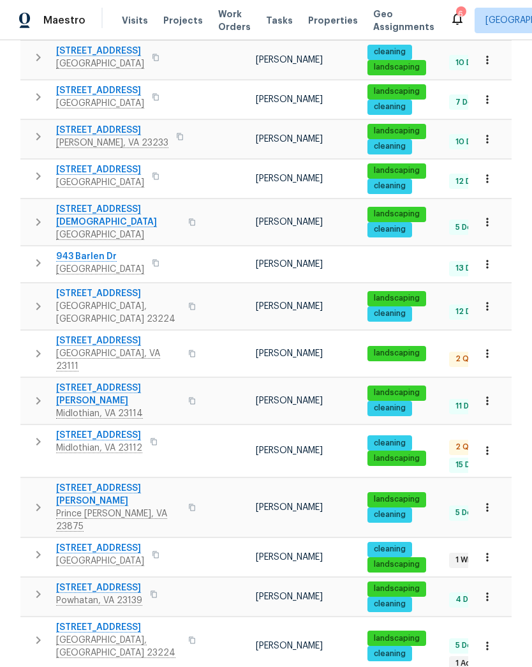
click at [158, 590] on icon "button" at bounding box center [154, 594] width 8 height 8
click at [110, 581] on span "2311 Branchway Creek Dr" at bounding box center [99, 587] width 86 height 13
click at [36, 586] on icon "button" at bounding box center [38, 593] width 15 height 15
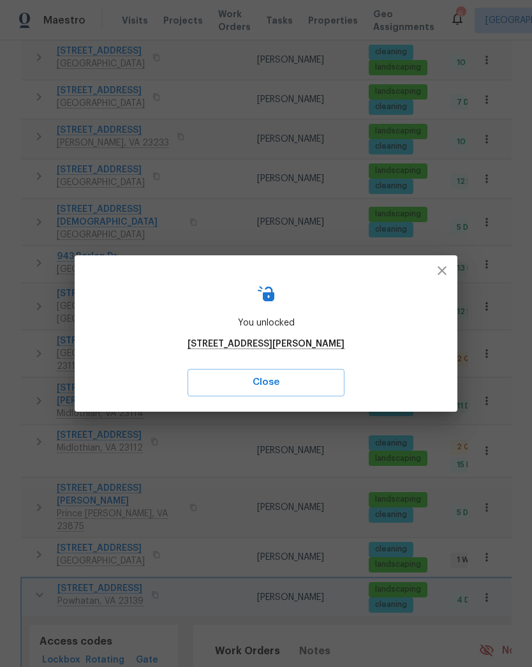
click at [435, 284] on button "button" at bounding box center [442, 270] width 31 height 31
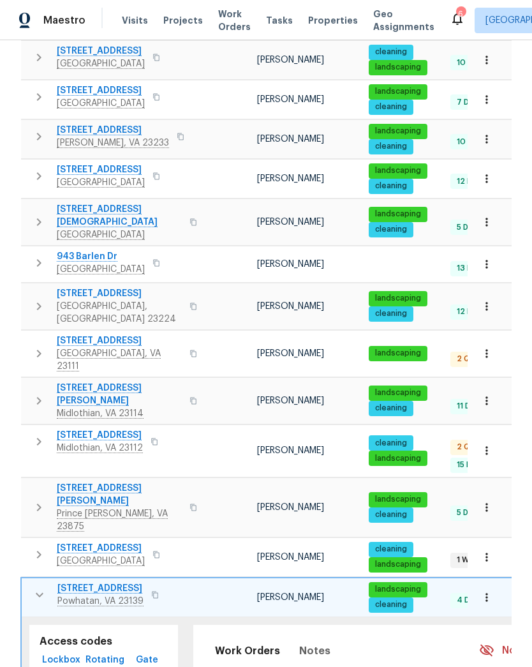
click at [445, 301] on td "12 Done" at bounding box center [496, 312] width 102 height 23
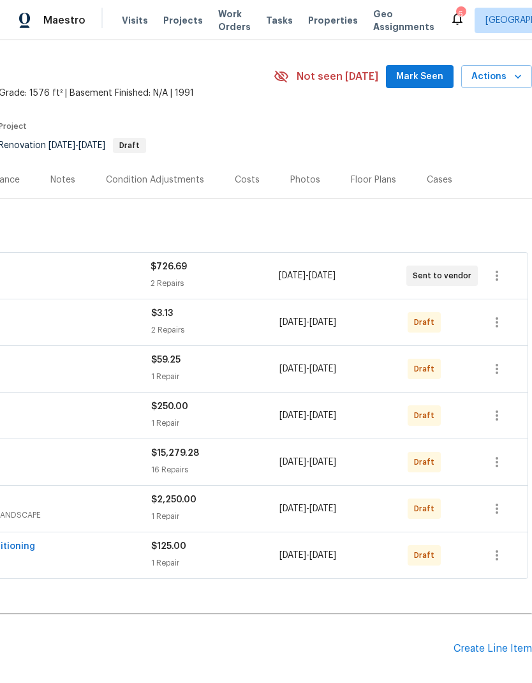
scroll to position [33, 189]
click at [498, 329] on icon "button" at bounding box center [496, 322] width 15 height 15
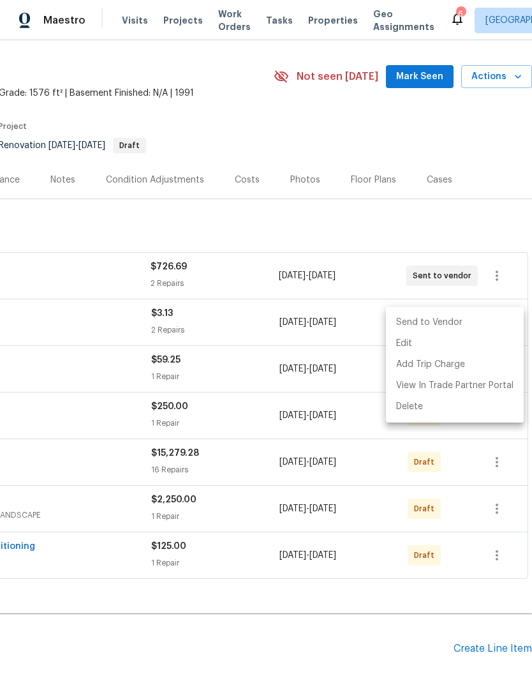
click at [487, 322] on li "Send to Vendor" at bounding box center [455, 322] width 138 height 21
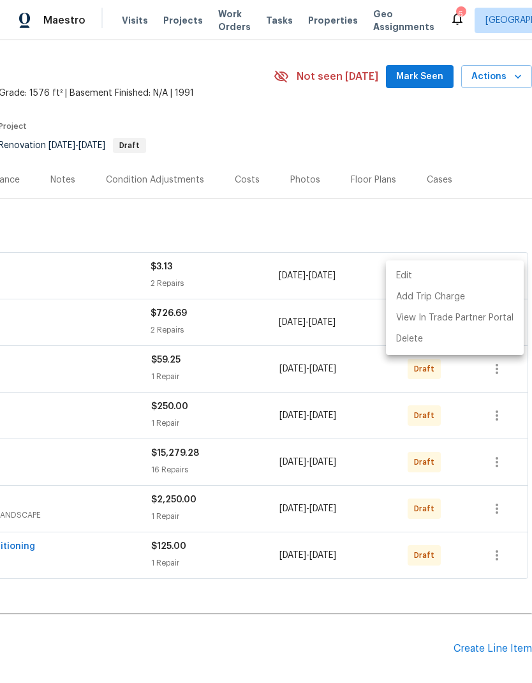
click at [488, 414] on div at bounding box center [266, 341] width 532 height 683
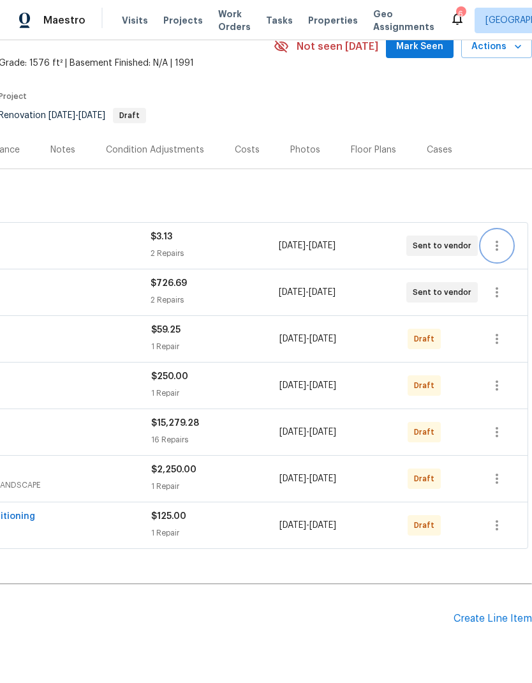
scroll to position [64, 189]
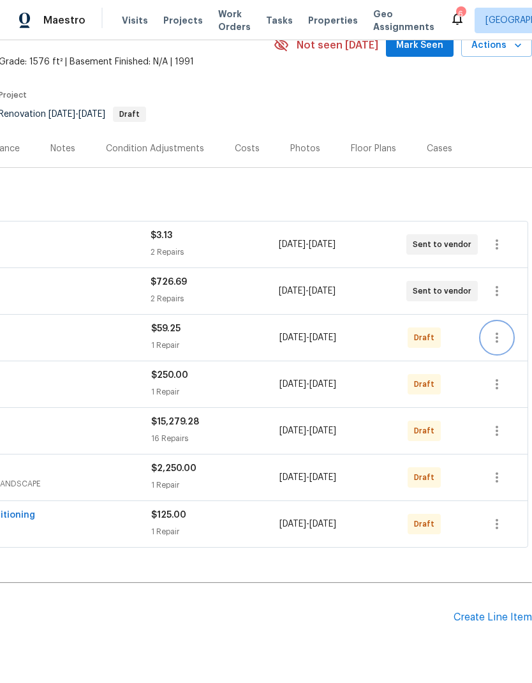
click at [495, 338] on icon "button" at bounding box center [496, 337] width 15 height 15
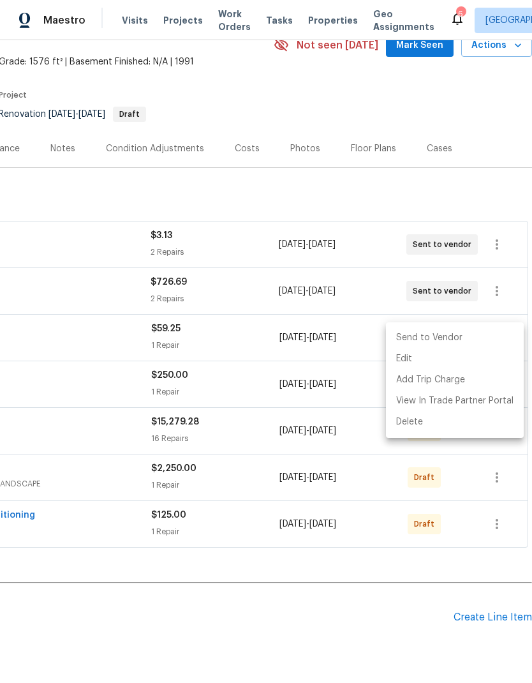
click at [335, 444] on div at bounding box center [266, 341] width 532 height 683
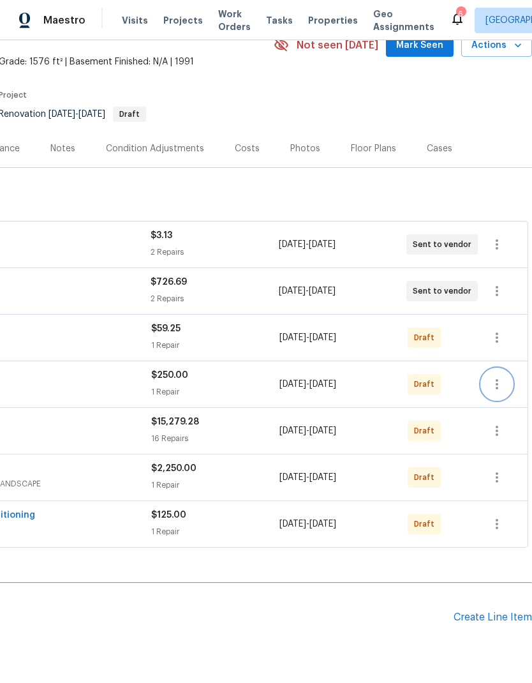
click at [502, 387] on icon "button" at bounding box center [496, 384] width 15 height 15
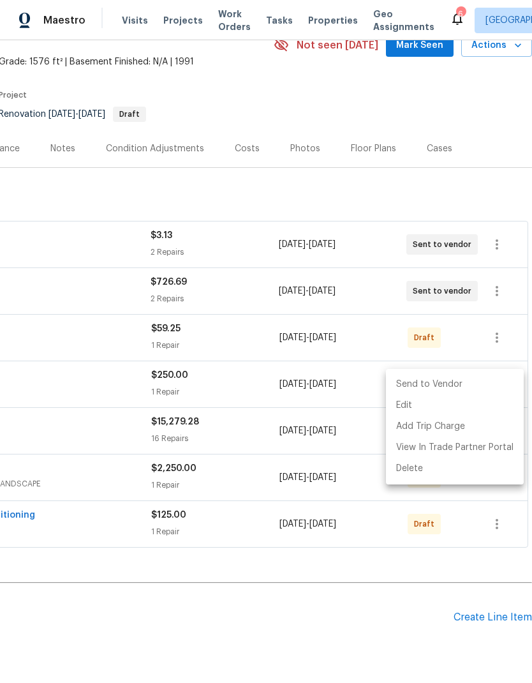
click at [475, 382] on li "Send to Vendor" at bounding box center [455, 384] width 138 height 21
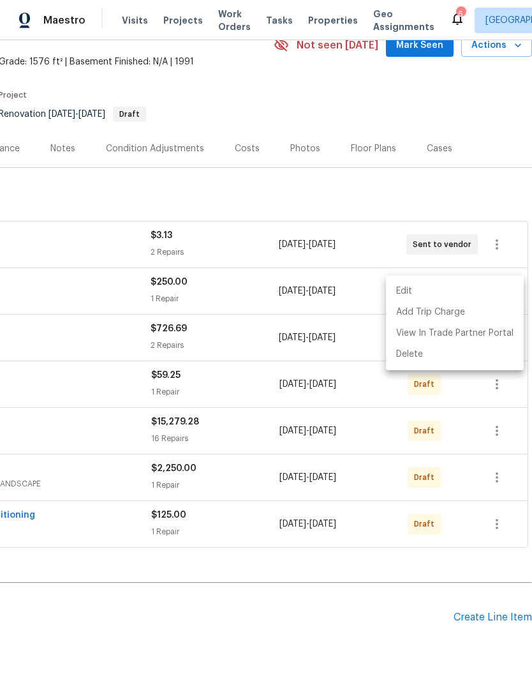
click at [339, 484] on div at bounding box center [266, 341] width 532 height 683
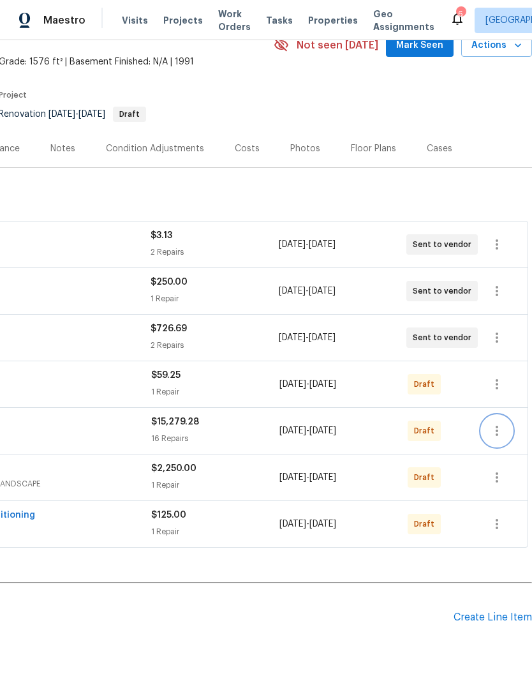
click at [503, 438] on button "button" at bounding box center [497, 430] width 31 height 31
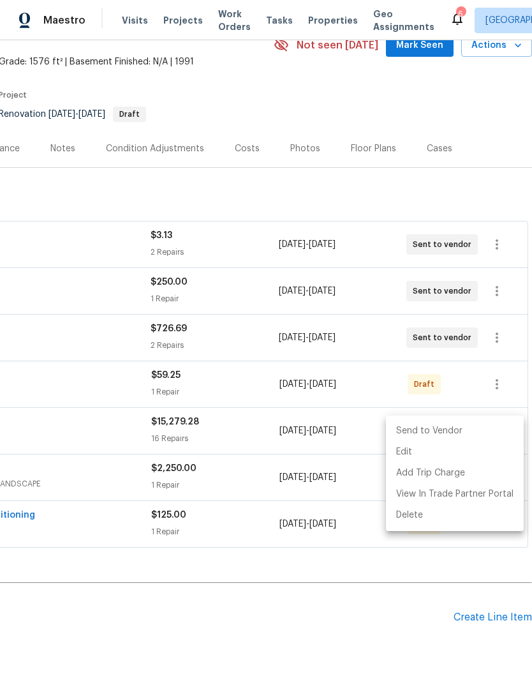
click at [461, 433] on li "Send to Vendor" at bounding box center [455, 431] width 138 height 21
click at [419, 564] on div at bounding box center [266, 341] width 532 height 683
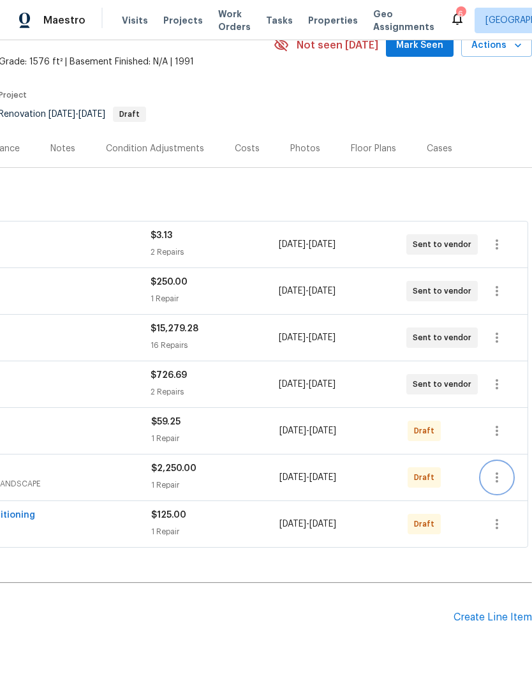
click at [498, 482] on icon "button" at bounding box center [497, 477] width 3 height 10
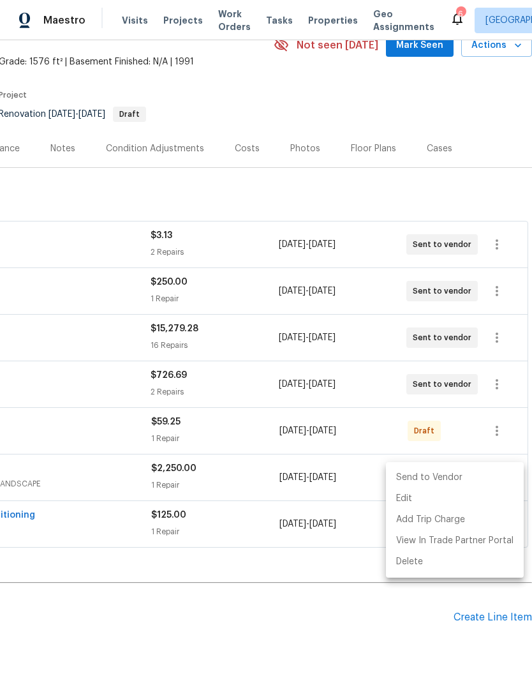
click at [480, 483] on li "Send to Vendor" at bounding box center [455, 477] width 138 height 21
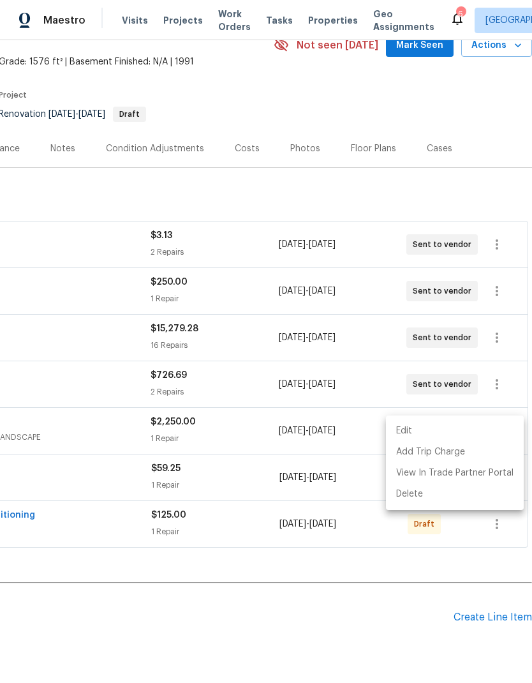
click at [354, 577] on div at bounding box center [266, 341] width 532 height 683
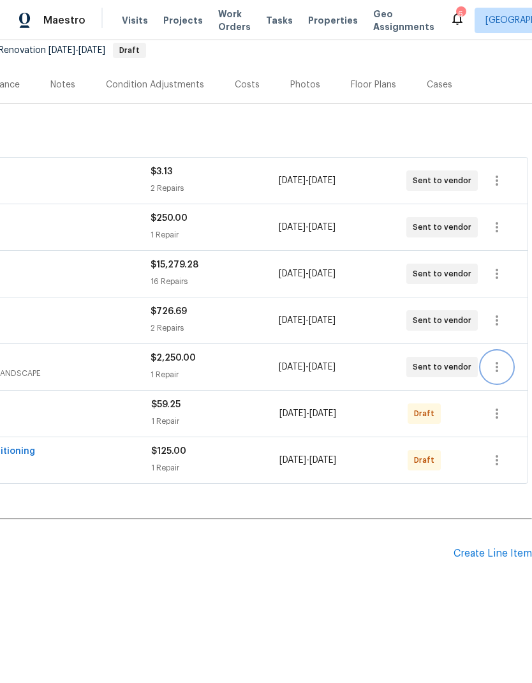
scroll to position [127, 189]
click at [497, 460] on icon "button" at bounding box center [497, 461] width 3 height 10
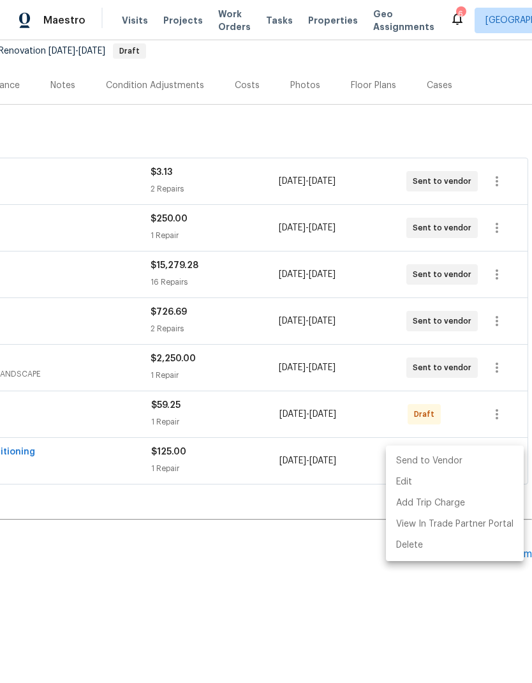
click at [472, 463] on li "Send to Vendor" at bounding box center [455, 461] width 138 height 21
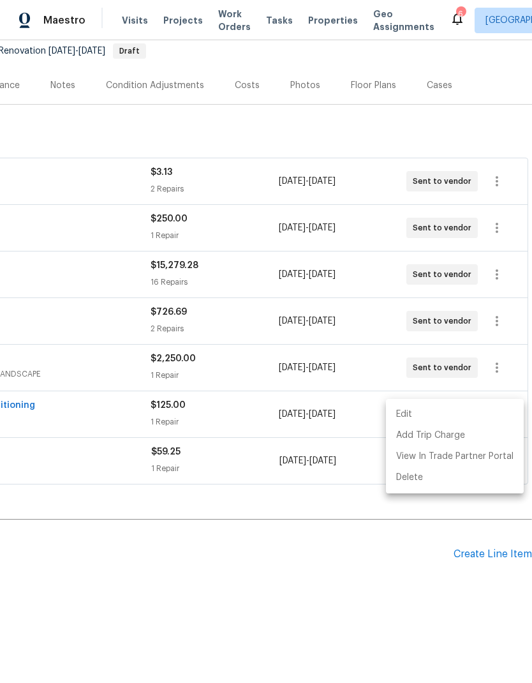
click at [353, 509] on div at bounding box center [266, 341] width 532 height 683
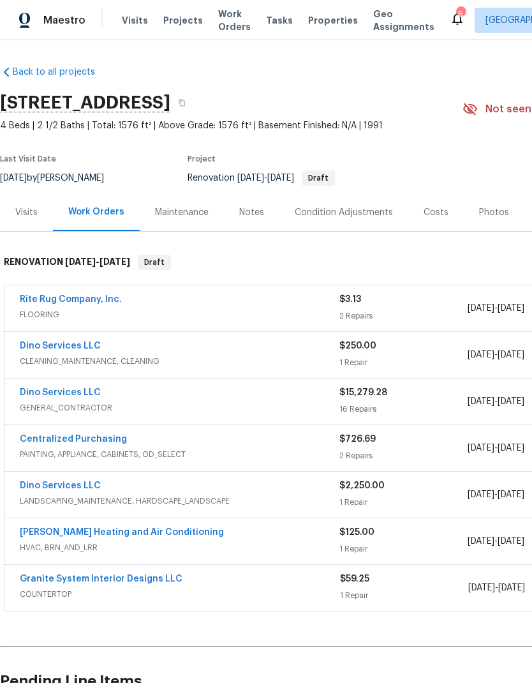
scroll to position [0, 0]
click at [185, 103] on icon "button" at bounding box center [182, 103] width 6 height 7
